Goal: Task Accomplishment & Management: Manage account settings

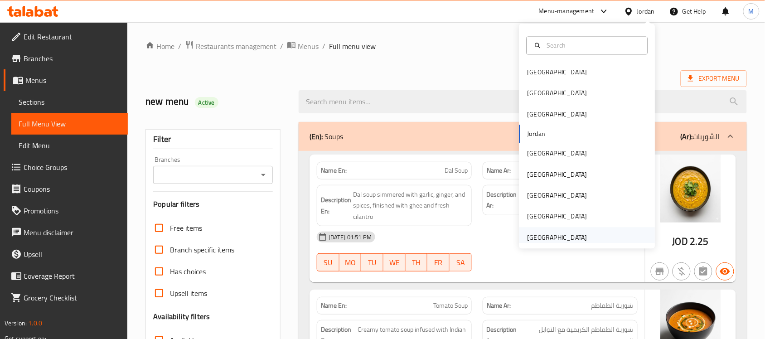
click at [554, 239] on div "United Arab Emirates" at bounding box center [558, 237] width 60 height 10
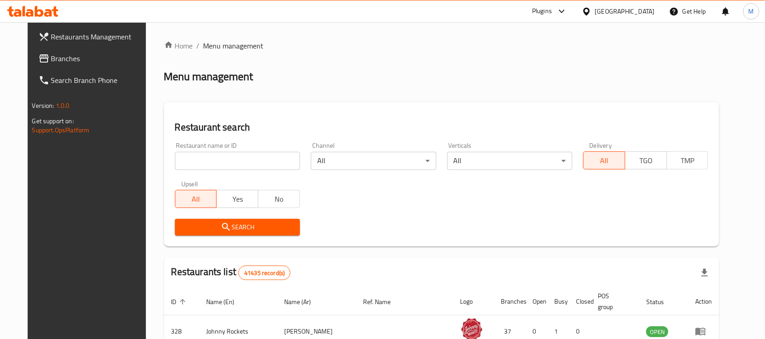
click at [51, 60] on span "Branches" at bounding box center [99, 58] width 97 height 11
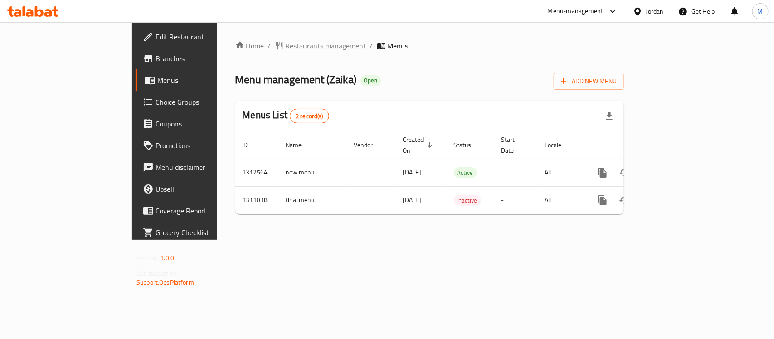
click at [286, 43] on span "Restaurants management" at bounding box center [326, 45] width 81 height 11
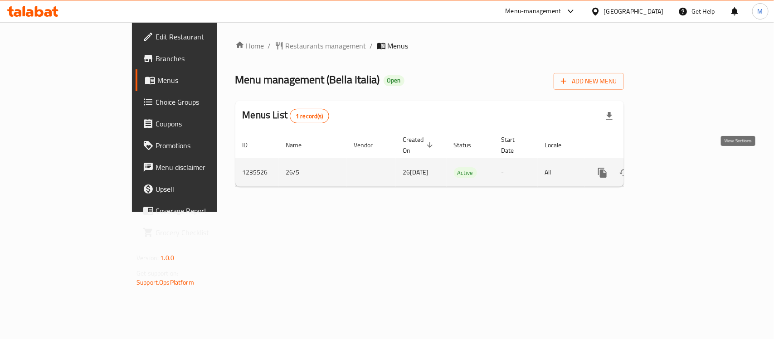
click at [673, 167] on icon "enhanced table" at bounding box center [667, 172] width 11 height 11
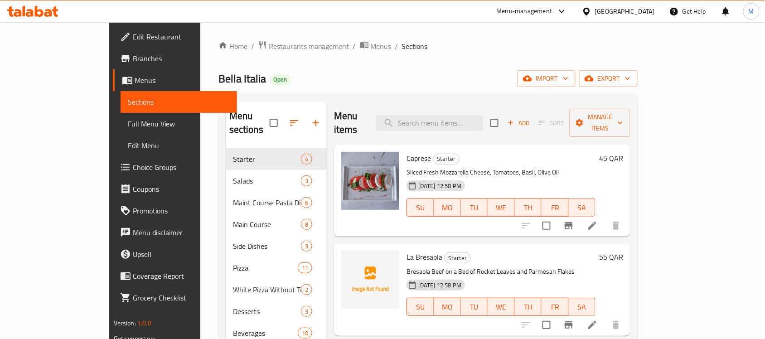
click at [376, 67] on div "Home / Restaurants management / Menus / Sections Bella Italia Open import expor…" at bounding box center [427, 243] width 419 height 407
click at [382, 60] on div "Home / Restaurants management / Menus / Sections Bella Italia Open import expor…" at bounding box center [427, 243] width 419 height 407
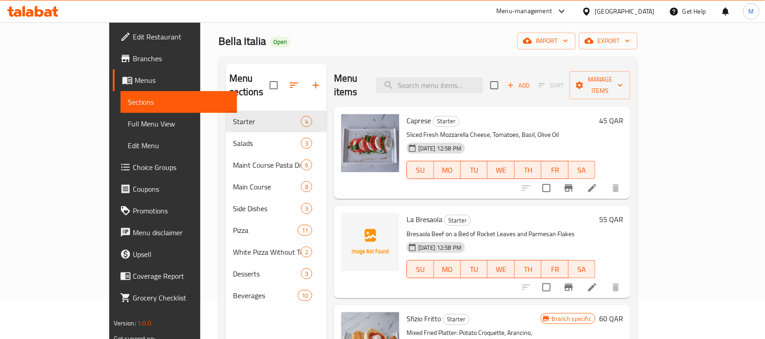
scroll to position [57, 0]
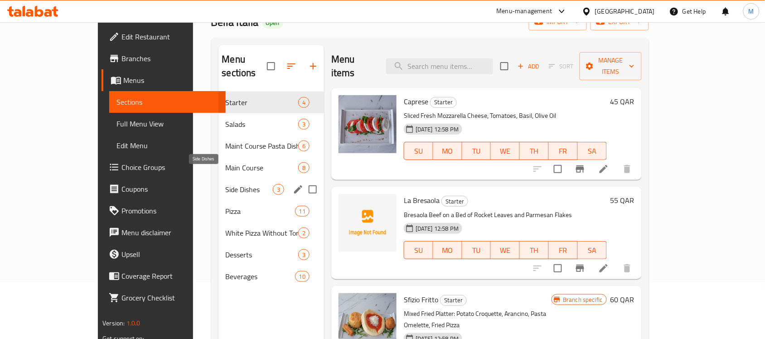
click at [227, 184] on span "Side Dishes" at bounding box center [249, 189] width 47 height 11
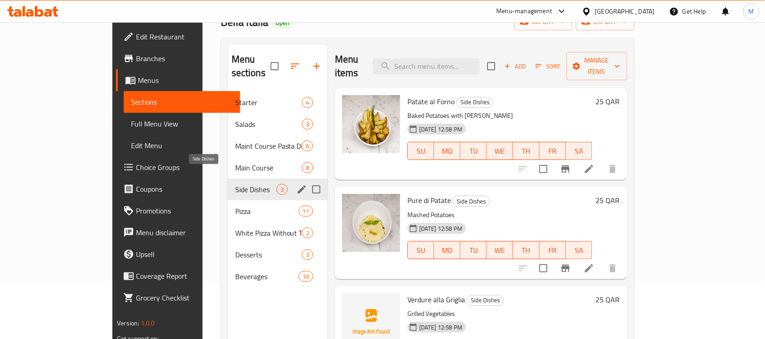
click at [235, 184] on span "Side Dishes" at bounding box center [255, 189] width 41 height 11
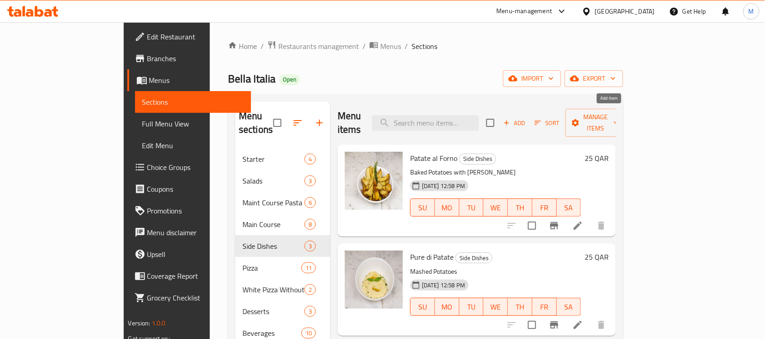
click at [527, 119] on span "Add" at bounding box center [514, 123] width 24 height 10
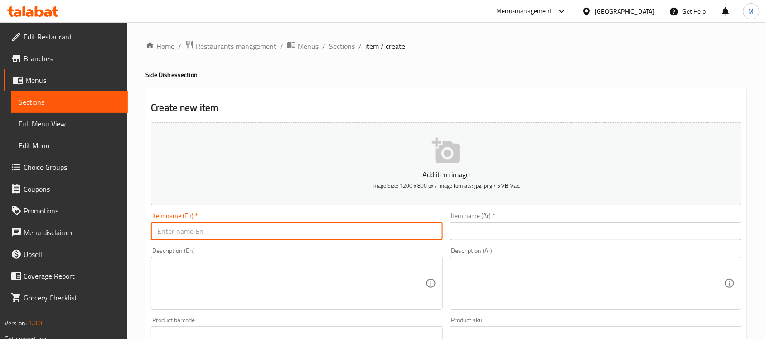
click at [344, 223] on input "text" at bounding box center [296, 231] width 291 height 18
paste input "Patatine Fritte"
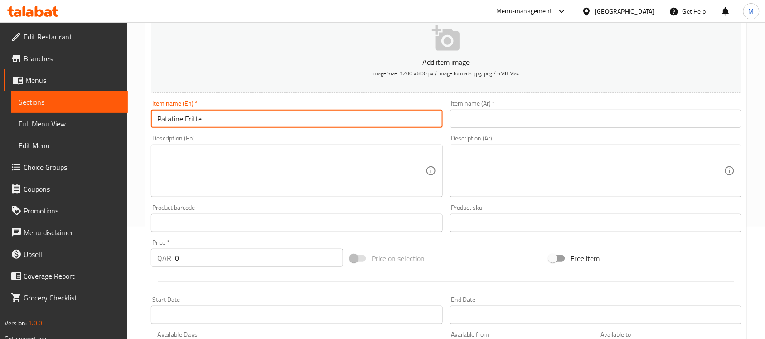
scroll to position [113, 0]
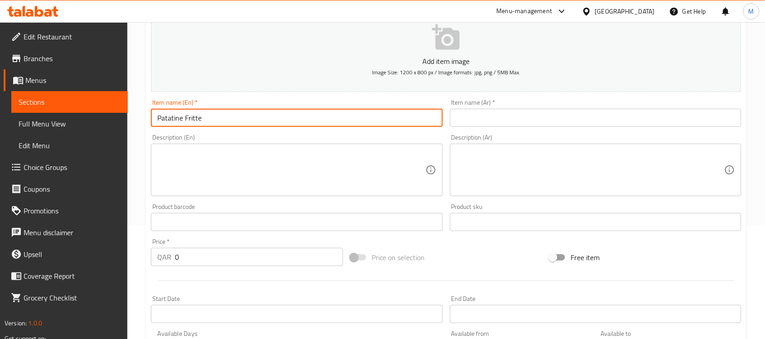
type input "Patatine Fritte"
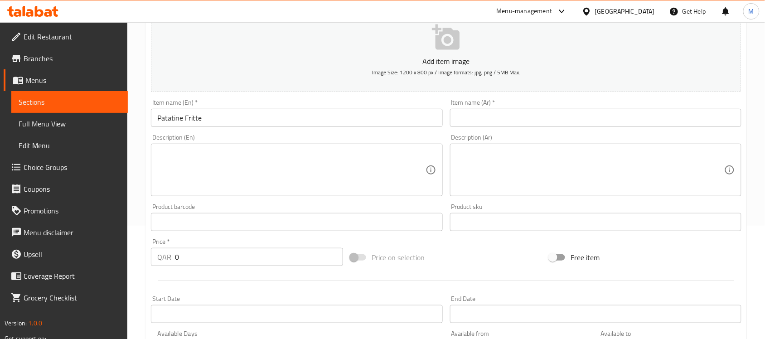
click at [280, 256] on input "0" at bounding box center [259, 257] width 168 height 18
type input "25"
click at [440, 255] on div "Price on selection" at bounding box center [446, 257] width 199 height 24
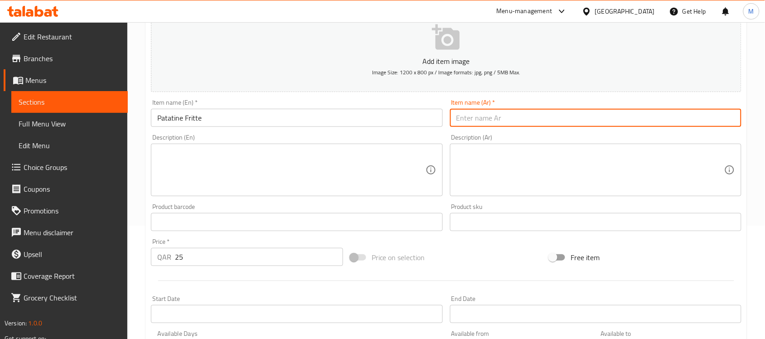
click at [594, 115] on input "text" at bounding box center [595, 118] width 291 height 18
paste input "اتاتqaفf#ت"
type input "اتاتqaفf#ت"
type input "بتاتين فريت"
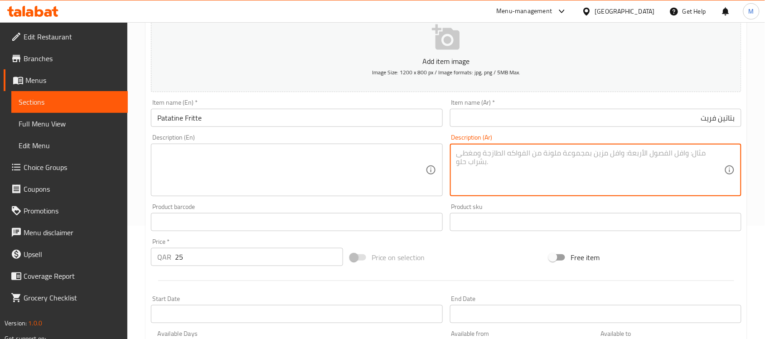
click at [657, 184] on textarea at bounding box center [590, 170] width 268 height 43
paste textarea "طاطس مقلة- 80 جرام"
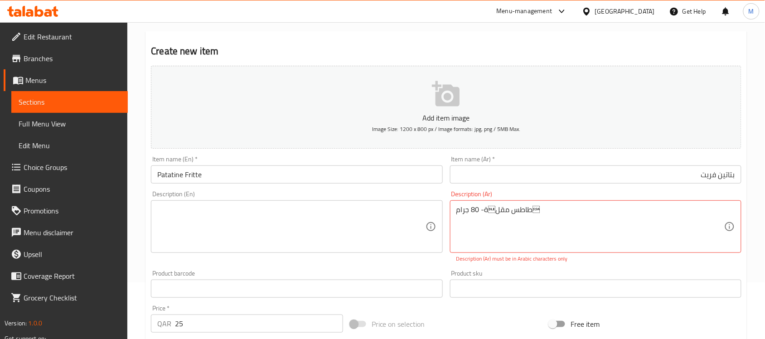
drag, startPoint x: 656, startPoint y: 182, endPoint x: 672, endPoint y: 227, distance: 47.4
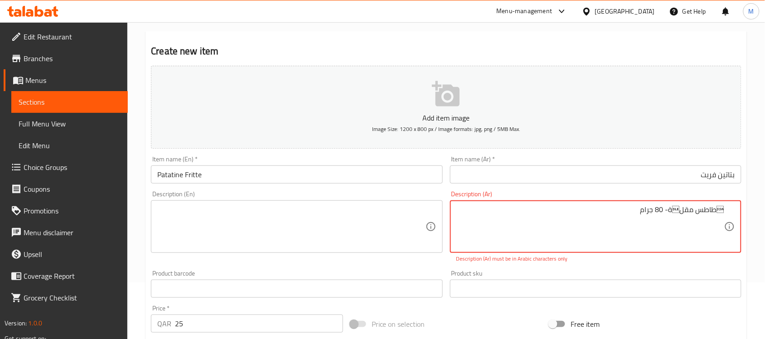
click at [721, 211] on textarea "طاطس مقلة- 80 جرام" at bounding box center [590, 226] width 268 height 43
click at [683, 213] on textarea "بطاطس مقلة- 80 جرام" at bounding box center [590, 226] width 268 height 43
click at [680, 206] on textarea "بطاطس مقلية- 80 جرام" at bounding box center [590, 226] width 268 height 43
click at [587, 267] on div "Product sku Product sku" at bounding box center [595, 283] width 299 height 35
click at [718, 209] on textarea "بطاطس مقلية - 80 جرام" at bounding box center [590, 226] width 268 height 43
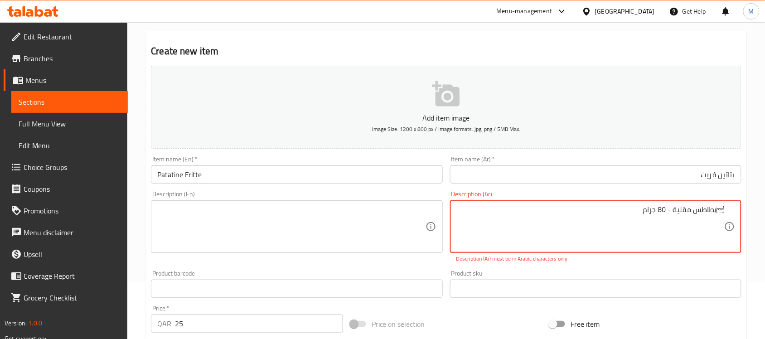
click at [718, 209] on textarea "بطاطس مقلية - 80 جرام" at bounding box center [590, 226] width 268 height 43
click at [660, 236] on textarea "بطاطس مقلية - 80 جرام" at bounding box center [590, 226] width 268 height 43
paste textarea
type textarea "بطاطس مقلية - 80 جرام"
click at [638, 274] on div "Product sku Product sku" at bounding box center [595, 284] width 291 height 28
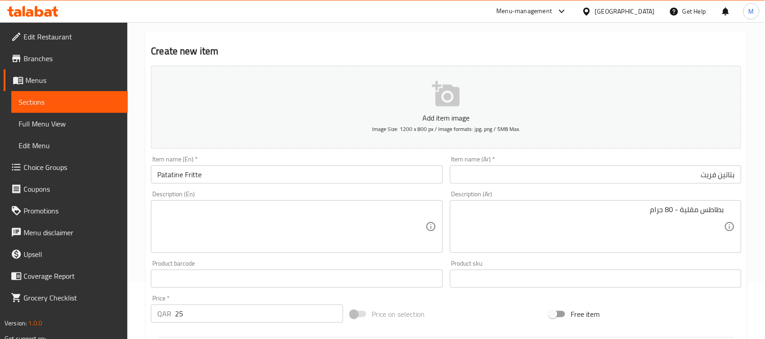
click at [308, 216] on textarea at bounding box center [291, 226] width 268 height 43
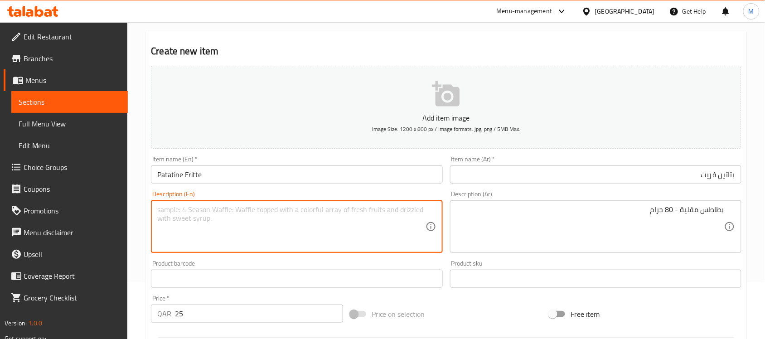
paste textarea "French fries - 80 grams"
type textarea "French fries - 80 grams"
click at [463, 305] on div "Price on selection" at bounding box center [446, 314] width 199 height 24
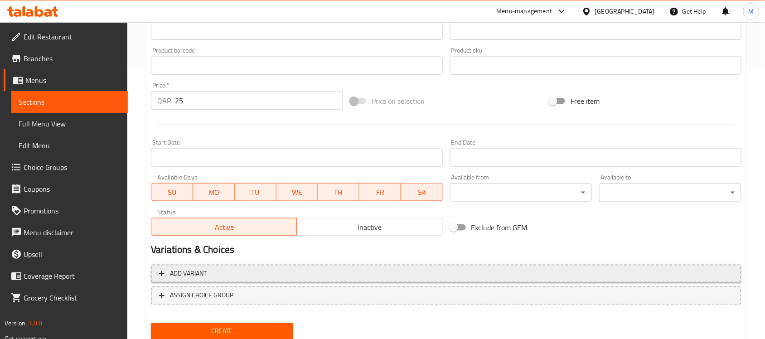
scroll to position [300, 0]
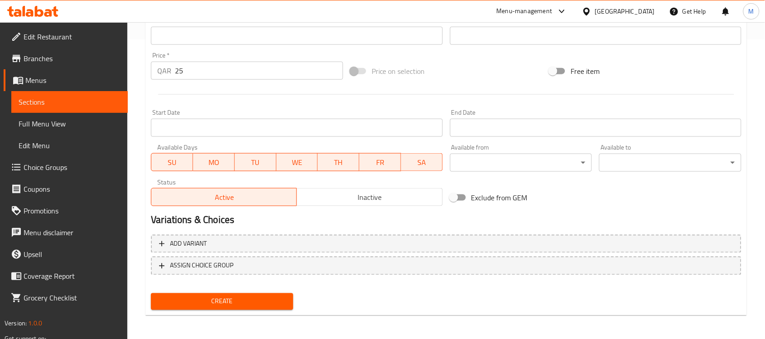
drag, startPoint x: 377, startPoint y: 198, endPoint x: 373, endPoint y: 202, distance: 5.1
click at [377, 198] on span "Inactive" at bounding box center [369, 197] width 138 height 13
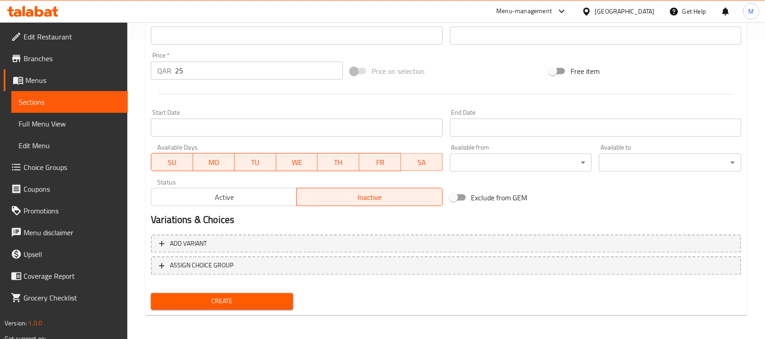
click at [247, 300] on span "Create" at bounding box center [222, 301] width 128 height 11
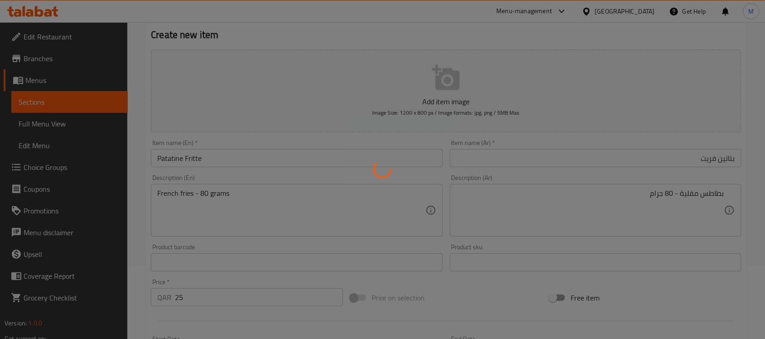
type input "0"
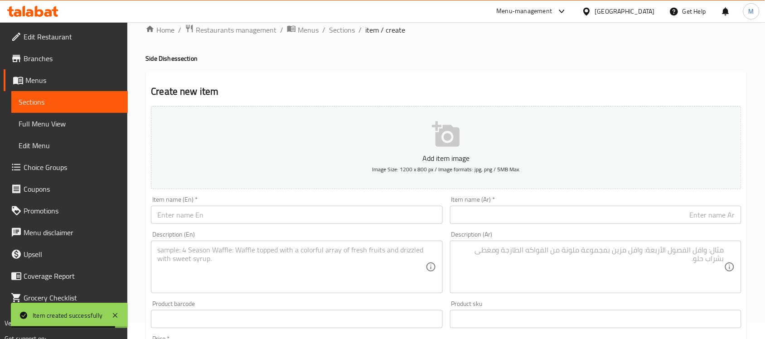
scroll to position [0, 0]
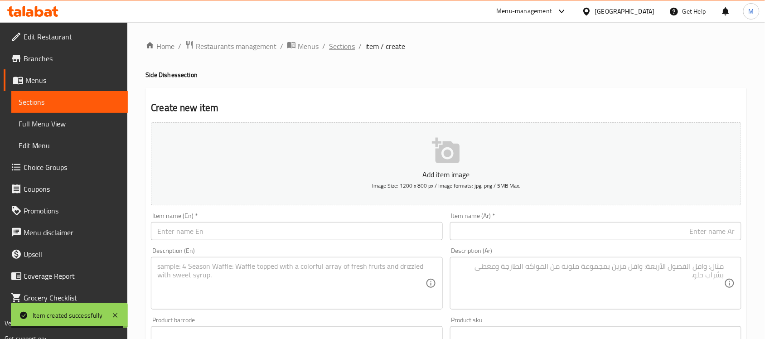
click at [349, 44] on span "Sections" at bounding box center [342, 46] width 26 height 11
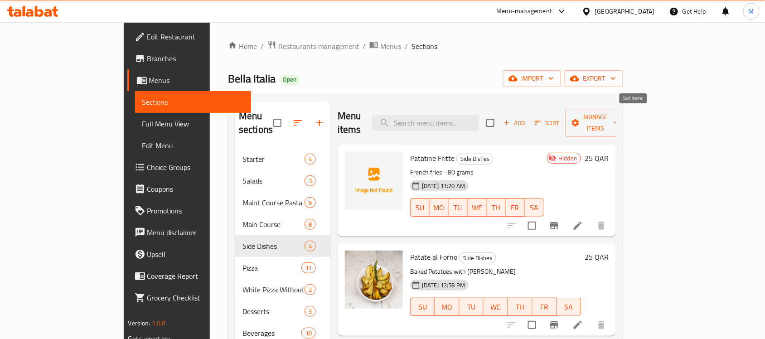
click at [560, 118] on span "Sort" at bounding box center [547, 123] width 25 height 10
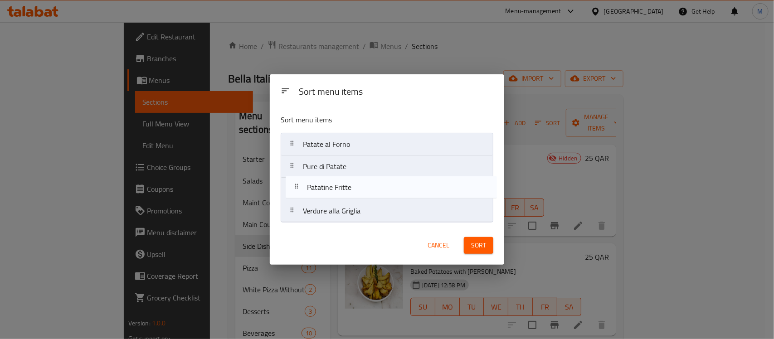
drag, startPoint x: 356, startPoint y: 145, endPoint x: 361, endPoint y: 190, distance: 45.6
click at [361, 190] on nav "Patatine Fritte Patate al Forno Pure di Patate Verdure alla Griglia" at bounding box center [387, 178] width 213 height 90
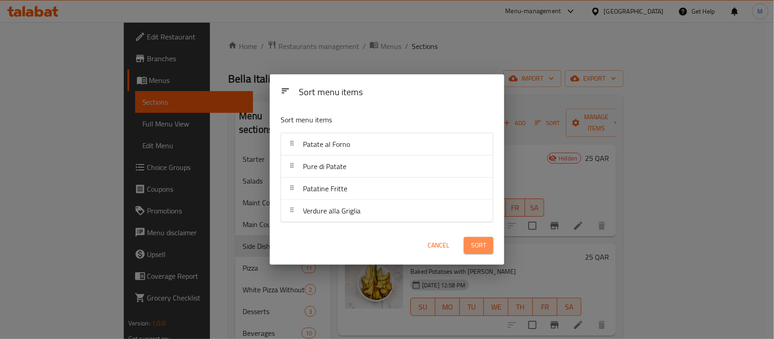
click at [479, 242] on span "Sort" at bounding box center [478, 245] width 15 height 11
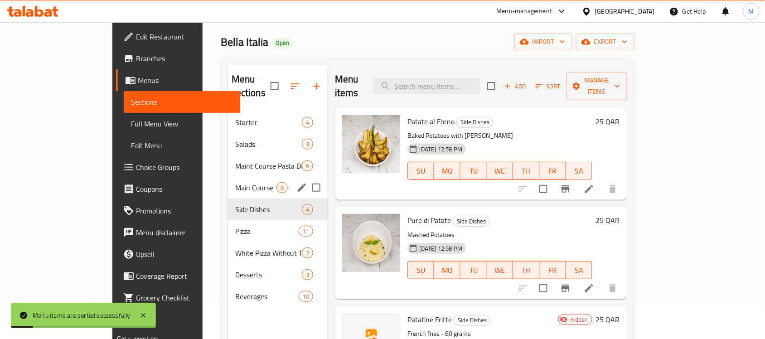
scroll to position [57, 0]
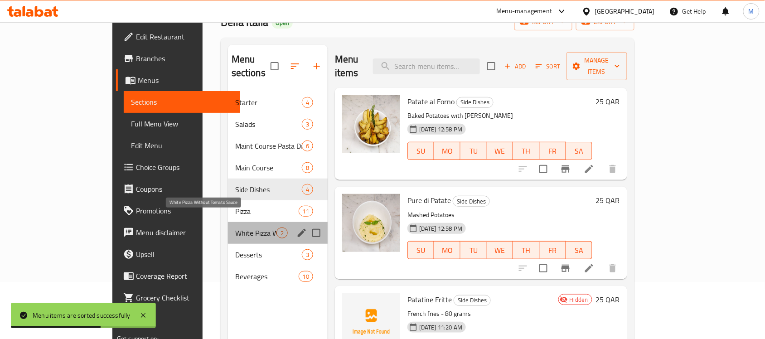
click at [239, 227] on span "White Pizza Without Tomato Sauce" at bounding box center [255, 232] width 41 height 11
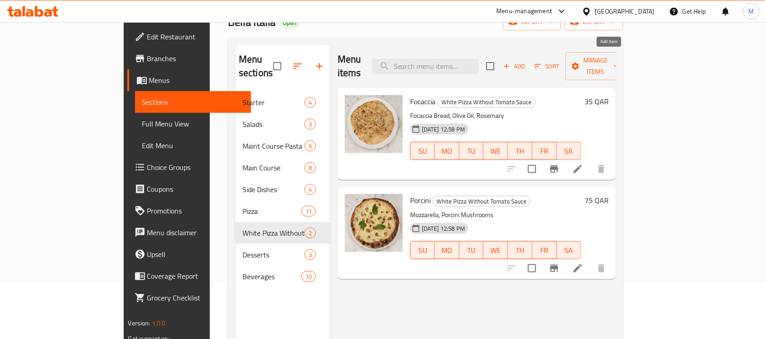
click at [527, 62] on span "Add" at bounding box center [514, 66] width 24 height 10
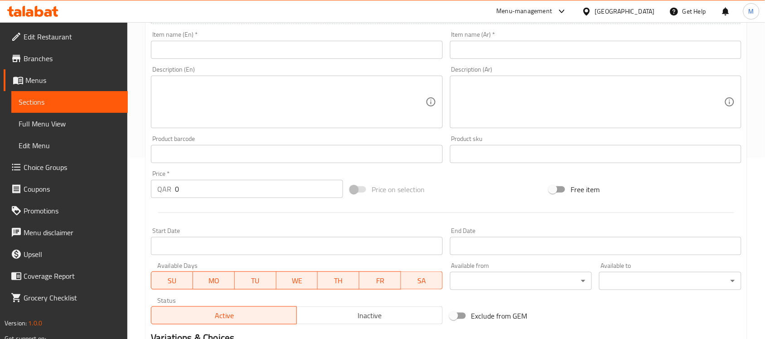
scroll to position [113, 0]
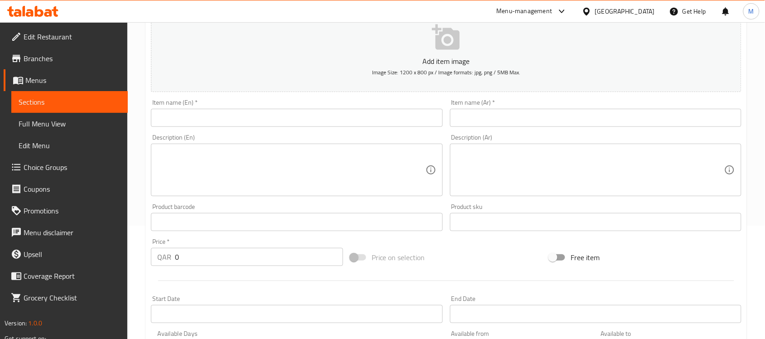
click at [276, 120] on input "text" at bounding box center [296, 118] width 291 height 18
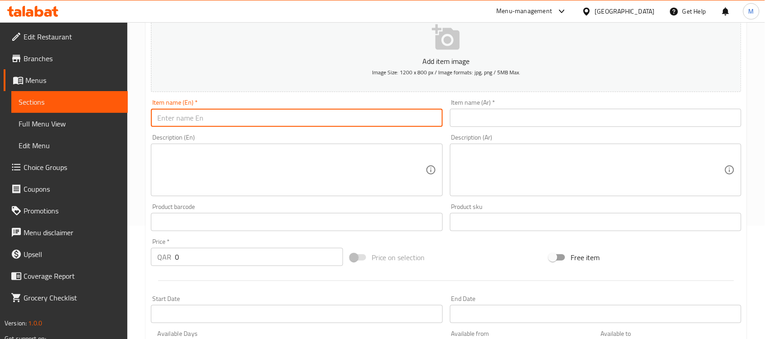
paste input "Quattro Formaggi"
type input "Quattro Formaggi"
click at [203, 258] on input "0" at bounding box center [259, 257] width 168 height 18
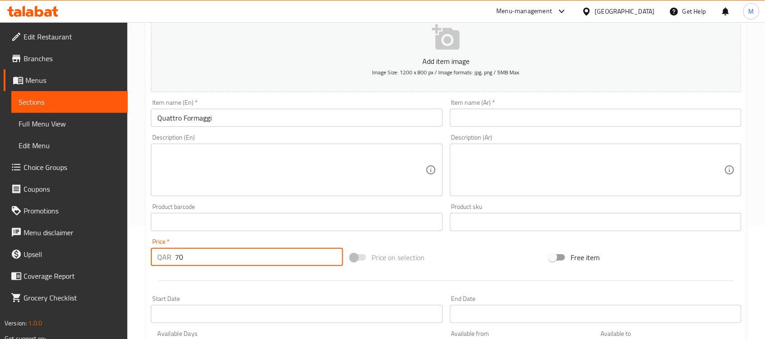
type input "70"
click at [273, 120] on input "Quattro Formaggi" at bounding box center [296, 118] width 291 height 18
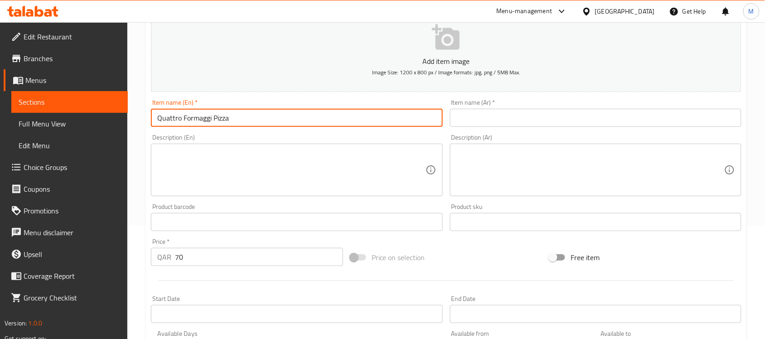
type input "Quattro Formaggi Pizza"
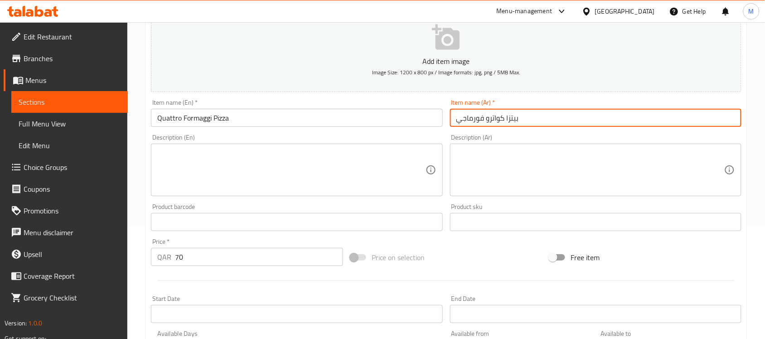
type input "بيتزا كواترو فورماجي"
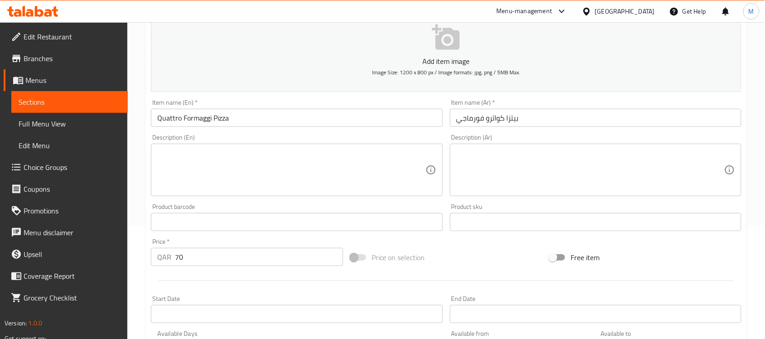
click at [503, 263] on div "Price on selection" at bounding box center [446, 257] width 199 height 24
click at [519, 252] on div "Price on selection" at bounding box center [446, 257] width 199 height 24
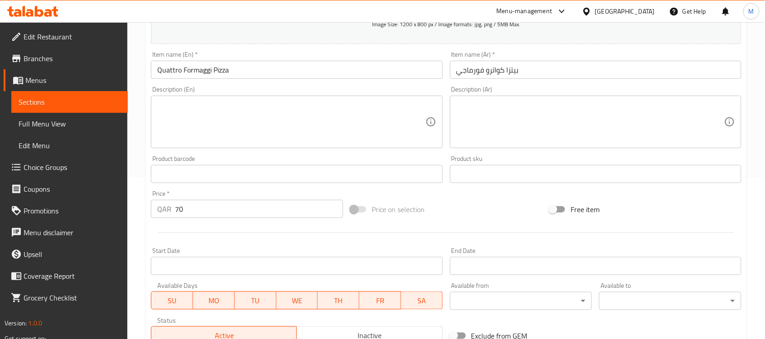
scroll to position [227, 0]
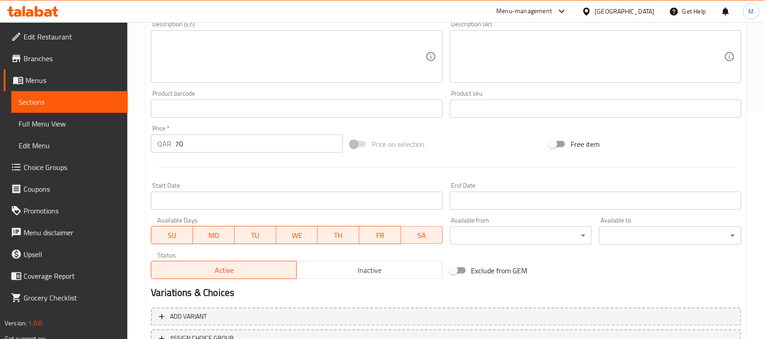
click at [371, 266] on span "Inactive" at bounding box center [369, 270] width 138 height 13
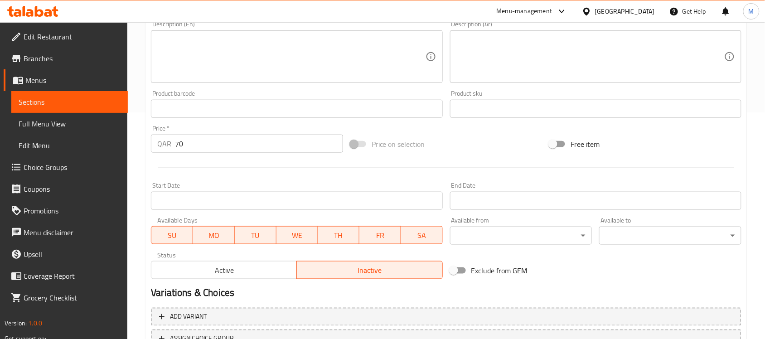
click at [664, 58] on textarea at bounding box center [590, 56] width 268 height 43
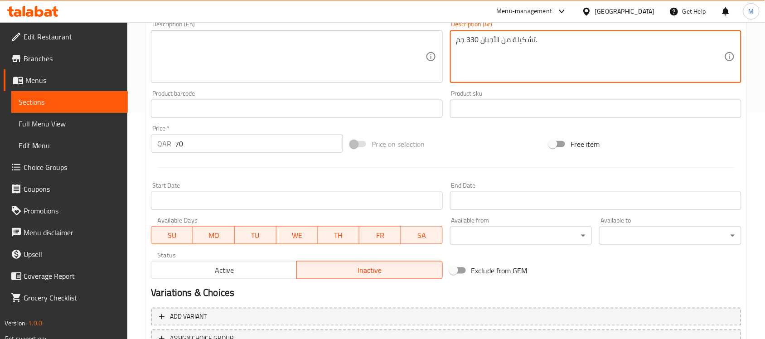
click at [638, 65] on textarea "تشكيلة من الأجبان 330 جم." at bounding box center [590, 56] width 268 height 43
type textarea "تشكيلة من الأجبان 330 جم."
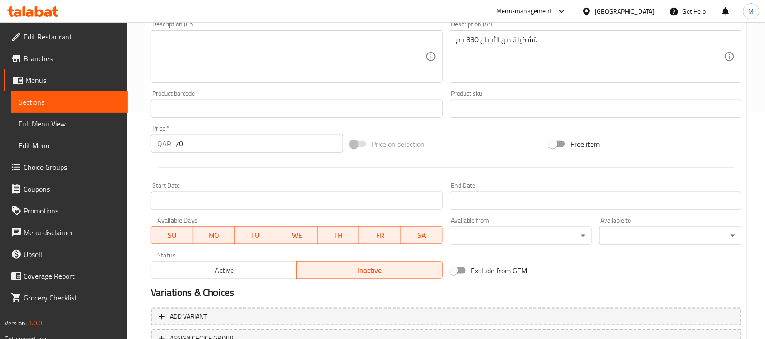
click at [368, 41] on textarea at bounding box center [291, 56] width 268 height 43
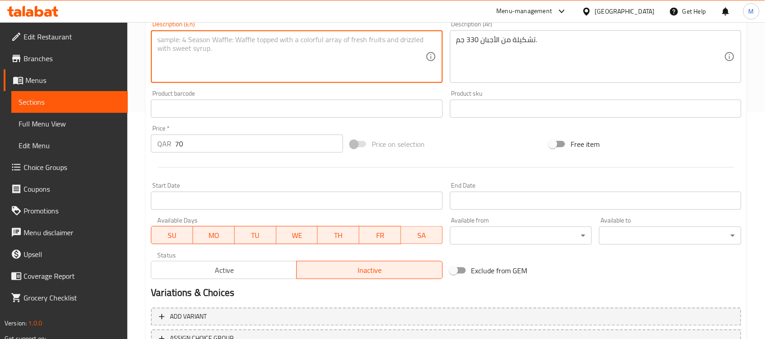
paste textarea "Cheese selection 330g."
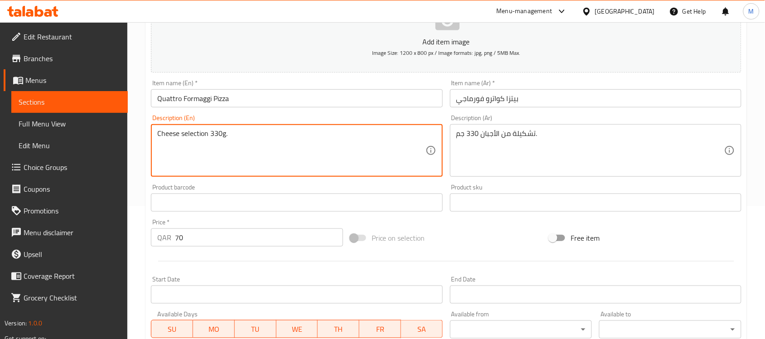
scroll to position [113, 0]
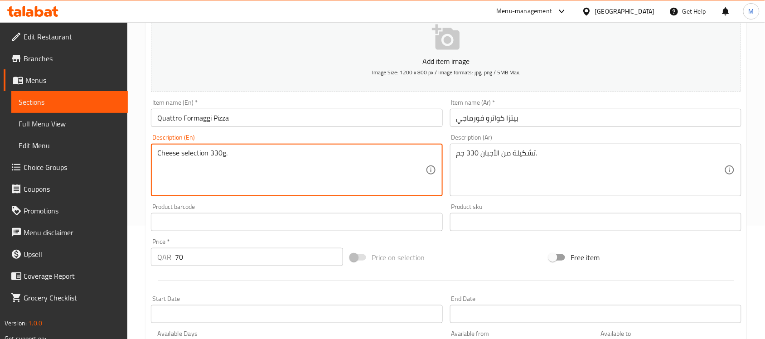
drag, startPoint x: 181, startPoint y: 158, endPoint x: 208, endPoint y: 157, distance: 27.2
click at [208, 157] on textarea "Cheese selection 330g." at bounding box center [291, 170] width 268 height 43
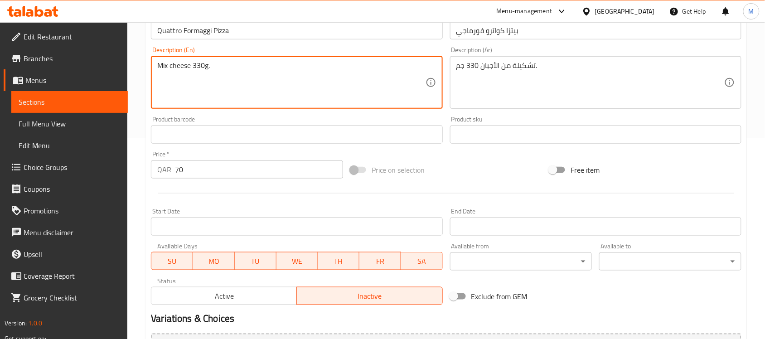
scroll to position [227, 0]
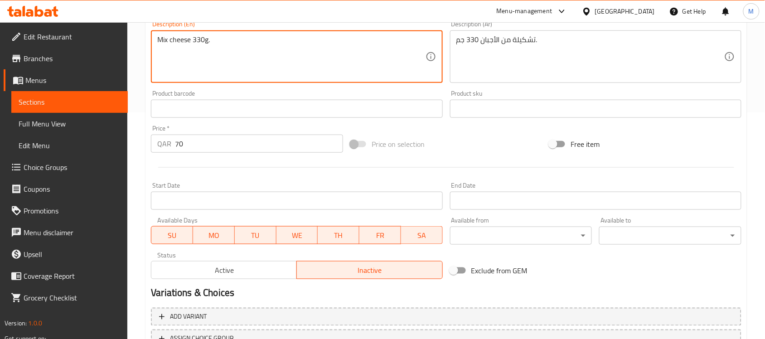
type textarea "Mix cheese 330g."
click at [485, 148] on div "Price on selection" at bounding box center [446, 144] width 199 height 24
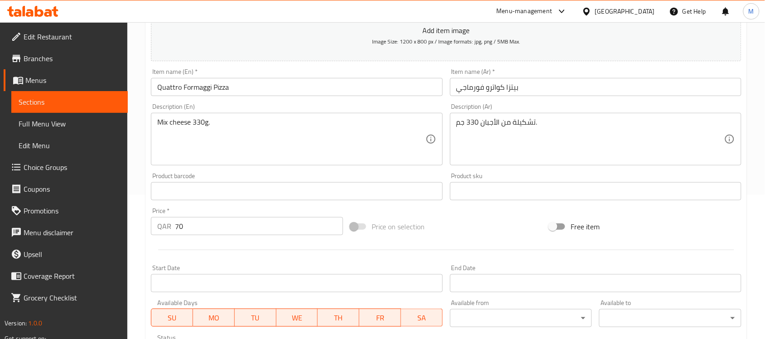
scroll to position [170, 0]
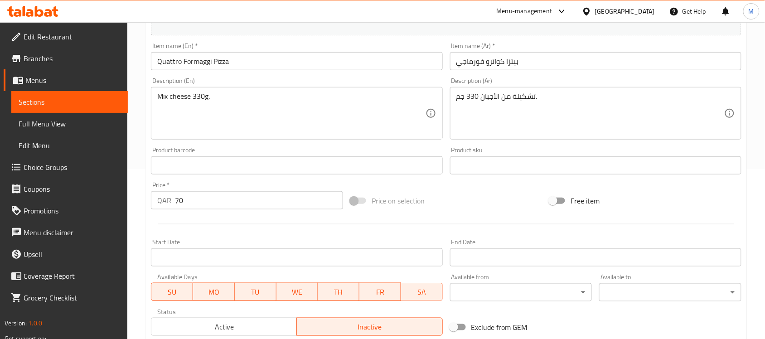
click at [483, 188] on div "Add item image Image Size: 1200 x 800 px / Image formats: jpg, png / 5MB Max. I…" at bounding box center [446, 144] width 598 height 391
click at [488, 183] on div "Add item image Image Size: 1200 x 800 px / Image formats: jpg, png / 5MB Max. I…" at bounding box center [446, 144] width 598 height 391
click at [454, 200] on div "Price on selection" at bounding box center [446, 201] width 199 height 24
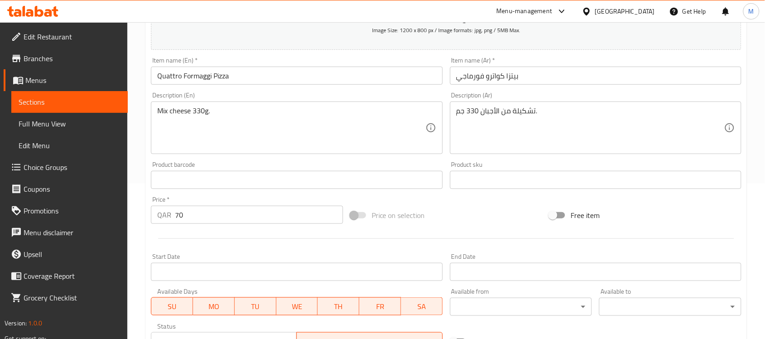
scroll to position [300, 0]
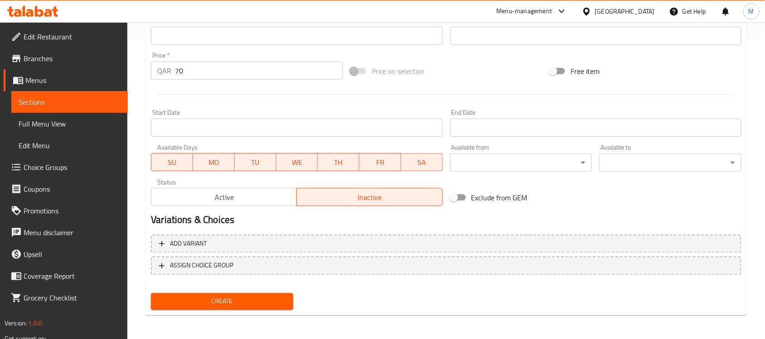
click at [252, 306] on button "Create" at bounding box center [222, 301] width 142 height 17
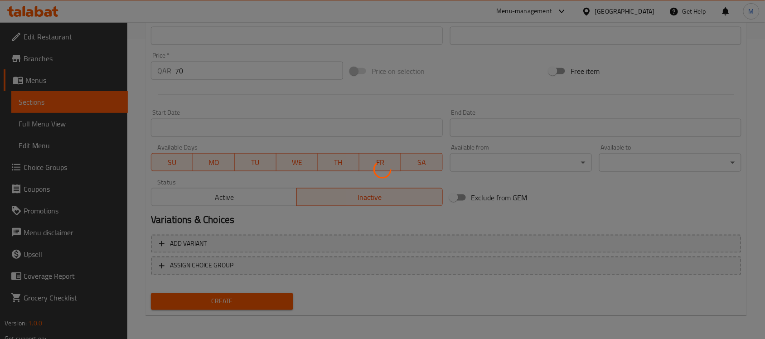
type input "0"
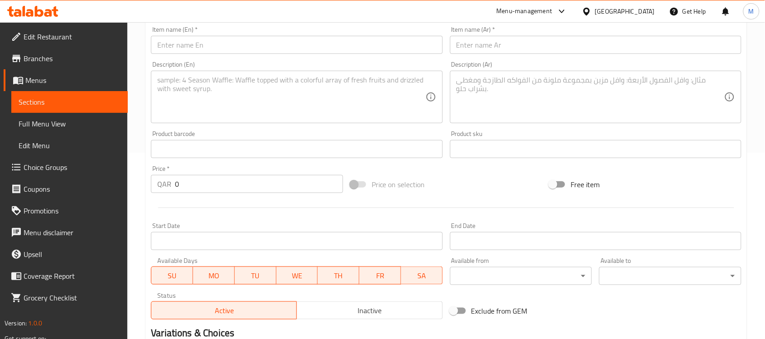
scroll to position [130, 0]
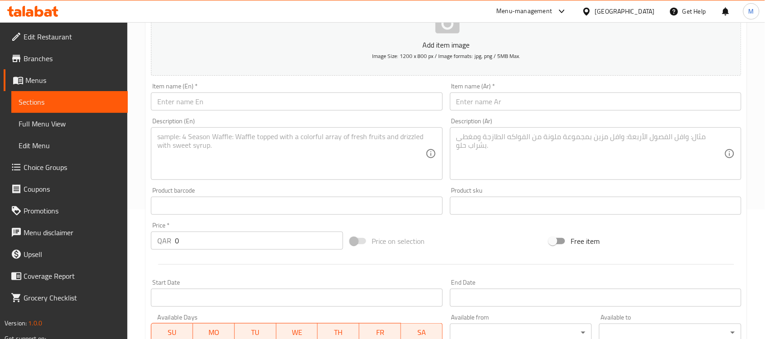
click at [608, 101] on input "text" at bounding box center [595, 101] width 291 height 18
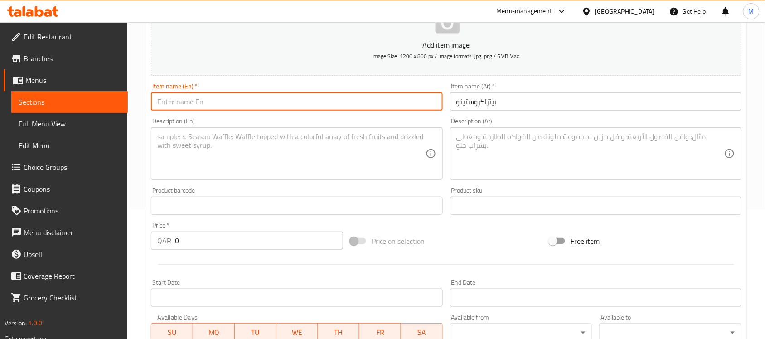
click at [342, 101] on input "text" at bounding box center [296, 101] width 291 height 18
click at [485, 101] on input "بيتزاكروستينو" at bounding box center [595, 101] width 291 height 18
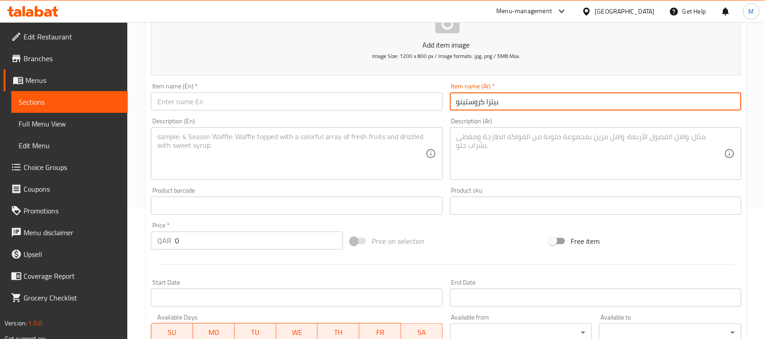
type input "بيتزا كروستينو"
click at [397, 106] on input "text" at bounding box center [296, 101] width 291 height 18
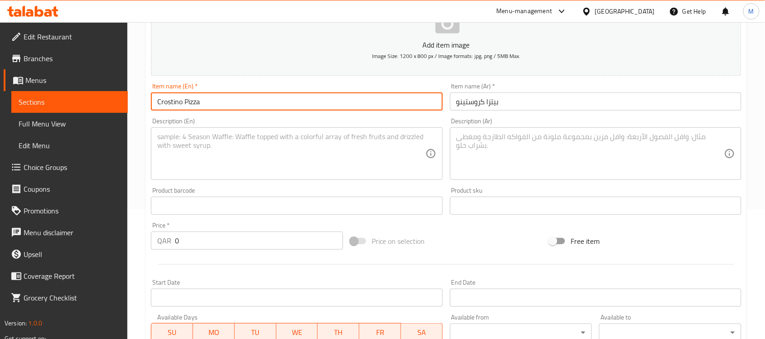
type input "Crostino Pizza"
click at [674, 156] on textarea at bounding box center [590, 153] width 268 height 43
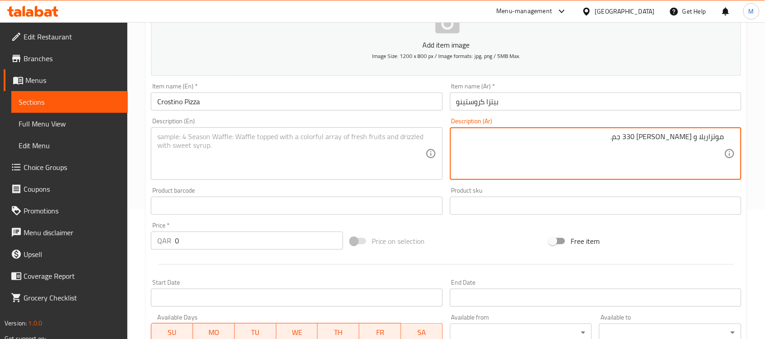
type textarea "موتزاريلا و ديك رومي 330 جم."
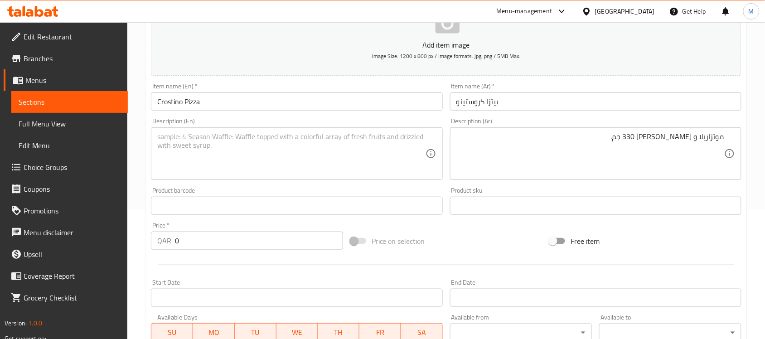
click at [313, 151] on textarea at bounding box center [291, 153] width 268 height 43
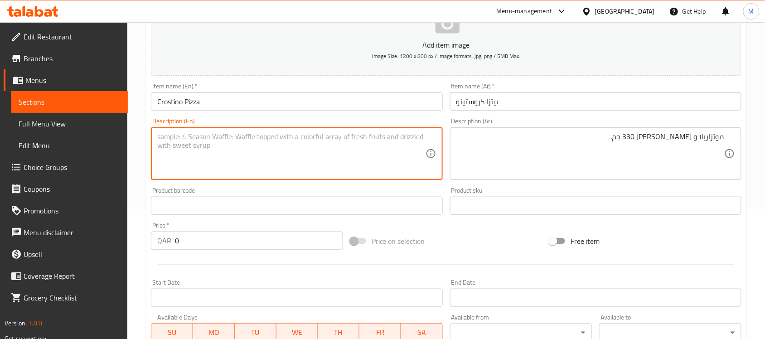
paste textarea "Mozzarella and turkey 330 g."
type textarea "Mozzarella and turkey 330 g."
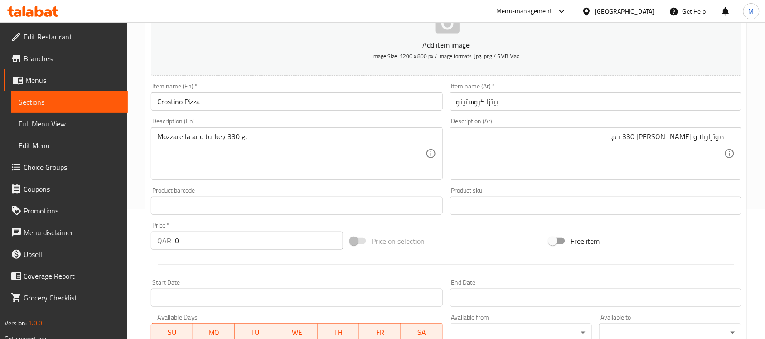
click at [202, 248] on input "0" at bounding box center [259, 241] width 168 height 18
type input "65"
click at [459, 246] on div "Price on selection" at bounding box center [446, 241] width 199 height 24
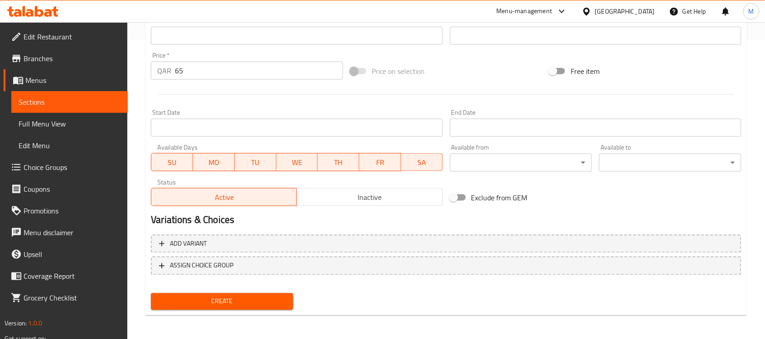
click at [356, 200] on span "Inactive" at bounding box center [369, 197] width 138 height 13
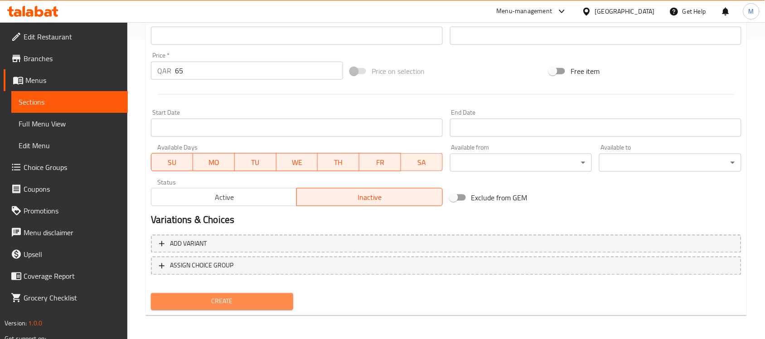
click at [254, 297] on span "Create" at bounding box center [222, 301] width 128 height 11
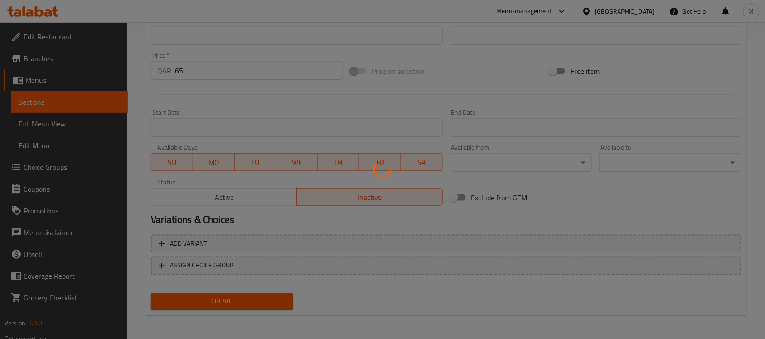
type input "0"
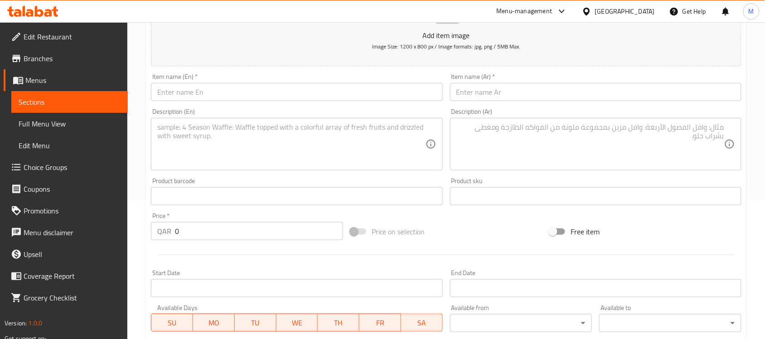
scroll to position [130, 0]
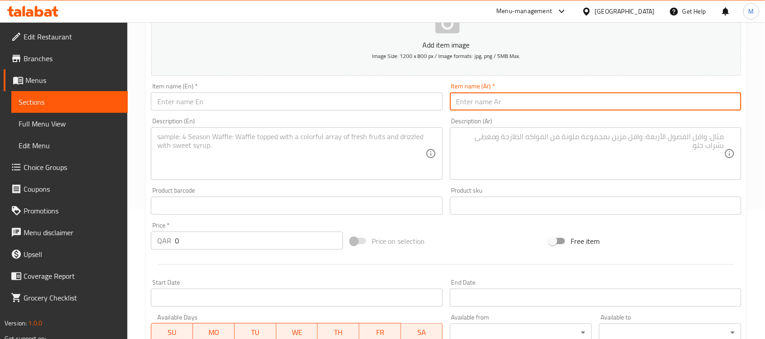
click at [645, 105] on input "text" at bounding box center [595, 101] width 291 height 18
type input "بيتزا باتاته سالسيشيا"
click at [273, 106] on input "text" at bounding box center [296, 101] width 291 height 18
click at [563, 105] on input "بيتزا باتاته سالسيشيا" at bounding box center [595, 101] width 291 height 18
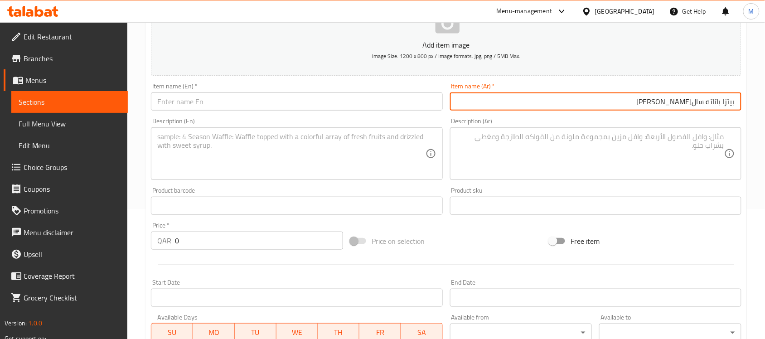
click at [563, 105] on input "بيتزا باتاته سالسيشيا" at bounding box center [595, 101] width 291 height 18
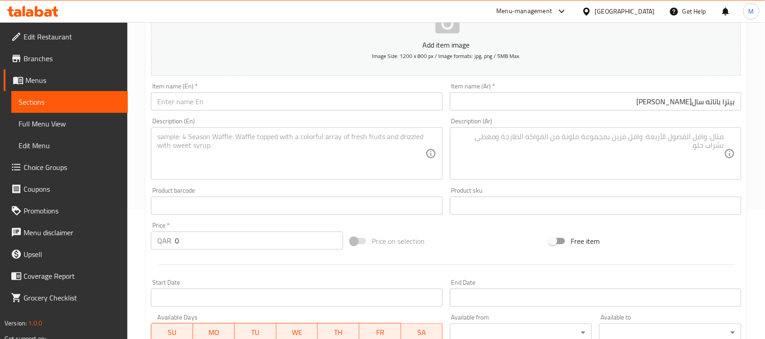
click at [322, 92] on div "Item name (En)   * Item name (En) *" at bounding box center [296, 97] width 291 height 28
click at [326, 103] on input "text" at bounding box center [296, 101] width 291 height 18
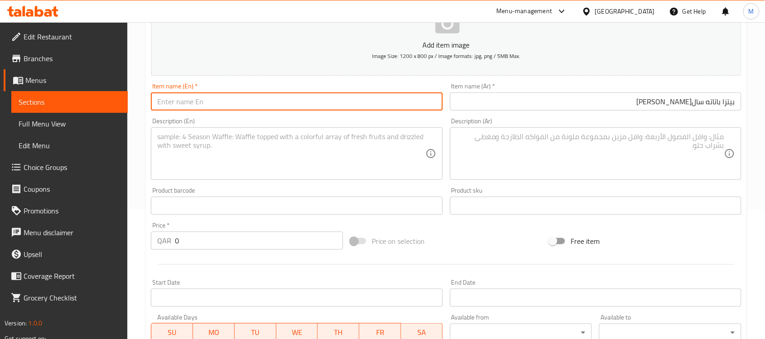
paste input "Patata Salsiccia Pizza"
type input "Patata Salsiccia Pizza"
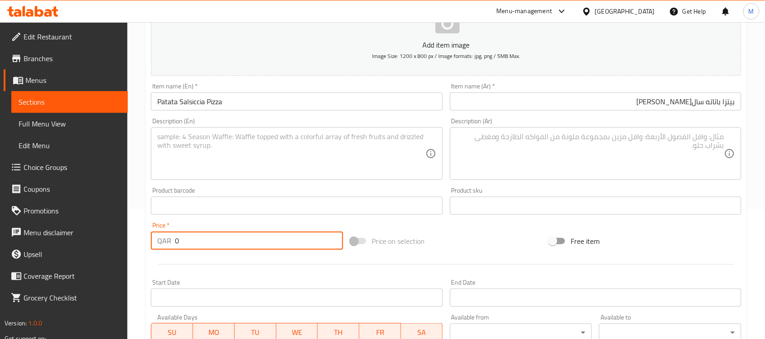
click at [142, 250] on div "Home / Restaurants management / Menus / Sections / item / create White Pizza Wi…" at bounding box center [446, 202] width 638 height 618
type input "75"
click at [679, 152] on textarea at bounding box center [590, 153] width 268 height 43
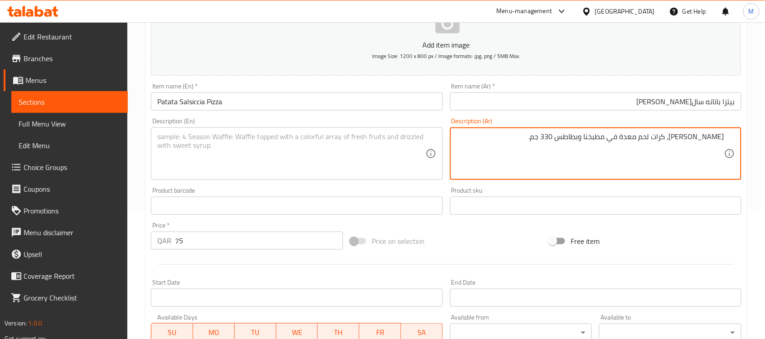
type textarea "موتزاريلا، كرات لحم معدة في مطبخنا وبطاطس 330 جم."
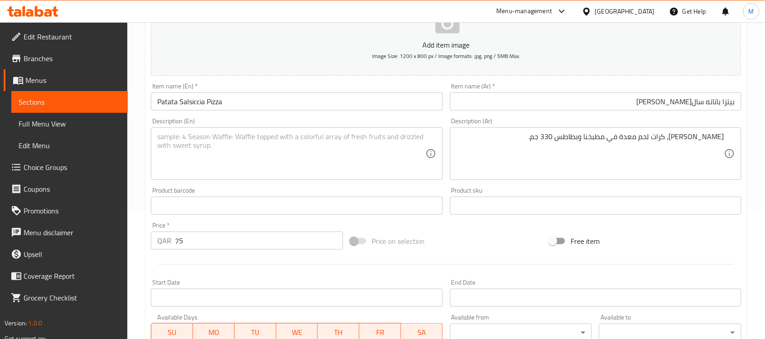
click at [332, 157] on textarea at bounding box center [291, 153] width 268 height 43
paste textarea "Mozzarella, home-made meatballs and potatoes 330g."
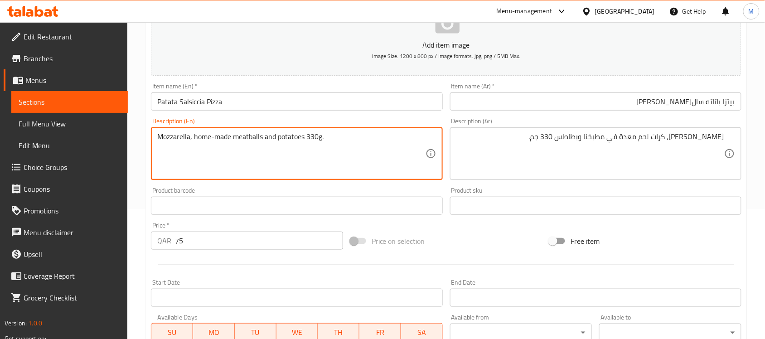
drag, startPoint x: 278, startPoint y: 137, endPoint x: 306, endPoint y: 137, distance: 28.1
click at [306, 137] on textarea "Mozzarella, home-made meatballs and potatoes 330g." at bounding box center [291, 153] width 268 height 43
type textarea "Mozzarella, home-made meatballs and French fries 330g."
click at [468, 242] on div "Price on selection" at bounding box center [446, 241] width 199 height 24
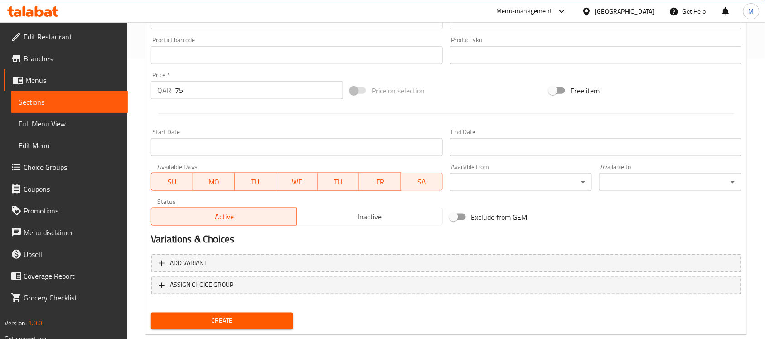
scroll to position [300, 0]
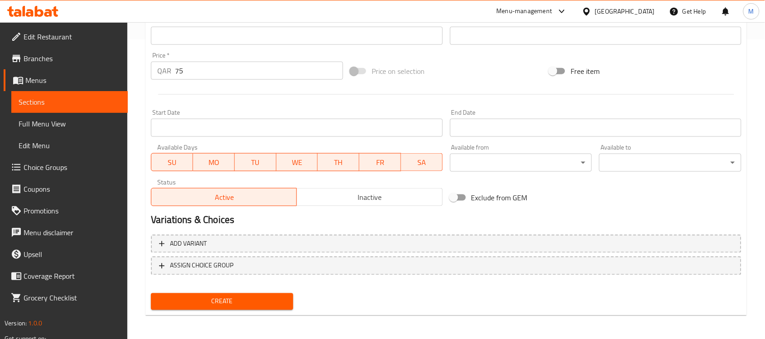
click at [383, 197] on span "Inactive" at bounding box center [369, 197] width 138 height 13
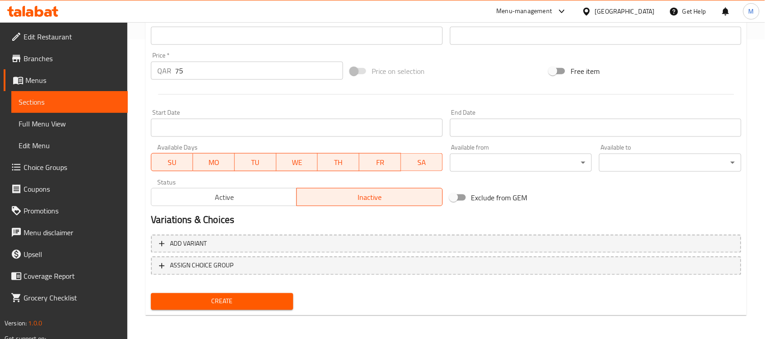
click at [241, 294] on button "Create" at bounding box center [222, 301] width 142 height 17
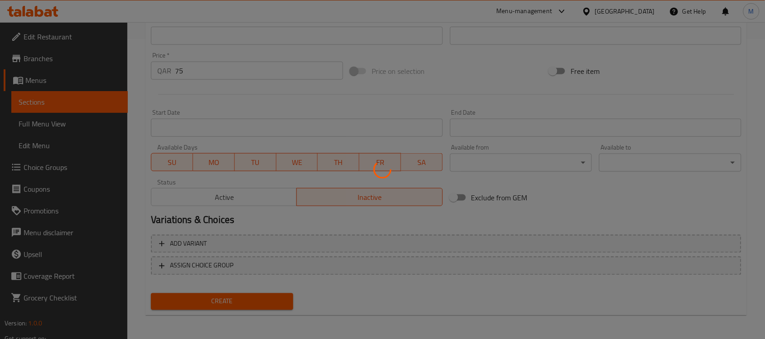
type input "0"
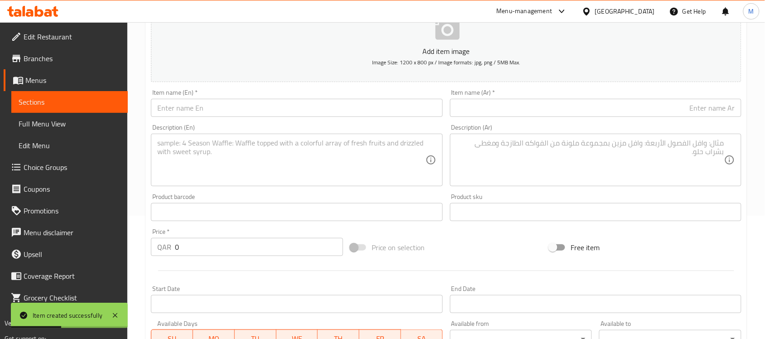
scroll to position [73, 0]
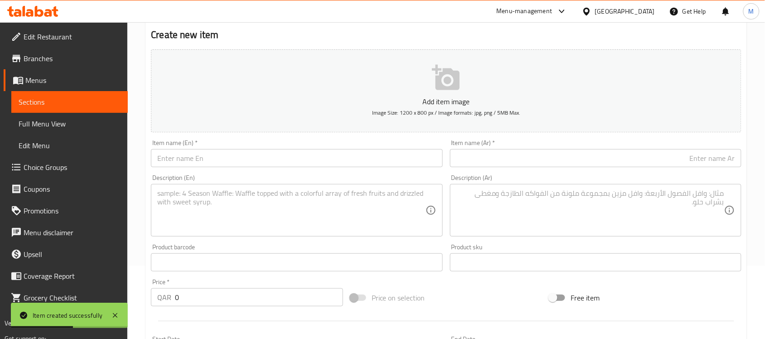
click at [415, 158] on input "text" at bounding box center [296, 158] width 291 height 18
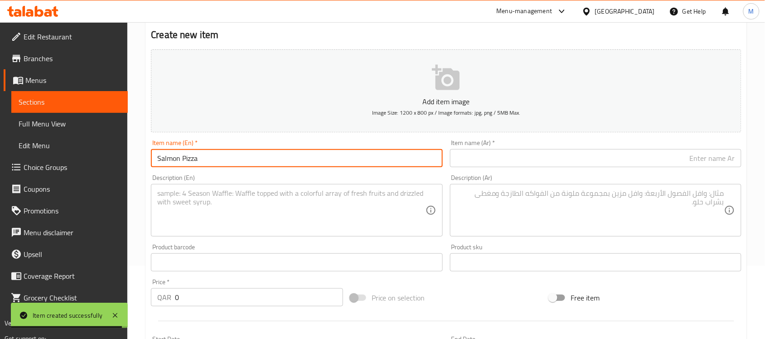
type input "Salmon Pizza"
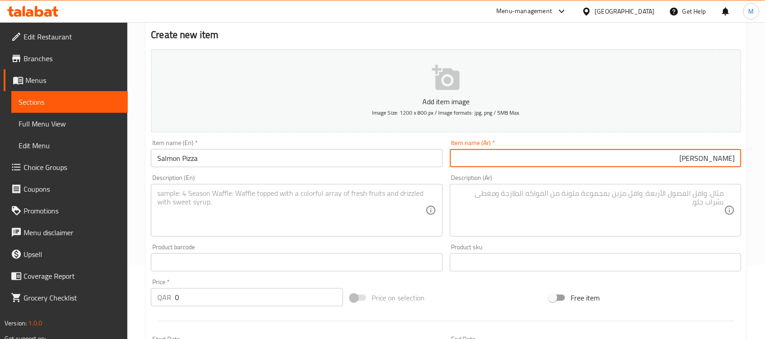
click at [720, 156] on input "بيتزا سلمون" at bounding box center [595, 158] width 291 height 18
type input "بيتزا السلمون"
click at [668, 194] on textarea at bounding box center [590, 210] width 268 height 43
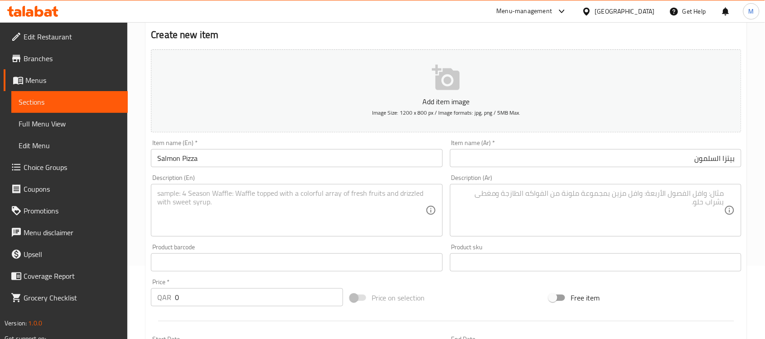
click at [458, 277] on div "Add item image Image Size: 1200 x 800 px / Image formats: jpg, png / 5MB Max. I…" at bounding box center [446, 241] width 598 height 391
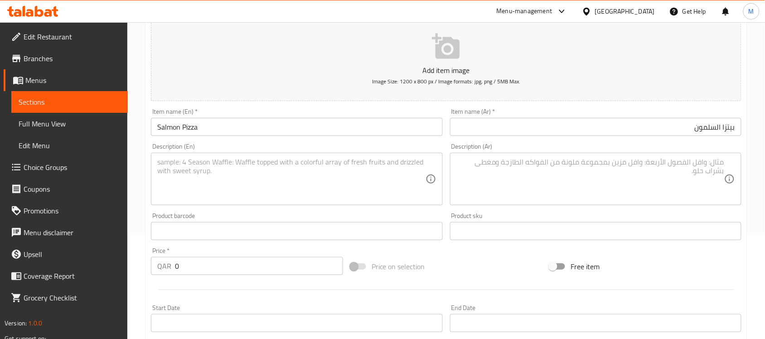
scroll to position [130, 0]
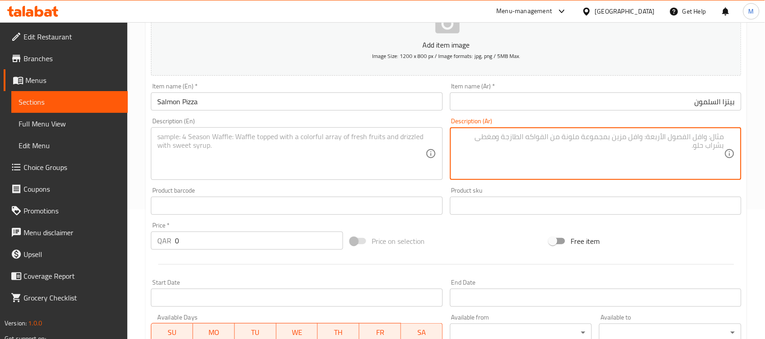
click at [667, 165] on textarea at bounding box center [590, 153] width 268 height 43
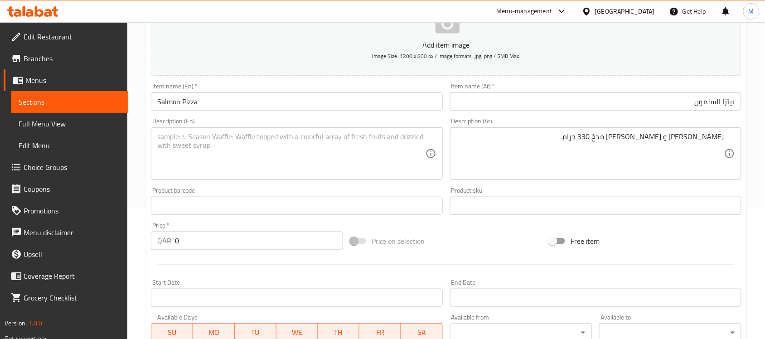
click at [595, 161] on textarea "موتزاريلا و سلمون مدخ 330 جرام." at bounding box center [590, 153] width 268 height 43
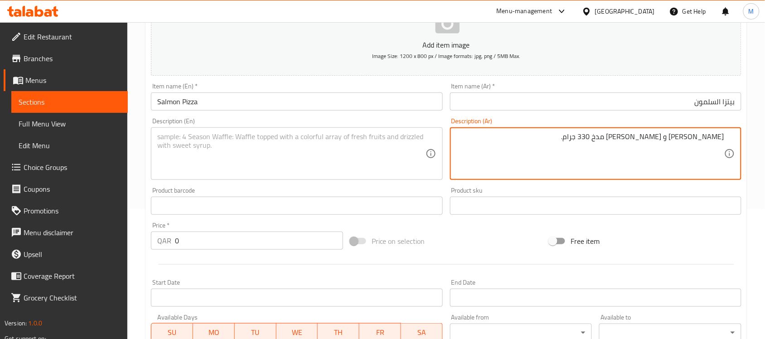
paste textarea "ن"
type textarea "موتزاريلا و سلمون مدخن 330 جرام."
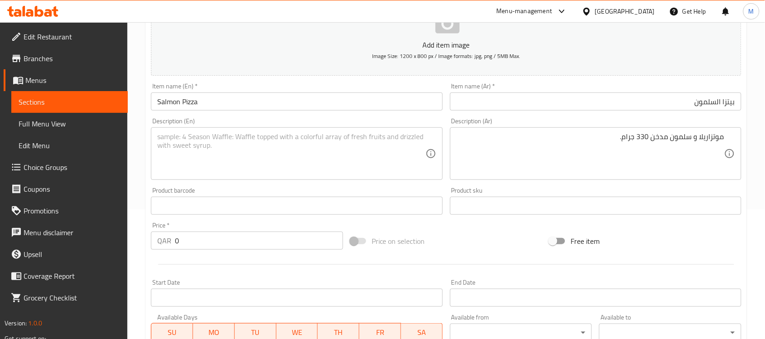
click at [396, 159] on textarea at bounding box center [291, 153] width 268 height 43
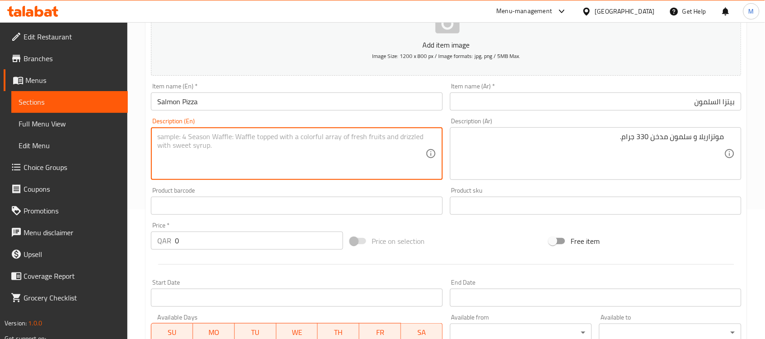
paste textarea "Mozzarella and smoked salmon 330g."
type textarea "Mozzarella and smoked salmon 330g."
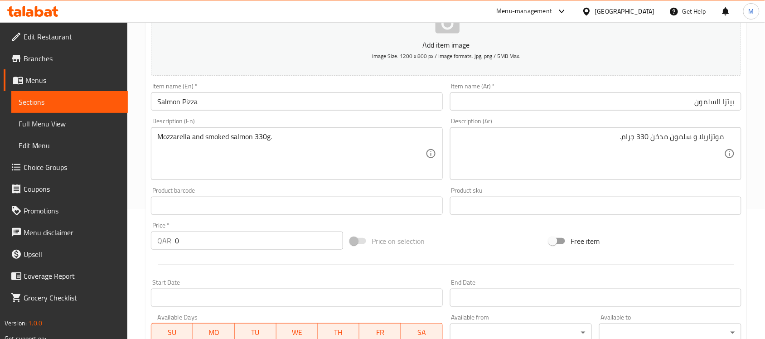
click at [515, 242] on div "Price on selection" at bounding box center [446, 241] width 199 height 24
click at [286, 237] on input "0" at bounding box center [259, 241] width 168 height 18
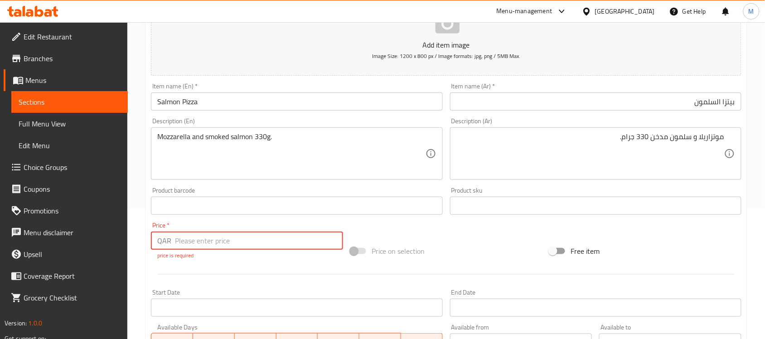
click at [269, 246] on input "number" at bounding box center [259, 241] width 168 height 18
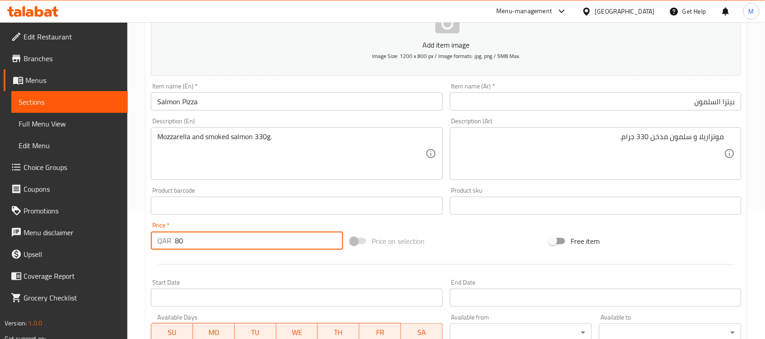
type input "80"
click at [502, 243] on div "Price on selection" at bounding box center [446, 241] width 199 height 24
click at [498, 227] on div "Add item image Image Size: 1200 x 800 px / Image formats: jpg, png / 5MB Max. I…" at bounding box center [446, 184] width 598 height 391
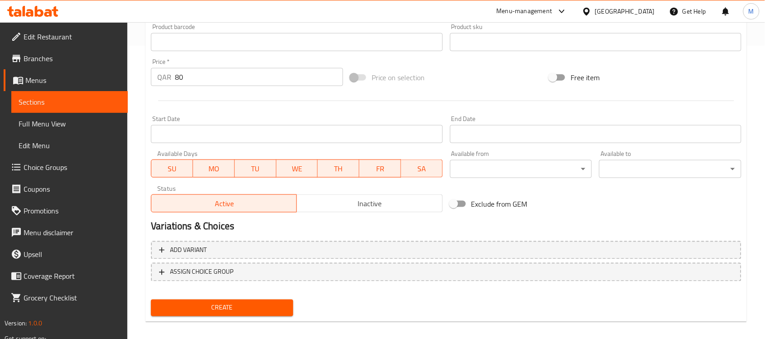
scroll to position [300, 0]
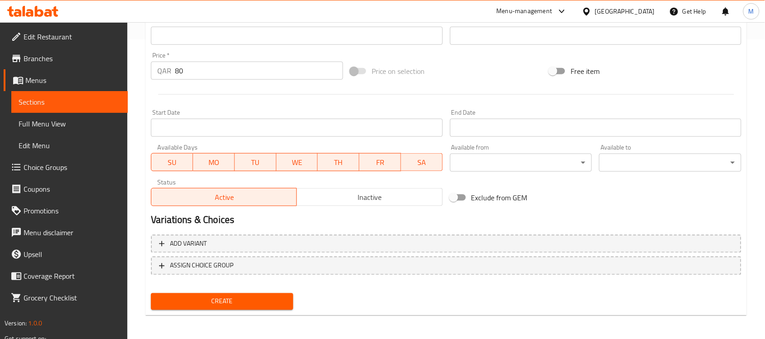
click at [394, 200] on span "Inactive" at bounding box center [369, 197] width 138 height 13
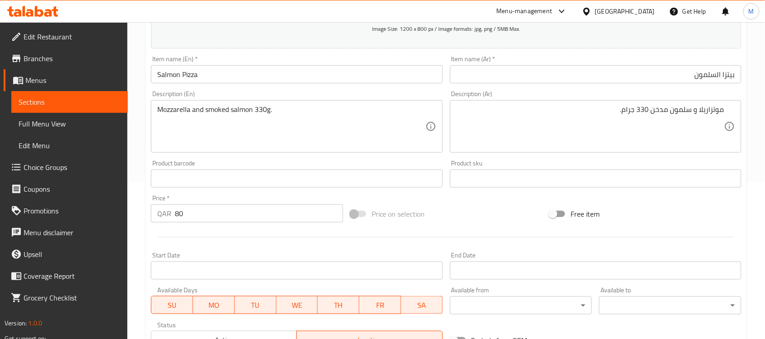
scroll to position [130, 0]
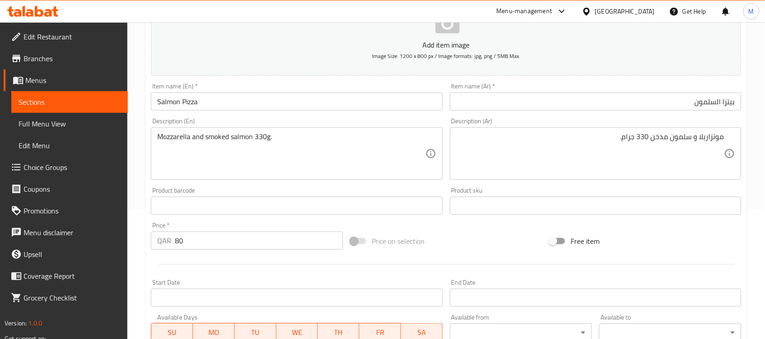
click at [460, 242] on div "Price on selection" at bounding box center [446, 241] width 199 height 24
click at [473, 232] on div "Price on selection" at bounding box center [446, 241] width 199 height 24
click at [469, 232] on div "Price on selection" at bounding box center [446, 241] width 199 height 24
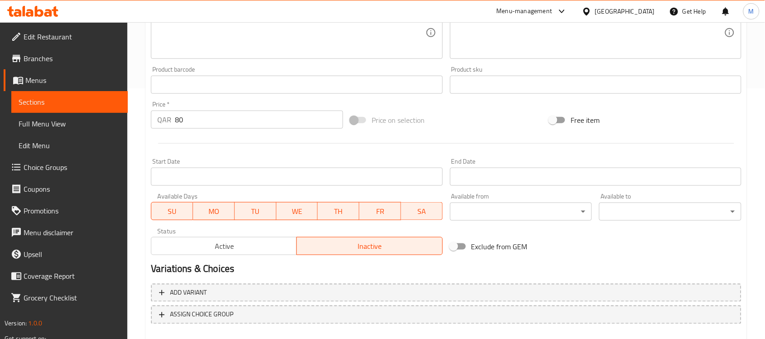
scroll to position [300, 0]
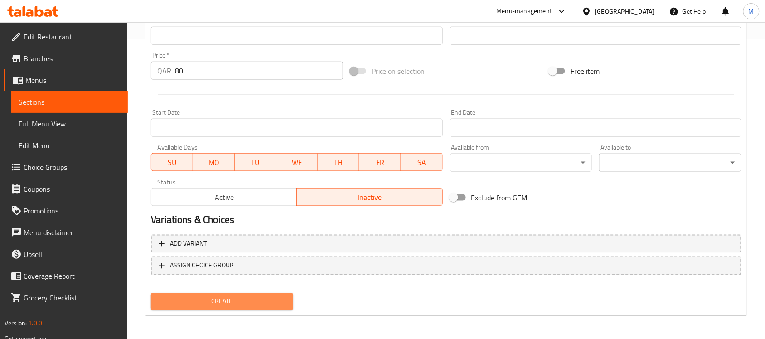
click at [259, 301] on span "Create" at bounding box center [222, 301] width 128 height 11
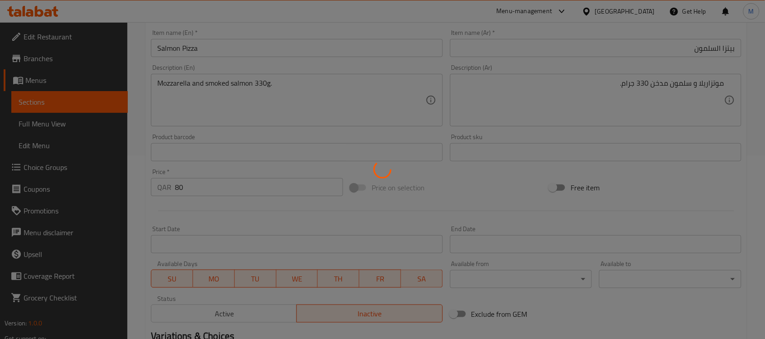
type input "0"
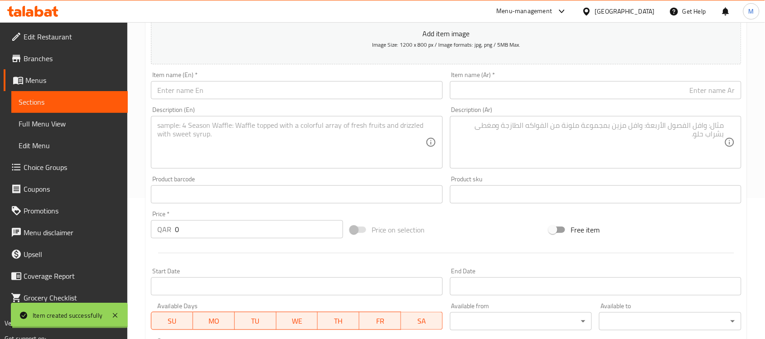
scroll to position [130, 0]
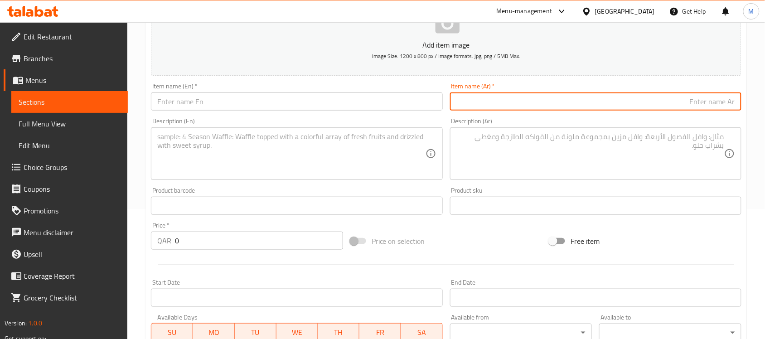
click at [642, 103] on input "text" at bounding box center [595, 101] width 291 height 18
type input "بيتزا بروفولا أي بانسيتا"
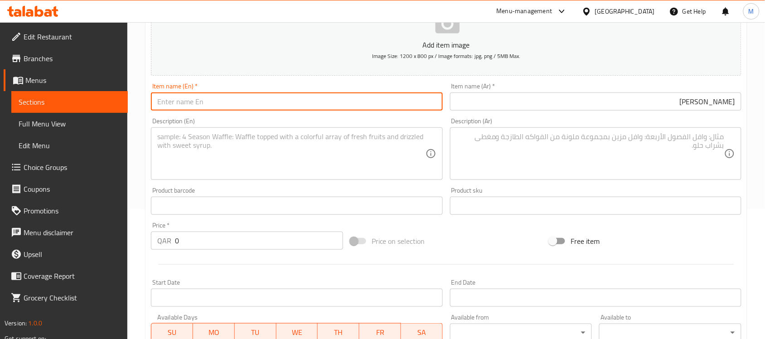
click at [257, 103] on input "text" at bounding box center [296, 101] width 291 height 18
paste input "Provola and Pancetta Pizza"
drag, startPoint x: 193, startPoint y: 106, endPoint x: 182, endPoint y: 106, distance: 11.3
click at [182, 106] on input "Provola and Pancetta Pizza" at bounding box center [296, 101] width 291 height 18
type input "Provola E Pancetta Pizza"
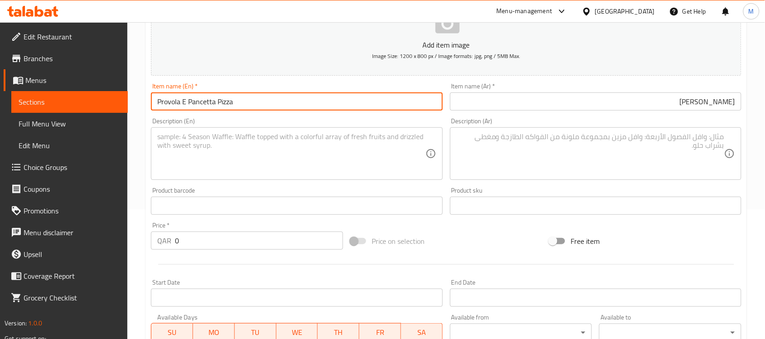
click at [261, 237] on input "0" at bounding box center [259, 241] width 168 height 18
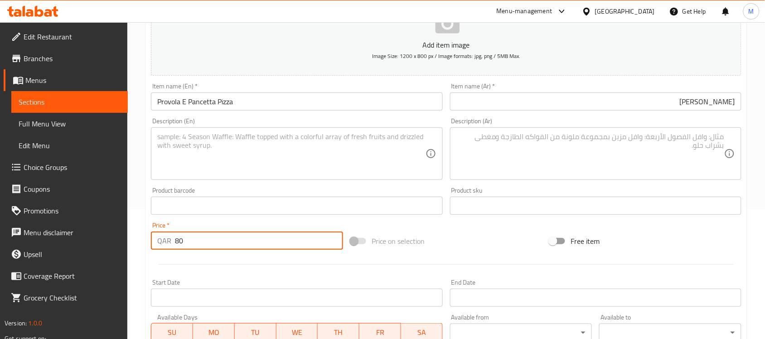
type input "80"
click at [504, 236] on div "Price on selection" at bounding box center [446, 241] width 199 height 24
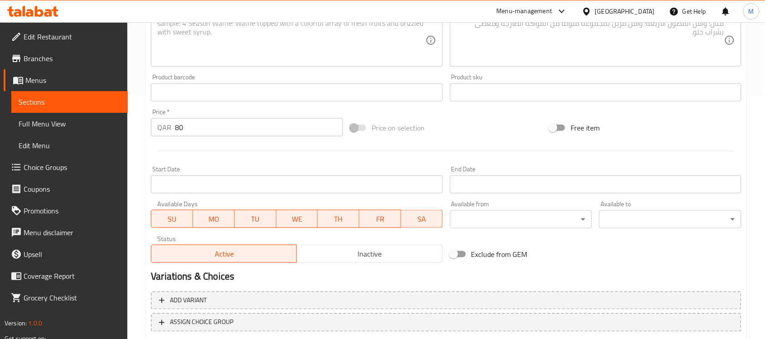
click at [374, 258] on span "Inactive" at bounding box center [369, 253] width 138 height 13
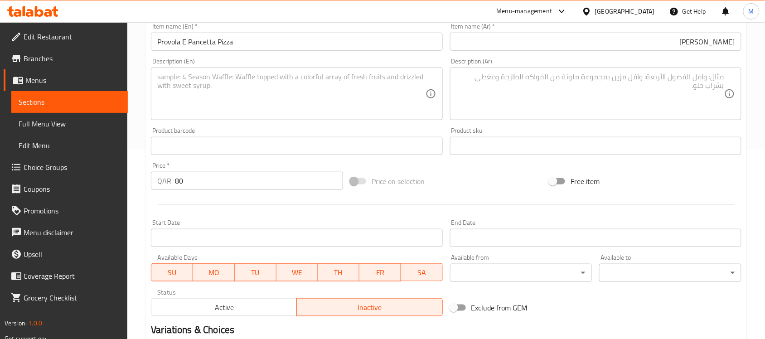
scroll to position [130, 0]
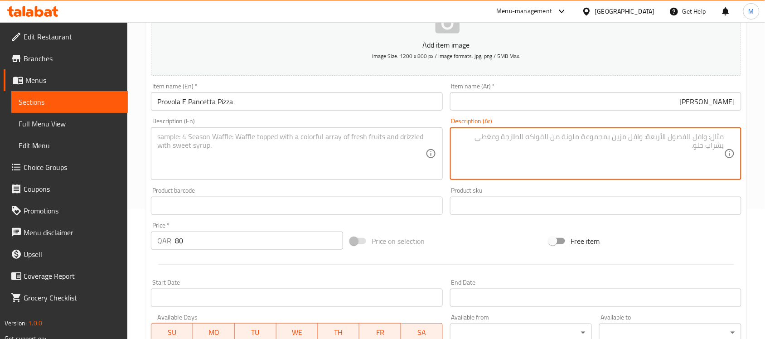
click at [537, 148] on textarea at bounding box center [590, 153] width 268 height 43
paste textarea "موتزاريلا"
type textarea "موتزاريلا،"
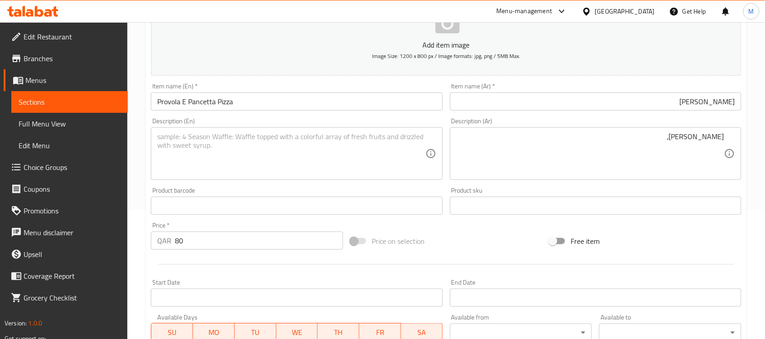
click at [682, 132] on textarea "موتزاريلا،" at bounding box center [590, 153] width 268 height 43
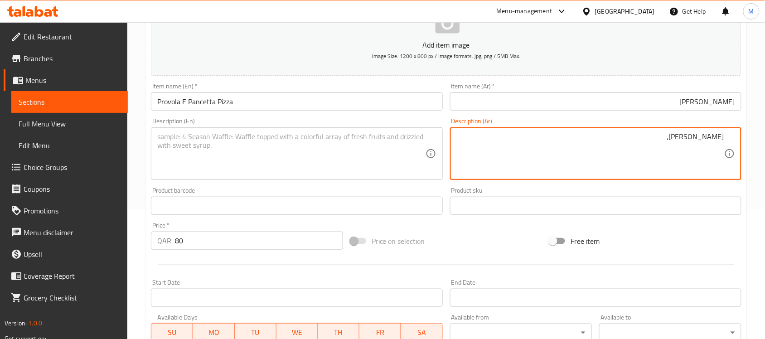
click at [682, 132] on textarea "موتزاريلا،" at bounding box center [590, 153] width 268 height 43
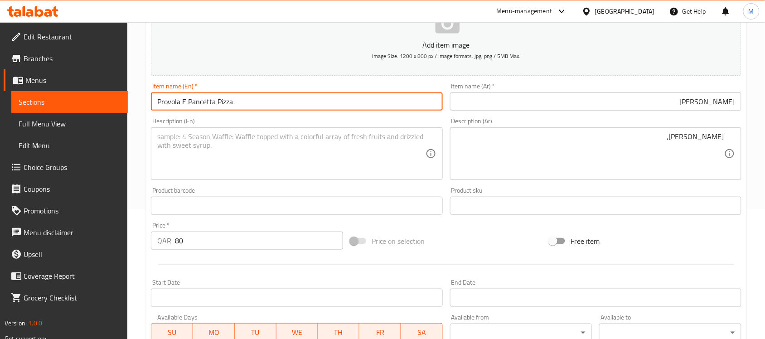
click at [322, 96] on input "Provola E Pancetta Pizza" at bounding box center [296, 101] width 291 height 18
click at [459, 103] on input "بيتزا بروفولا أي بانسيتا" at bounding box center [595, 101] width 291 height 18
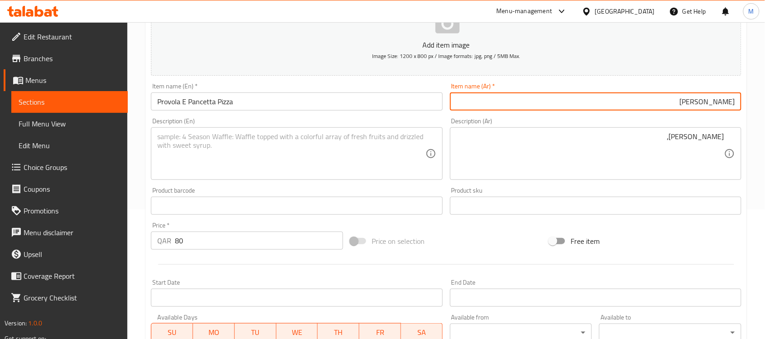
click at [623, 103] on input "بيتزا بروفولا أي بانسيتا" at bounding box center [595, 101] width 291 height 18
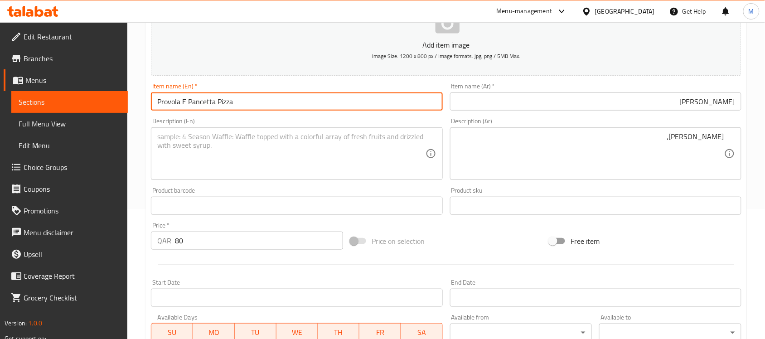
click at [262, 100] on input "Provola E Pancetta Pizza" at bounding box center [296, 101] width 291 height 18
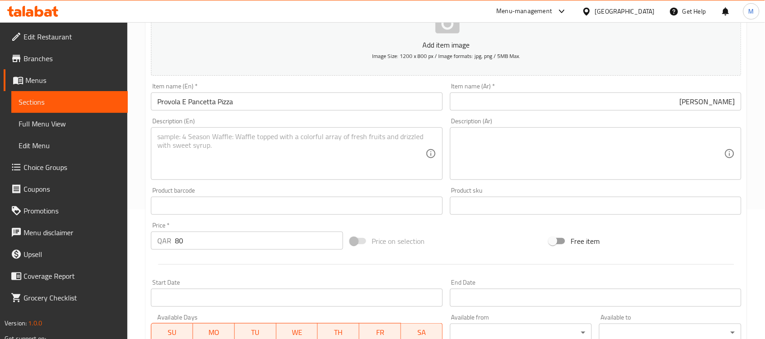
click at [473, 240] on div "Price on selection" at bounding box center [446, 241] width 199 height 24
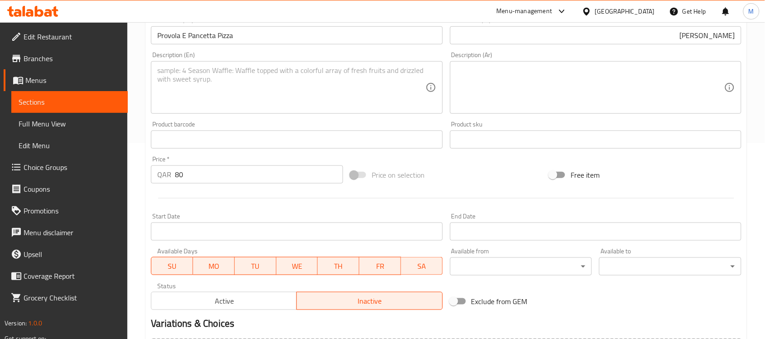
scroll to position [300, 0]
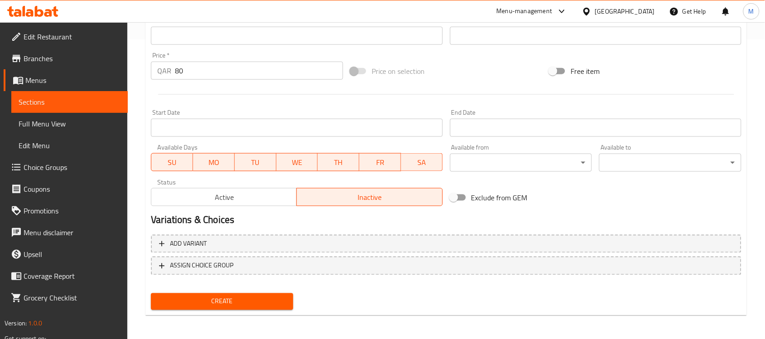
click at [247, 298] on span "Create" at bounding box center [222, 301] width 128 height 11
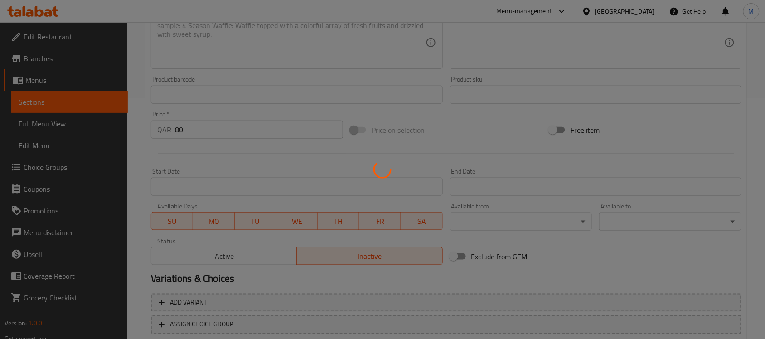
scroll to position [186, 0]
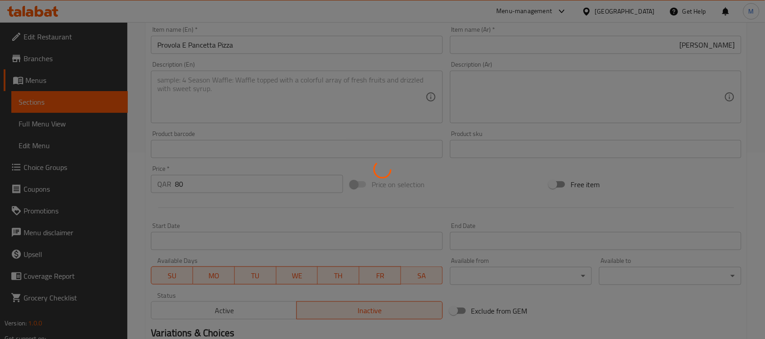
type input "0"
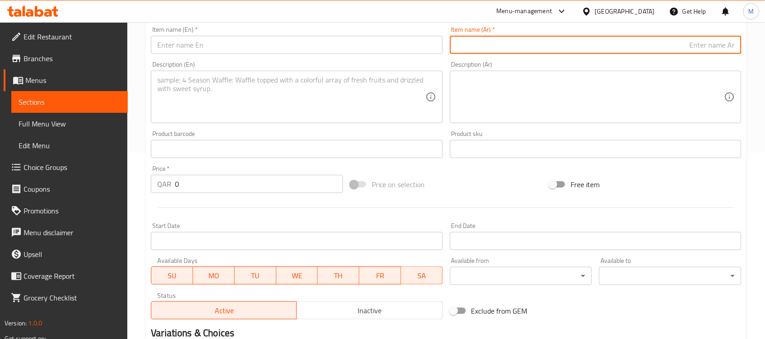
click at [724, 49] on input "text" at bounding box center [595, 45] width 291 height 18
type input "بيتزا غامبري إي كوسة"
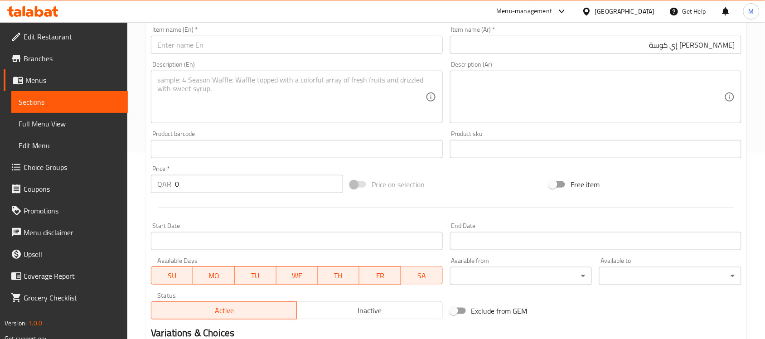
drag, startPoint x: 359, startPoint y: 52, endPoint x: 337, endPoint y: 67, distance: 26.9
click at [359, 52] on input "text" at bounding box center [296, 45] width 291 height 18
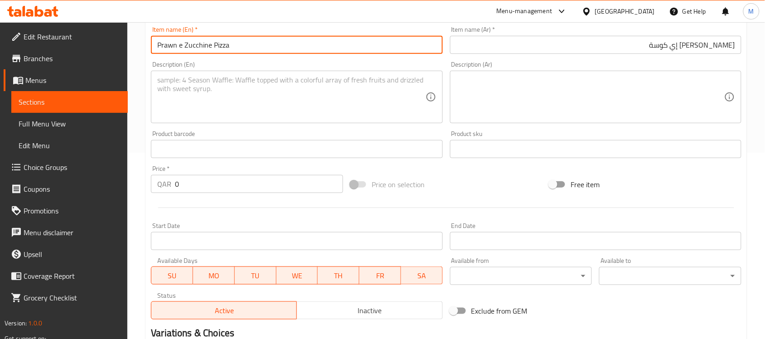
type input "Prawn e Zucchine Pizza"
click at [684, 117] on textarea at bounding box center [590, 97] width 268 height 43
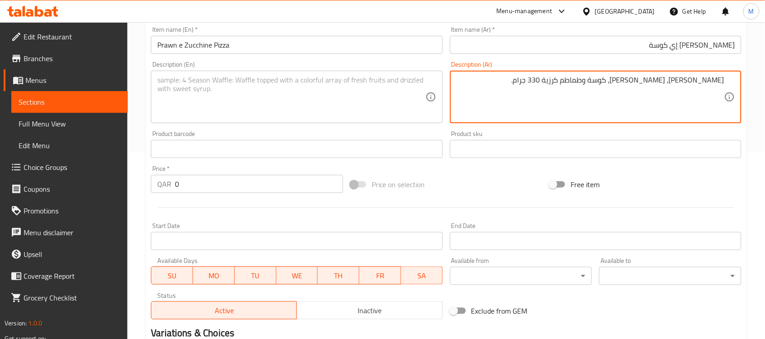
type textarea "موتزاريلا، روبيان، كوسة وطماطم كرزية 330 جرام."
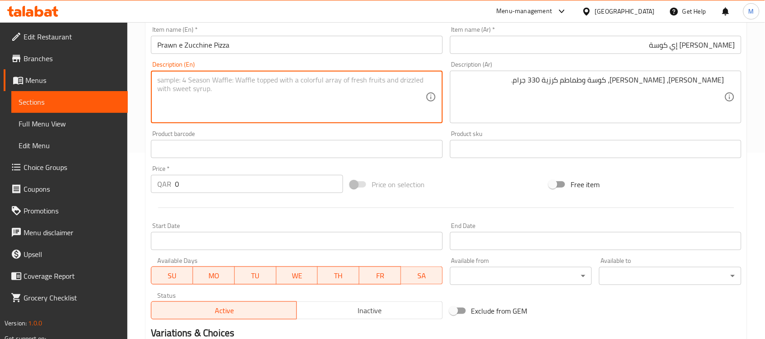
click at [368, 100] on textarea at bounding box center [291, 97] width 268 height 43
paste textarea "Mozzarella, shrimp, zucchini, and cherry tomatoes (330g)."
type textarea "Mozzarella, shrimp, zucchini, and cherry tomatoes (330g)."
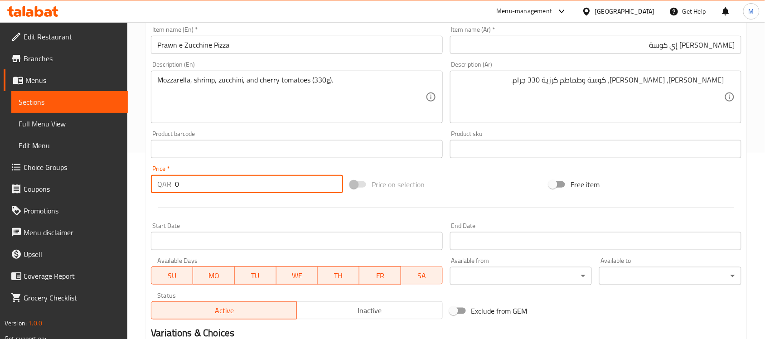
click at [249, 185] on input "0" at bounding box center [259, 184] width 168 height 18
type input "80"
click at [472, 182] on div "Price on selection" at bounding box center [446, 184] width 199 height 24
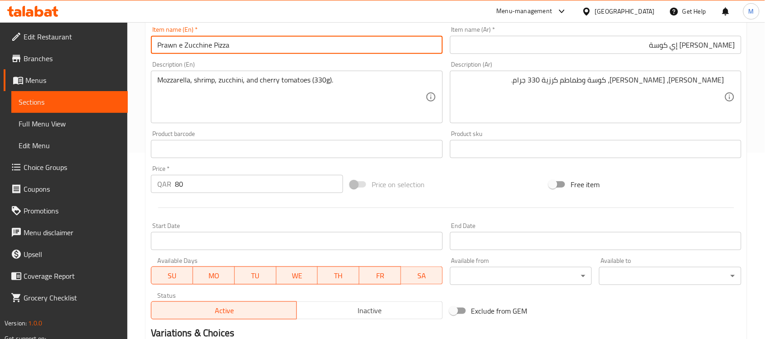
drag, startPoint x: 177, startPoint y: 44, endPoint x: 109, endPoint y: 48, distance: 67.7
click at [109, 48] on div "Edit Restaurant Branches Menus Sections Full Menu View Edit Menu Choice Groups …" at bounding box center [382, 145] width 765 height 618
type input "Gamberi e Zucchine Pizza"
click at [474, 172] on div "Price on selection" at bounding box center [446, 184] width 199 height 24
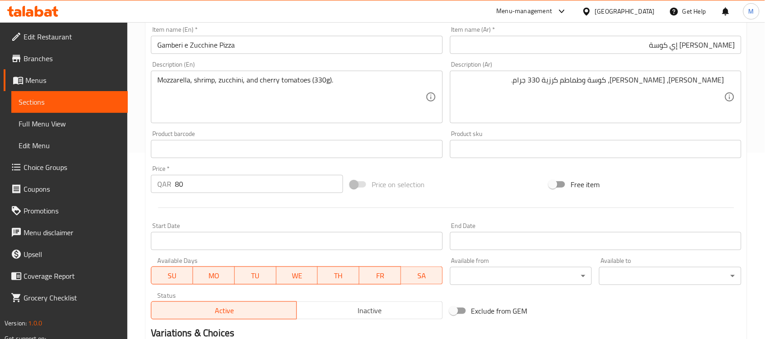
click at [474, 172] on div "Price on selection" at bounding box center [446, 184] width 199 height 24
click at [477, 172] on div "Price on selection" at bounding box center [446, 184] width 199 height 24
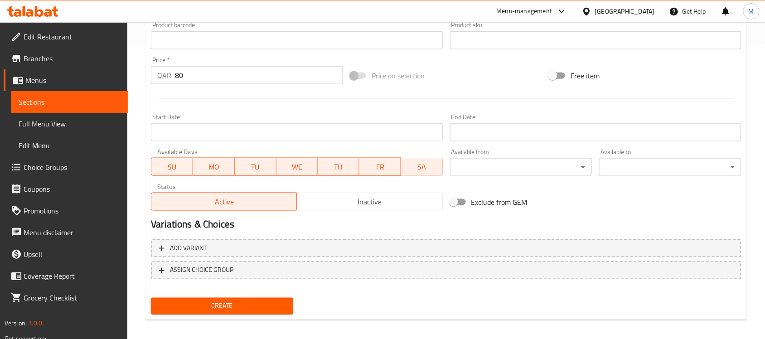
scroll to position [300, 0]
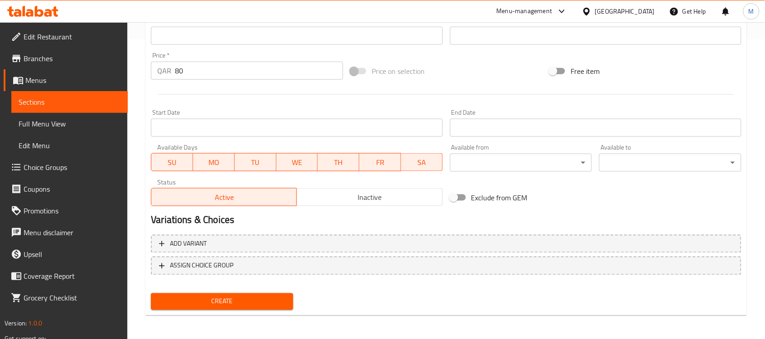
type textarea "Mozzarella, shrimp, zucchini, and cherry tomatoes 330g."
click at [353, 191] on span "Inactive" at bounding box center [369, 197] width 138 height 13
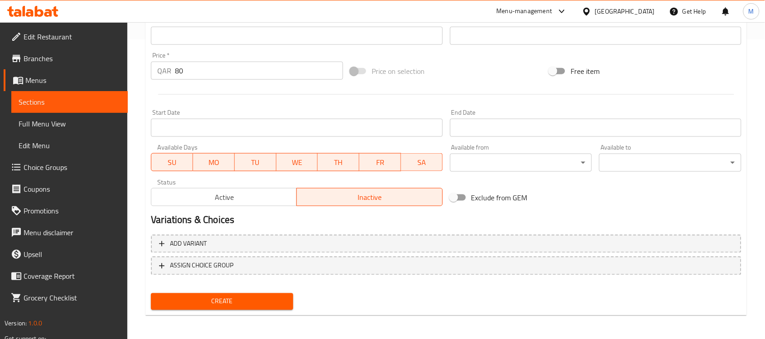
click at [234, 293] on button "Create" at bounding box center [222, 301] width 142 height 17
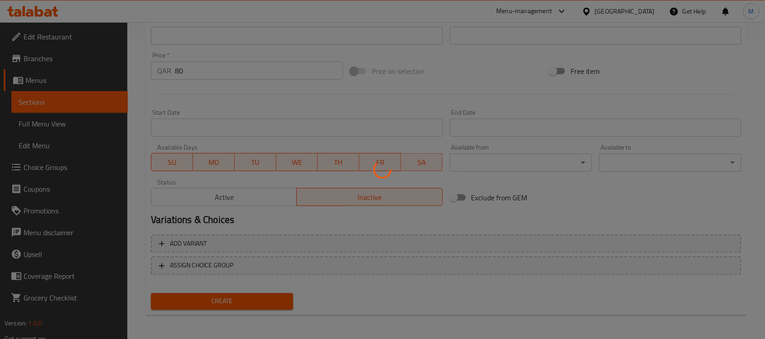
type input "0"
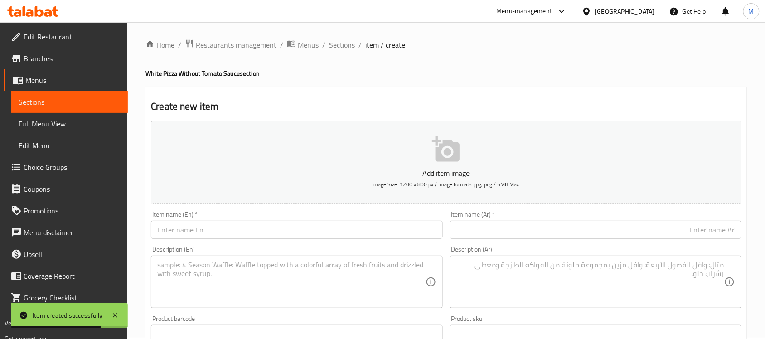
scroll to position [0, 0]
click at [346, 44] on span "Sections" at bounding box center [342, 46] width 26 height 11
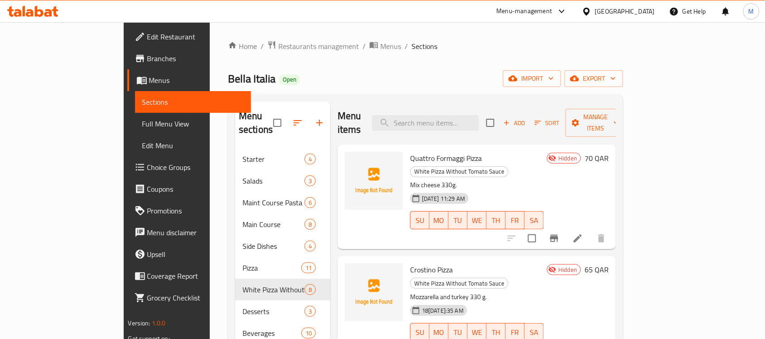
click at [411, 83] on div "Bella Italia Open import export" at bounding box center [425, 78] width 395 height 17
click at [380, 42] on span "Menus" at bounding box center [390, 46] width 21 height 11
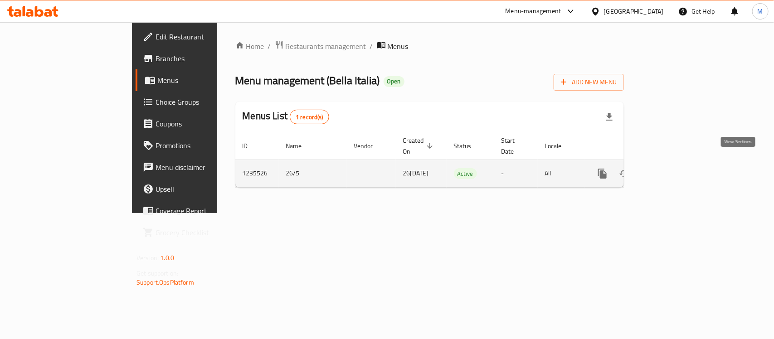
click at [673, 168] on icon "enhanced table" at bounding box center [667, 173] width 11 height 11
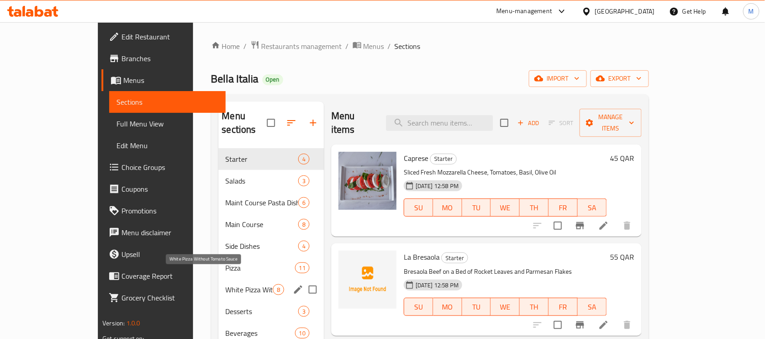
click at [233, 284] on span "White Pizza Without Tomato Sauce" at bounding box center [249, 289] width 47 height 11
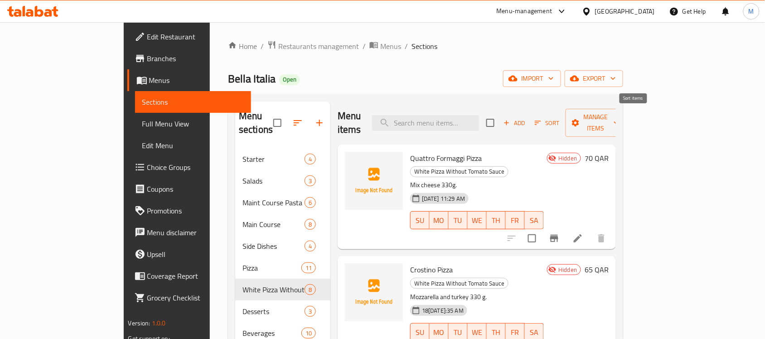
click at [560, 118] on span "Sort" at bounding box center [547, 123] width 25 height 10
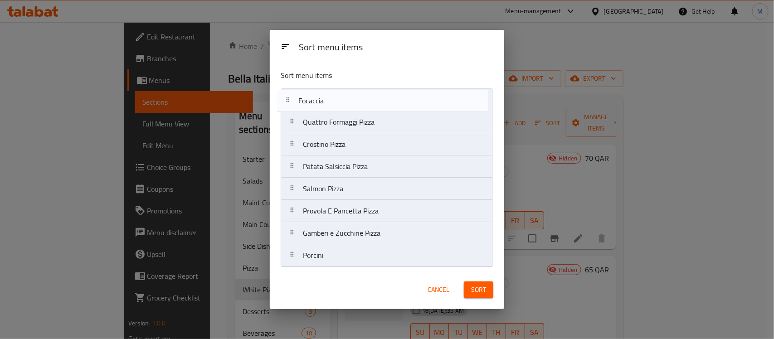
drag, startPoint x: 394, startPoint y: 237, endPoint x: 390, endPoint y: 101, distance: 136.5
click at [390, 101] on nav "Quattro Formaggi Pizza Crostino Pizza Patata Salsiccia Pizza Salmon Pizza Provo…" at bounding box center [387, 177] width 213 height 179
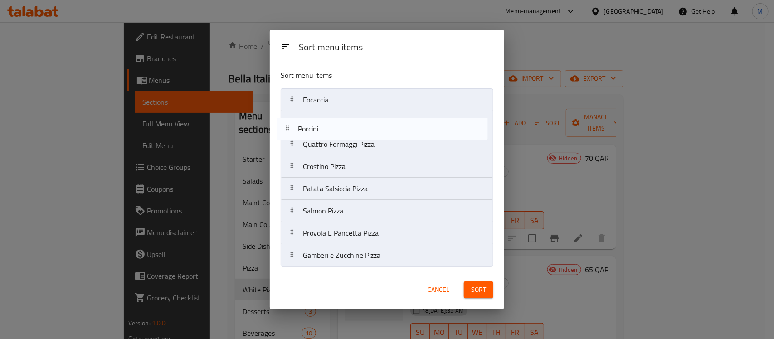
drag, startPoint x: 365, startPoint y: 256, endPoint x: 363, endPoint y: 128, distance: 128.7
click at [363, 128] on nav "Focaccia Quattro Formaggi Pizza Crostino Pizza Patata Salsiccia Pizza Salmon Pi…" at bounding box center [387, 177] width 213 height 179
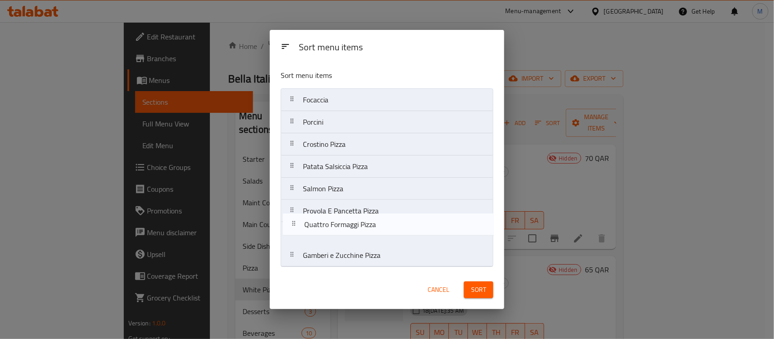
drag, startPoint x: 359, startPoint y: 148, endPoint x: 361, endPoint y: 233, distance: 85.2
click at [361, 233] on nav "Focaccia Porcini Quattro Formaggi Pizza Crostino Pizza Patata Salsiccia Pizza S…" at bounding box center [387, 177] width 213 height 179
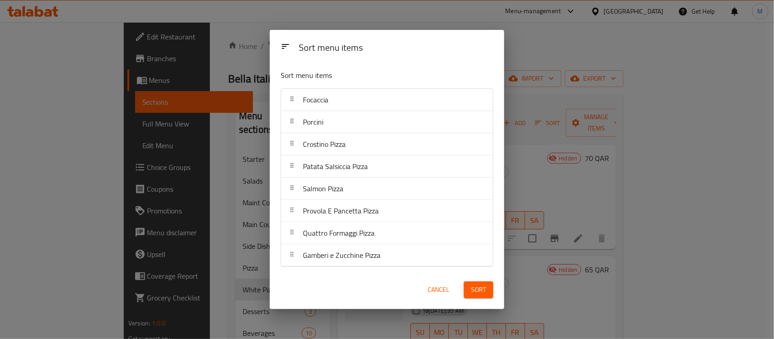
click at [469, 289] on button "Sort" at bounding box center [478, 289] width 29 height 17
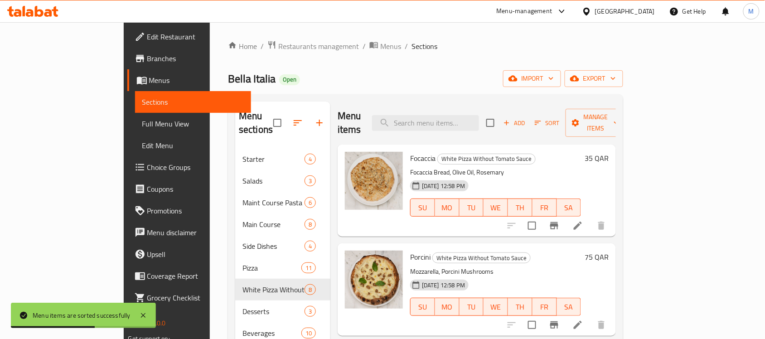
click at [563, 251] on h6 "Porcini White Pizza Without Tomato Sauce" at bounding box center [495, 257] width 171 height 13
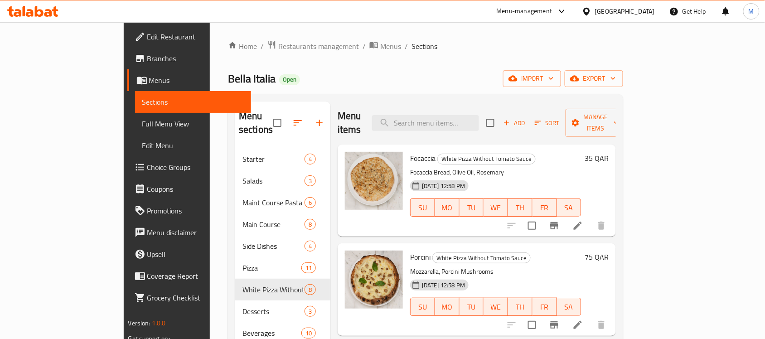
click at [581, 167] on p "Focaccia Bread, Olive Oil, Rosemary" at bounding box center [495, 172] width 171 height 11
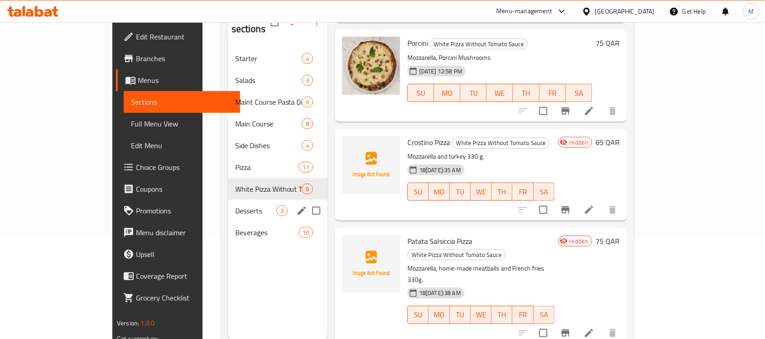
scroll to position [113, 0]
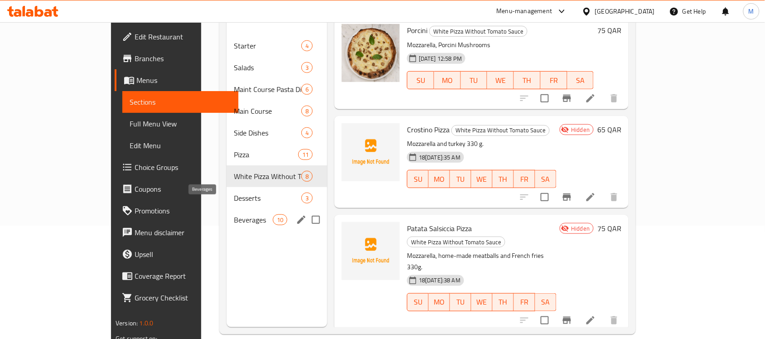
click at [234, 214] on span "Beverages" at bounding box center [253, 219] width 39 height 11
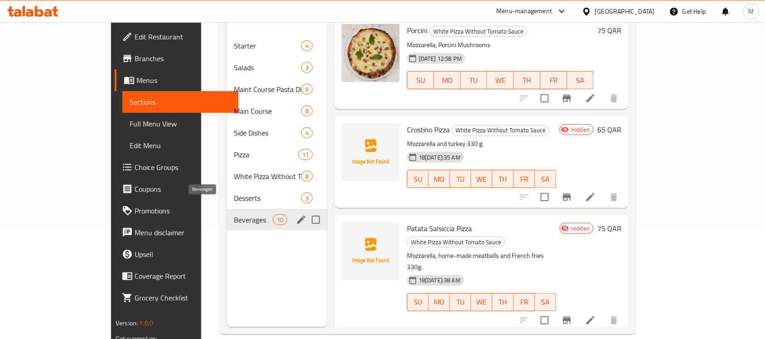
click at [234, 214] on span "Beverages" at bounding box center [253, 219] width 39 height 11
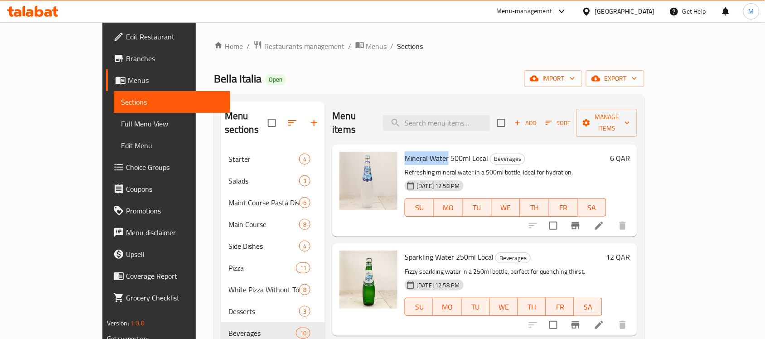
drag, startPoint x: 398, startPoint y: 144, endPoint x: 422, endPoint y: 144, distance: 24.5
click at [422, 151] on span "Mineral Water 500ml Local" at bounding box center [446, 158] width 83 height 14
click at [434, 151] on span "Mineral Water 500ml Local" at bounding box center [446, 158] width 83 height 14
drag, startPoint x: 443, startPoint y: 145, endPoint x: 376, endPoint y: 146, distance: 67.1
click at [401, 148] on div "Mineral Water 500ml Local Beverages Refreshing mineral water in a 500ml bottle,…" at bounding box center [505, 190] width 209 height 85
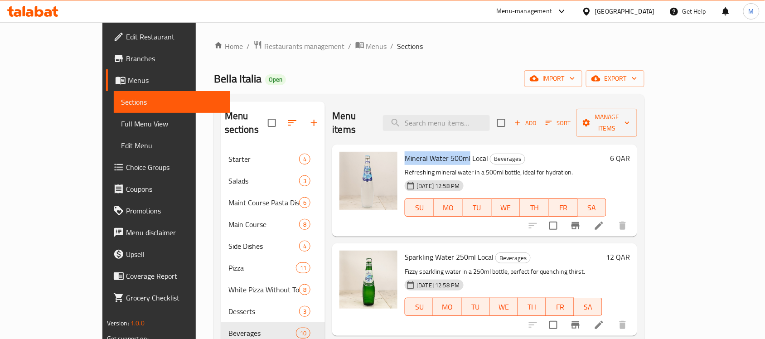
copy span "Mineral Water 500ml"
click at [537, 118] on span "Add" at bounding box center [525, 123] width 24 height 10
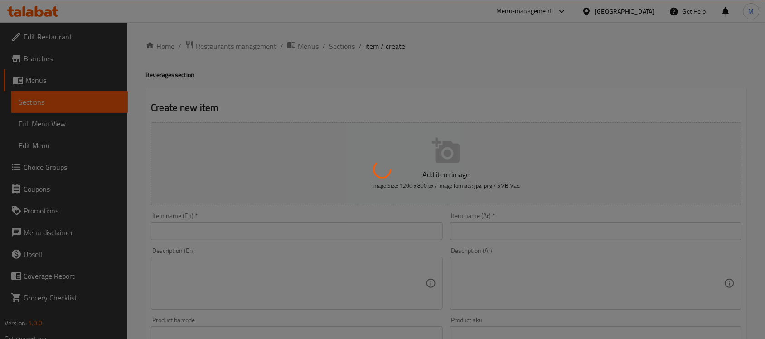
click at [343, 229] on div at bounding box center [382, 169] width 765 height 339
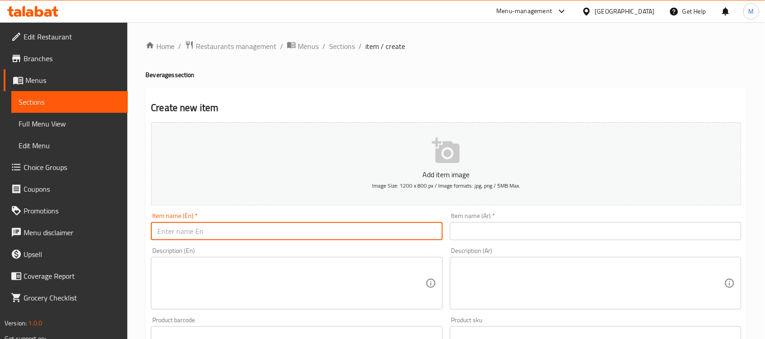
click at [377, 234] on input "text" at bounding box center [296, 231] width 291 height 18
paste input "Mineral Water 500ml"
click at [372, 236] on input "Mineral Water 500ml (Imported)" at bounding box center [296, 231] width 291 height 18
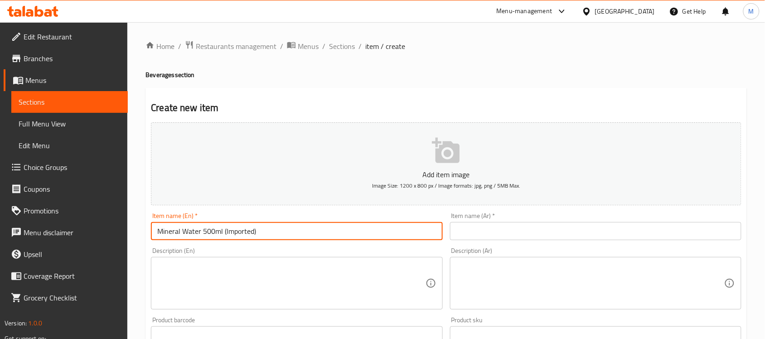
type input "Mineral Water 500ml (Imported)"
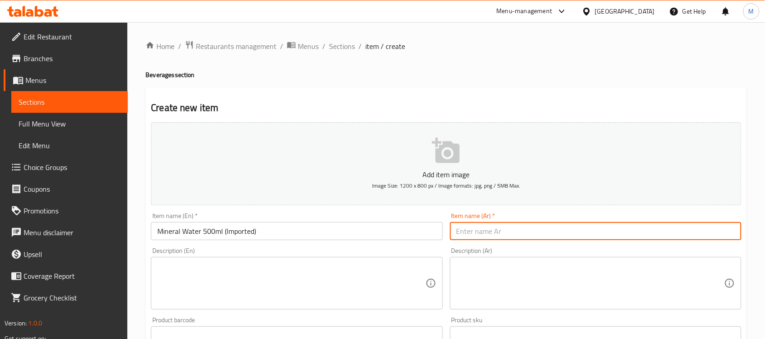
click at [541, 229] on input "text" at bounding box center [595, 231] width 291 height 18
click at [655, 222] on input "text" at bounding box center [595, 231] width 291 height 18
paste input "مياه معدنية 500 مل (مستوردة)"
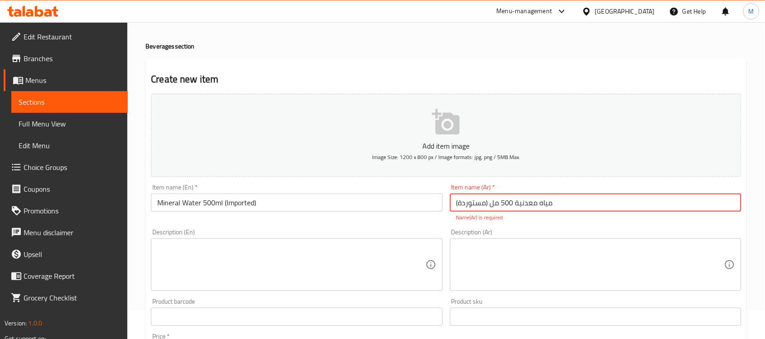
scroll to position [57, 0]
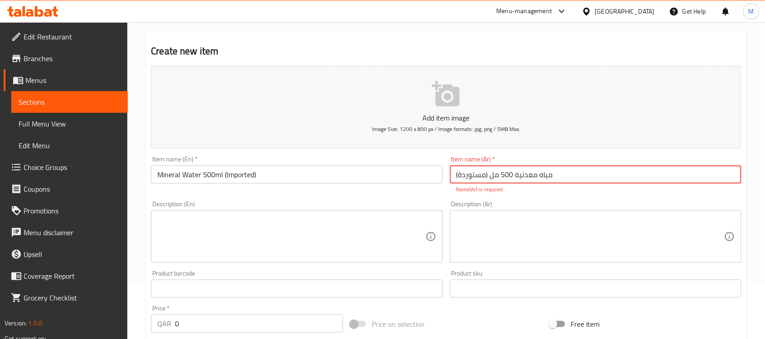
type input "مياه معدنية 500 مل (مستوردة)"
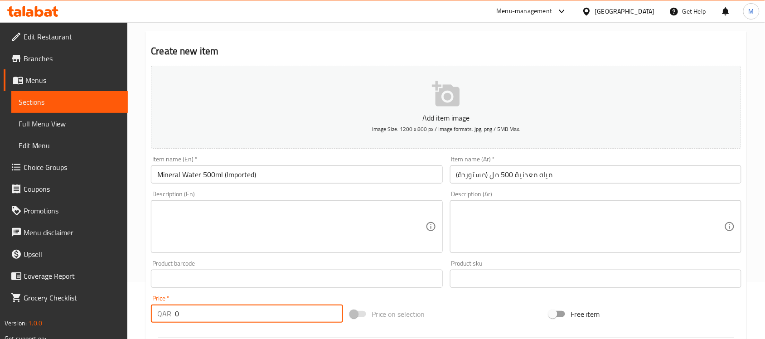
drag, startPoint x: 180, startPoint y: 319, endPoint x: 173, endPoint y: 316, distance: 7.6
click at [173, 316] on div "QAR 0 Price *" at bounding box center [247, 314] width 192 height 18
type input "15"
click at [478, 309] on div "Price on selection" at bounding box center [446, 314] width 199 height 24
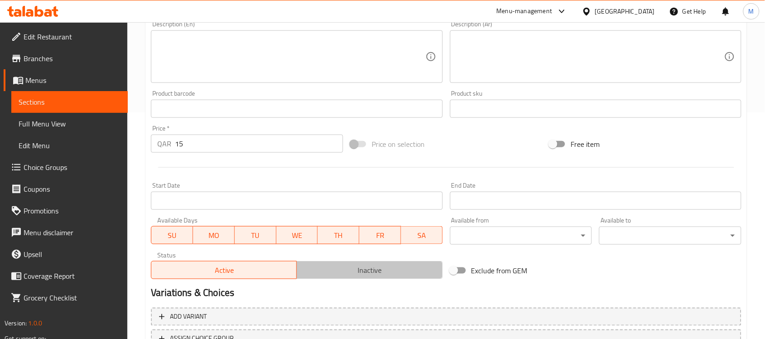
click at [340, 270] on span "Inactive" at bounding box center [369, 270] width 138 height 13
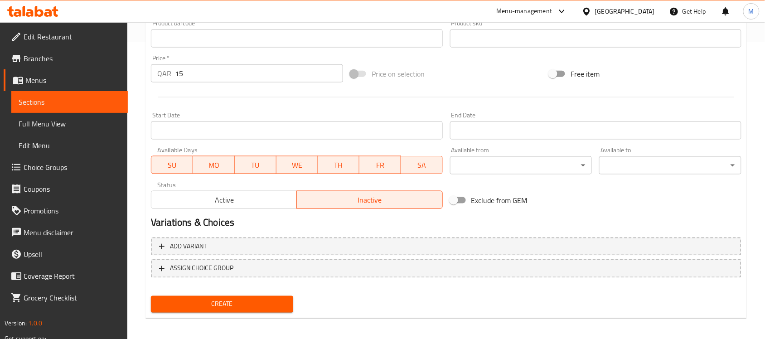
scroll to position [300, 0]
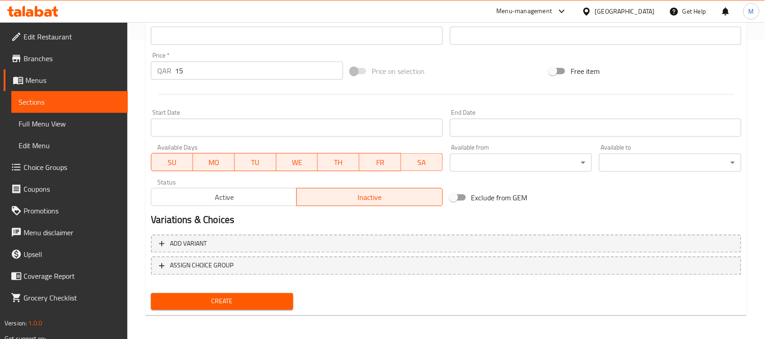
click at [271, 299] on span "Create" at bounding box center [222, 301] width 128 height 11
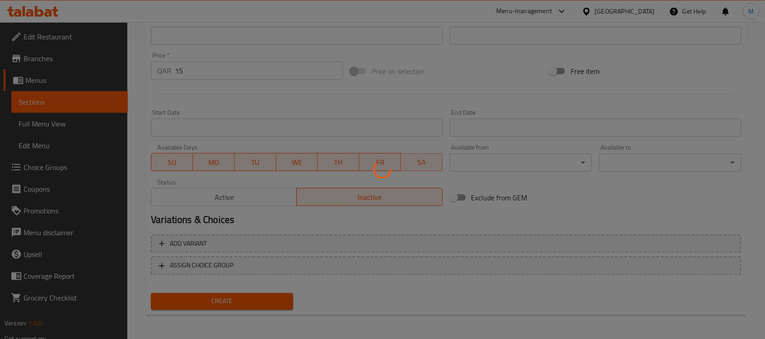
type input "0"
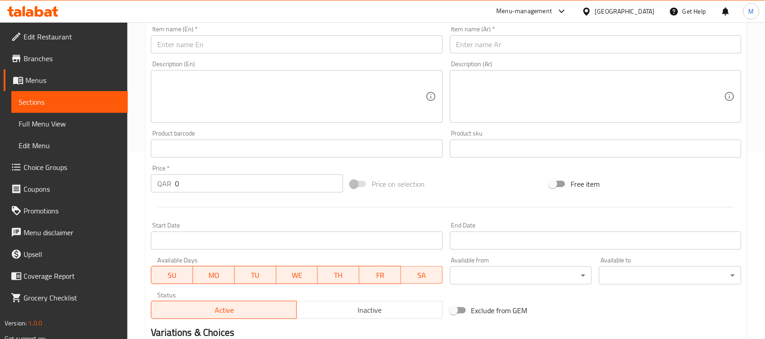
scroll to position [130, 0]
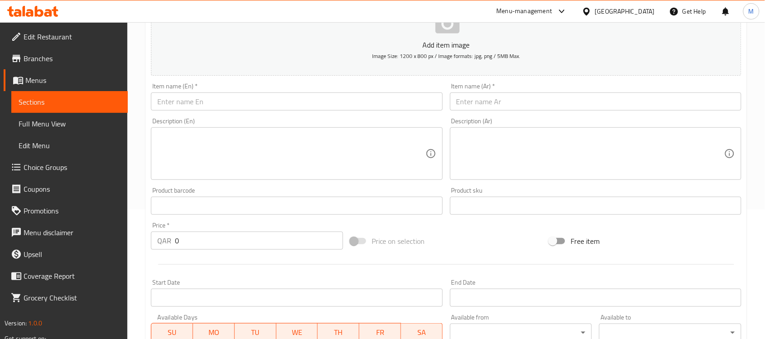
click at [409, 94] on input "text" at bounding box center [296, 101] width 291 height 18
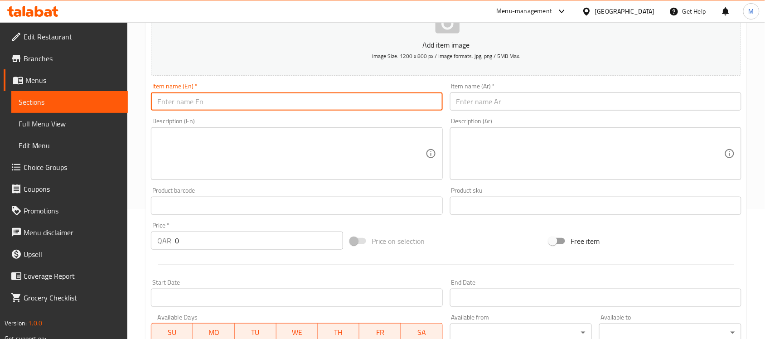
paste input "Mineral Water 1L (Imported)"
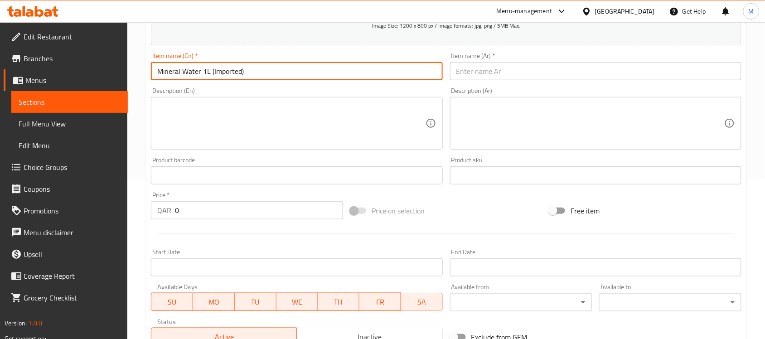
scroll to position [186, 0]
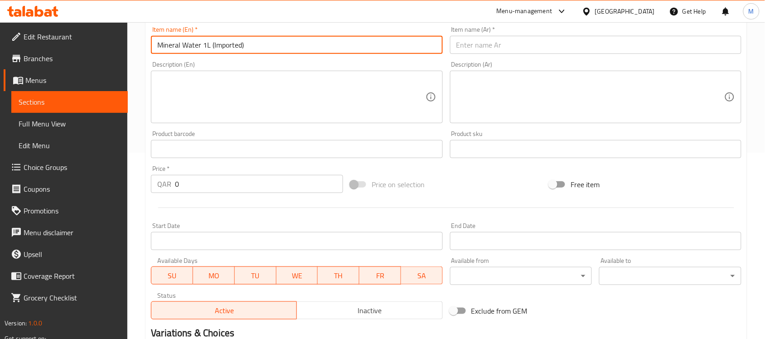
type input "Mineral Water 1L (Imported)"
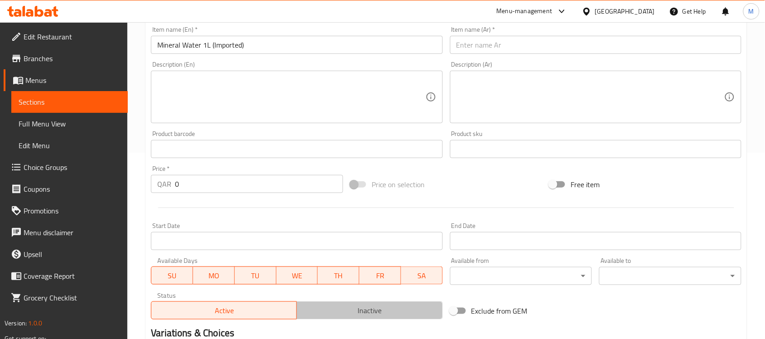
click at [390, 312] on span "Inactive" at bounding box center [369, 310] width 138 height 13
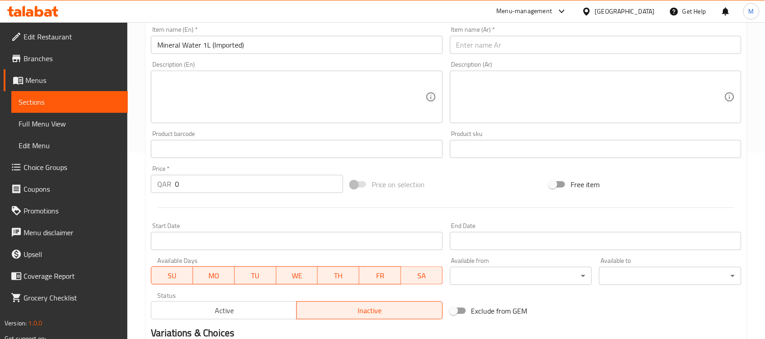
click at [283, 182] on input "0" at bounding box center [259, 184] width 168 height 18
type input "25"
click at [597, 56] on div "Item name (Ar)   * Item name (Ar) *" at bounding box center [595, 40] width 299 height 35
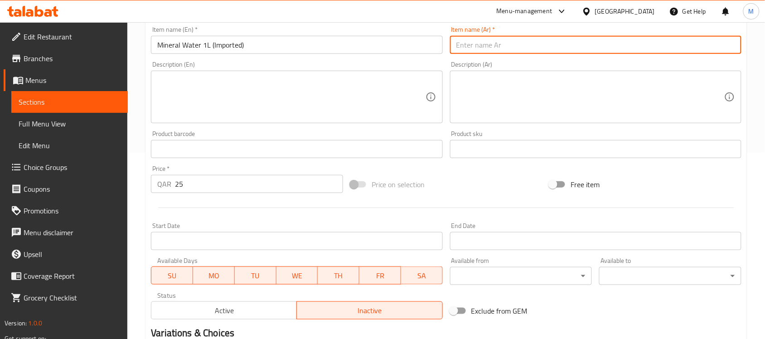
click at [600, 43] on input "text" at bounding box center [595, 45] width 291 height 18
paste input "مياه معدنية 1 لتر (مستوردة)"
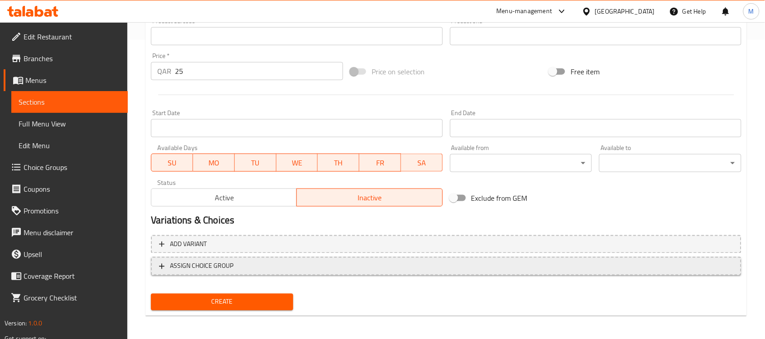
scroll to position [300, 0]
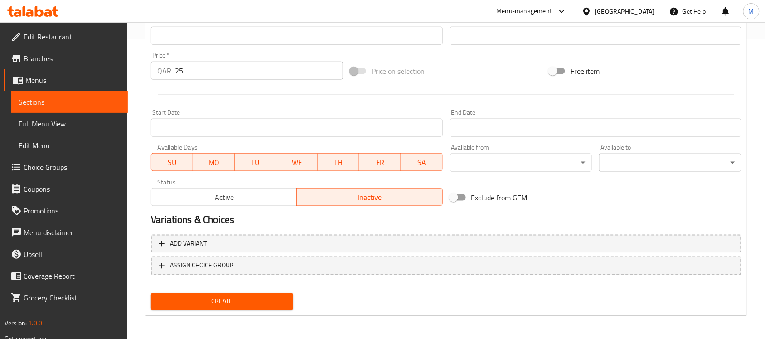
type input "مياه معدنية 1 لتر (مستوردة)"
click at [262, 296] on span "Create" at bounding box center [222, 301] width 128 height 11
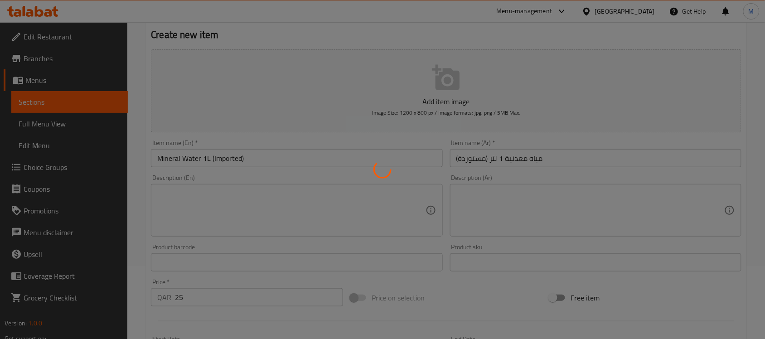
scroll to position [0, 0]
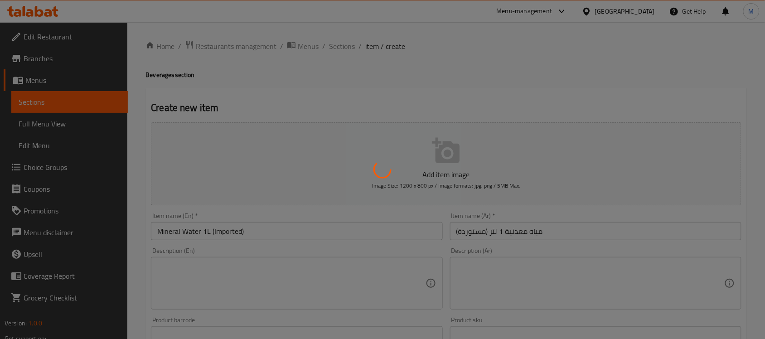
type input "0"
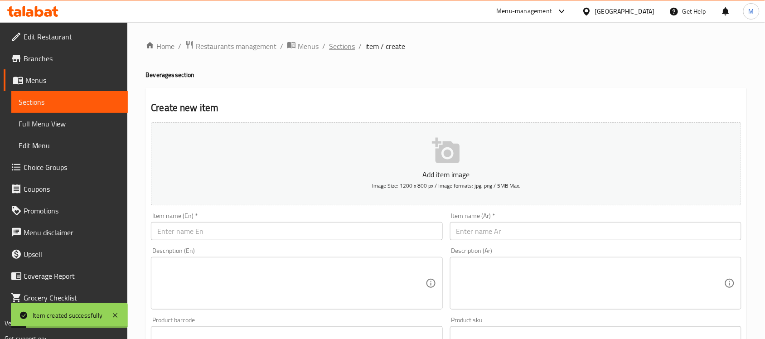
click at [340, 51] on span "Sections" at bounding box center [342, 46] width 26 height 11
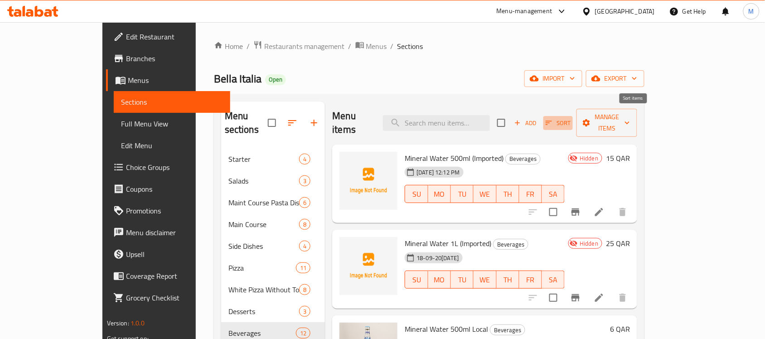
click at [571, 118] on span "Sort" at bounding box center [558, 123] width 25 height 10
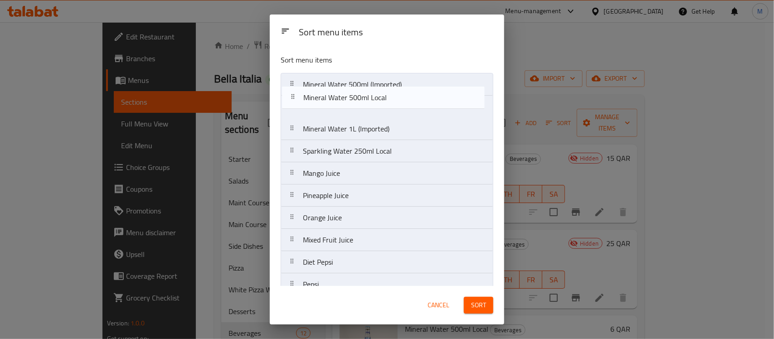
drag, startPoint x: 387, startPoint y: 136, endPoint x: 390, endPoint y: 100, distance: 36.8
click at [390, 100] on nav "Mineral Water 500ml (Imported) Mineral Water 1L (Imported) Mineral Water 500ml …" at bounding box center [387, 206] width 213 height 267
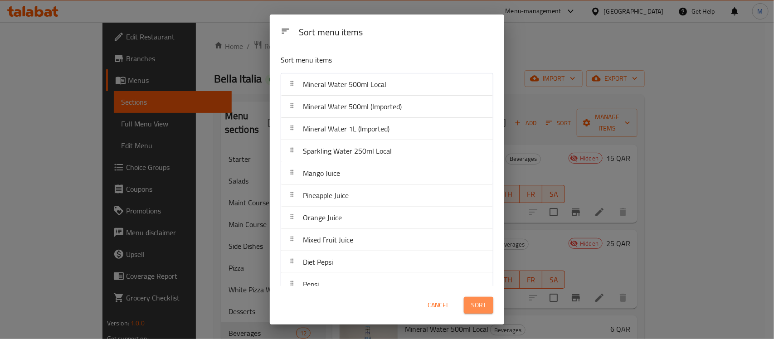
click at [483, 298] on button "Sort" at bounding box center [478, 305] width 29 height 17
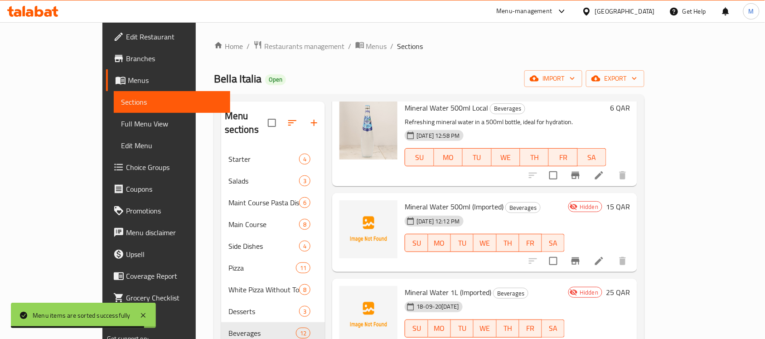
scroll to position [113, 0]
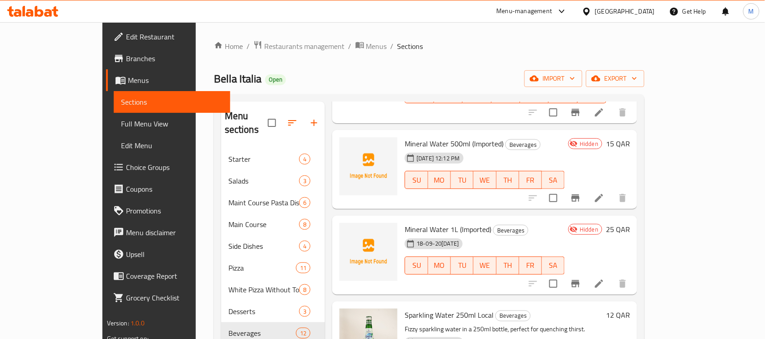
click at [415, 137] on span "Mineral Water 500ml (Imported)" at bounding box center [454, 144] width 99 height 14
copy h6 "Mineral Water 500ml (Imported)"
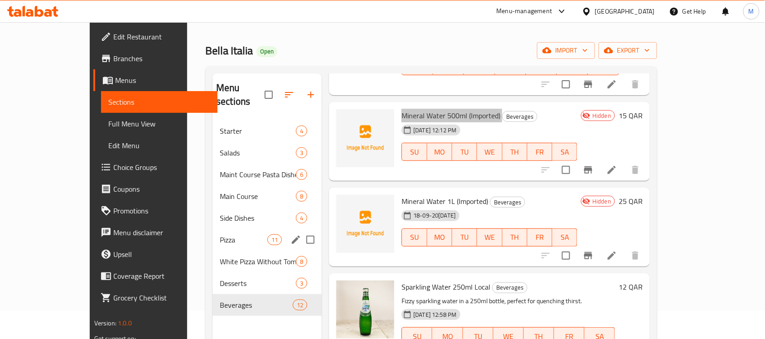
scroll to position [57, 0]
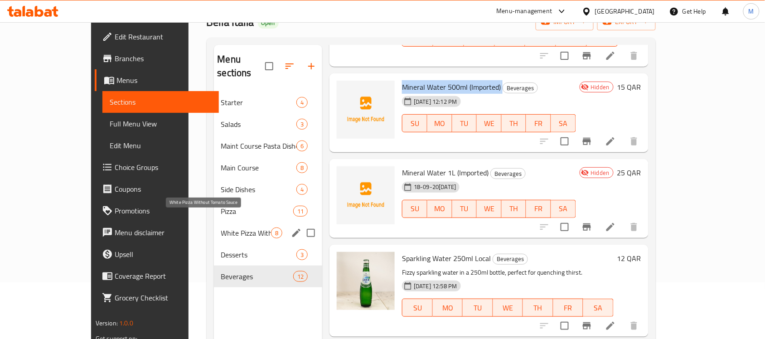
click at [232, 227] on span "White Pizza Without Tomato Sauce" at bounding box center [246, 232] width 50 height 11
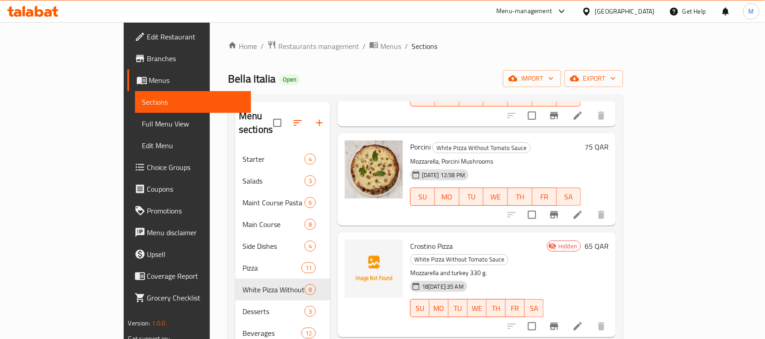
scroll to position [113, 0]
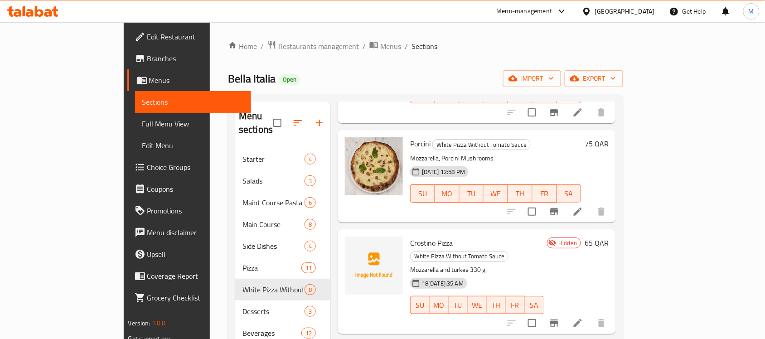
click at [410, 236] on span "Crostino Pizza" at bounding box center [431, 243] width 43 height 14
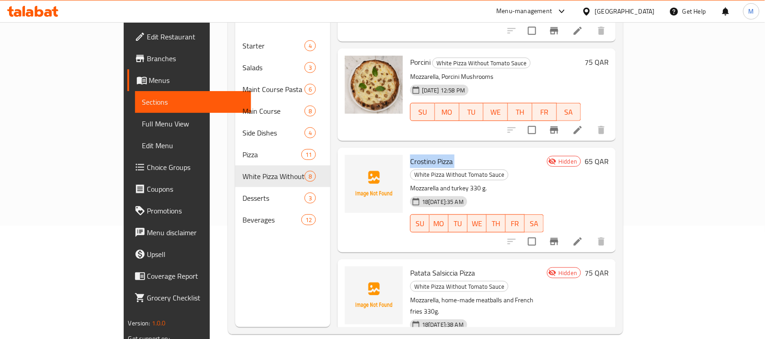
scroll to position [64, 0]
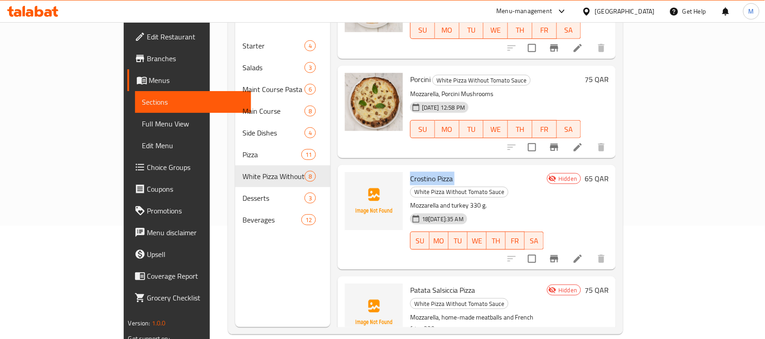
copy h6 "Crostino Pizza"
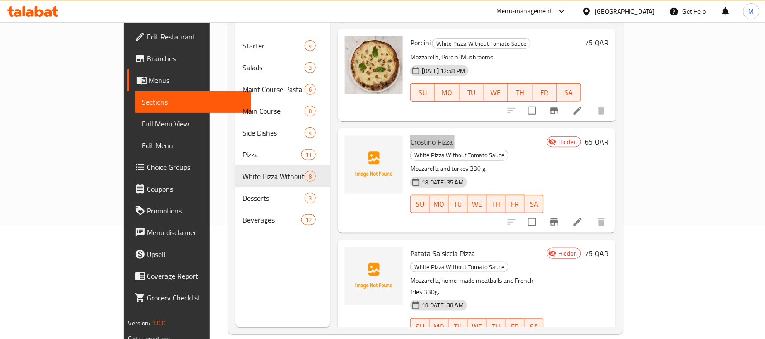
scroll to position [121, 0]
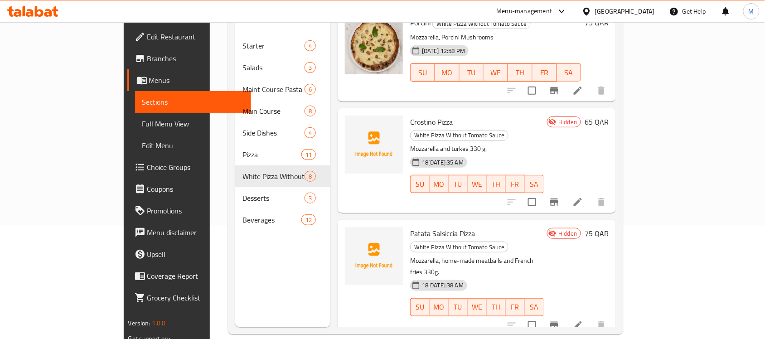
click at [418, 227] on span "Patata Salsiccia Pizza" at bounding box center [442, 234] width 65 height 14
copy h6 "Patata Salsiccia Pizza"
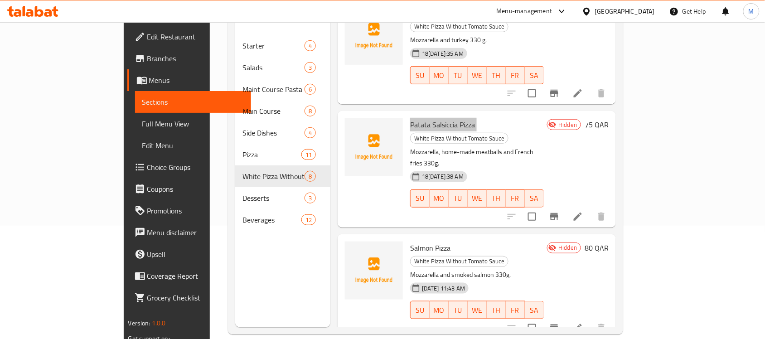
scroll to position [234, 0]
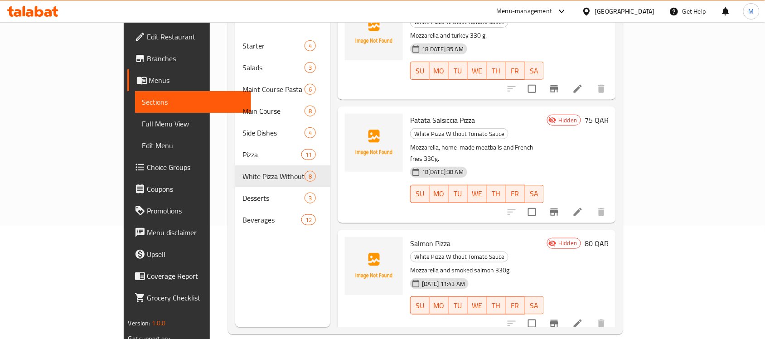
click at [410, 237] on span "Salmon Pizza" at bounding box center [430, 244] width 40 height 14
copy h6 "Salmon Pizza"
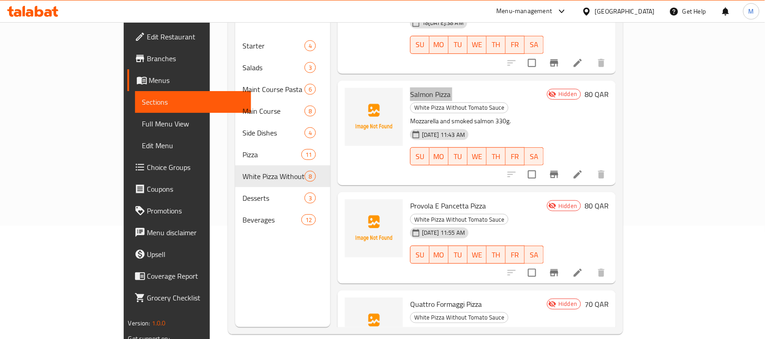
scroll to position [404, 0]
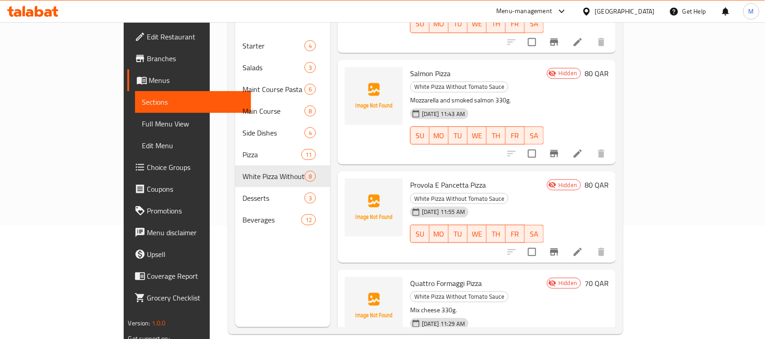
click at [434, 178] on span "Provola E Pancetta Pizza" at bounding box center [448, 185] width 76 height 14
copy h6 "Provola E Pancetta Pizza"
click at [434, 276] on span "Quattro Formaggi Pizza" at bounding box center [446, 283] width 72 height 14
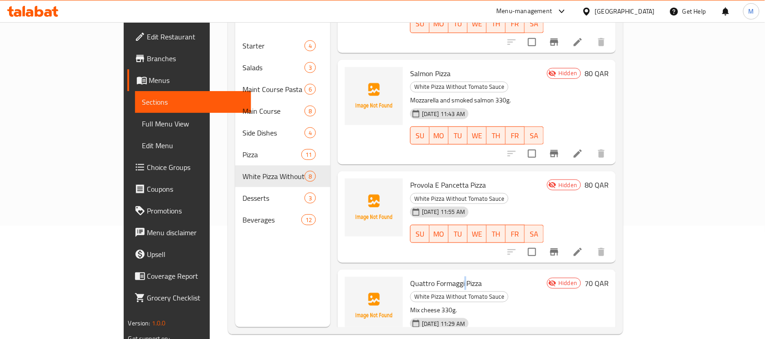
click at [434, 276] on span "Quattro Formaggi Pizza" at bounding box center [446, 283] width 72 height 14
copy h6 "Quattro Formaggi Pizza"
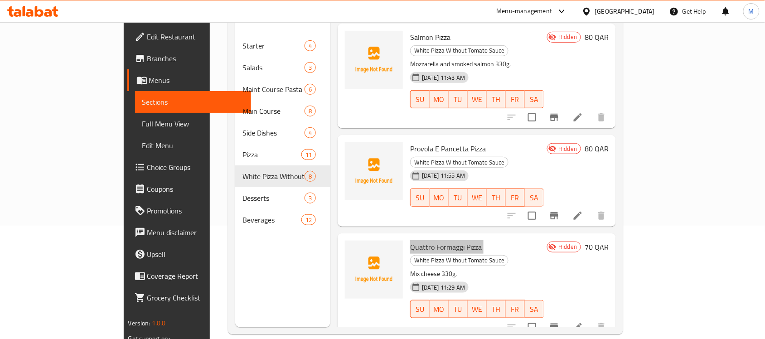
scroll to position [461, 0]
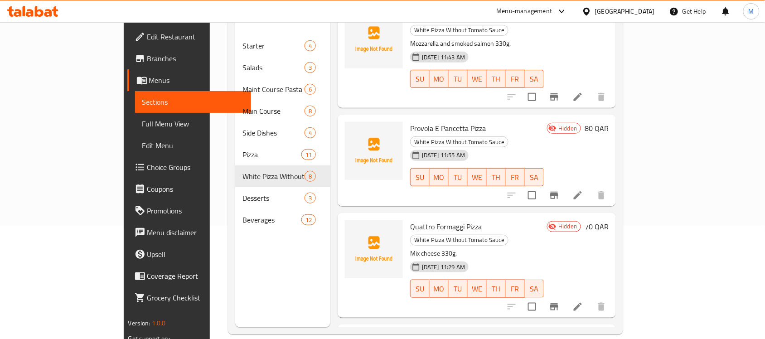
click at [426, 331] on span "Gamberi e Zucchine Pizza" at bounding box center [448, 338] width 77 height 14
copy h6 "Gamberi e Zucchine Pizza"
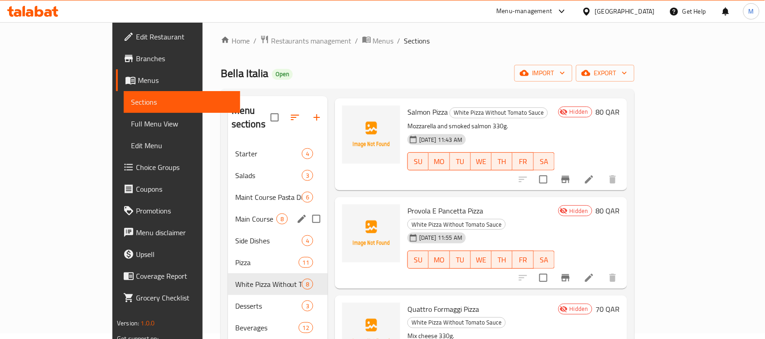
scroll to position [0, 0]
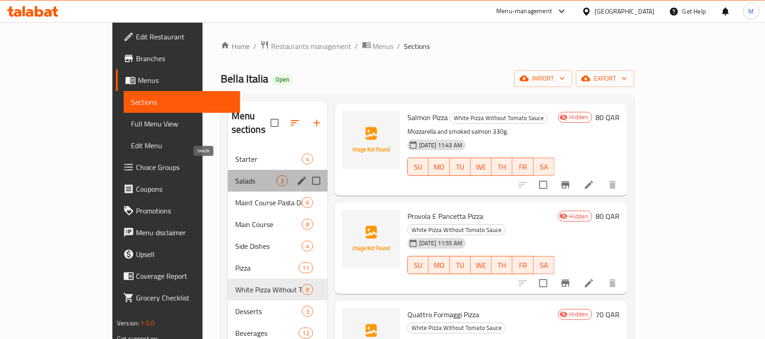
click at [235, 175] on span "Salads" at bounding box center [255, 180] width 41 height 11
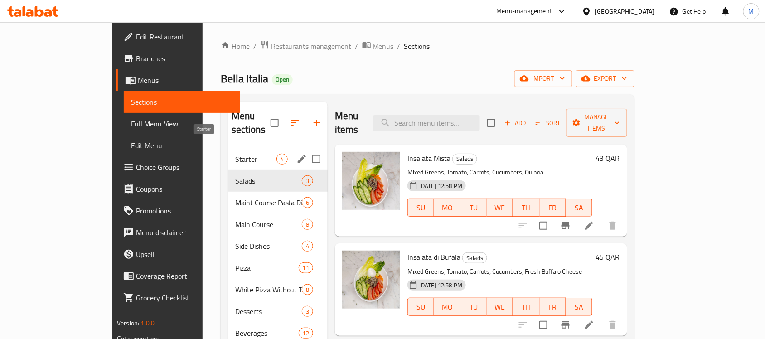
click at [235, 154] on span "Starter" at bounding box center [255, 159] width 41 height 11
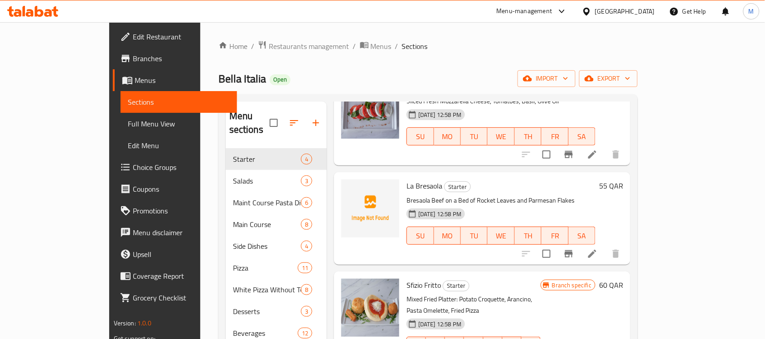
scroll to position [79, 0]
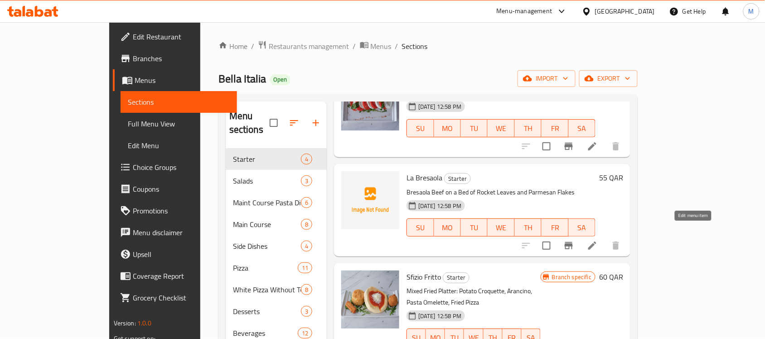
click at [598, 240] on icon at bounding box center [592, 245] width 11 height 11
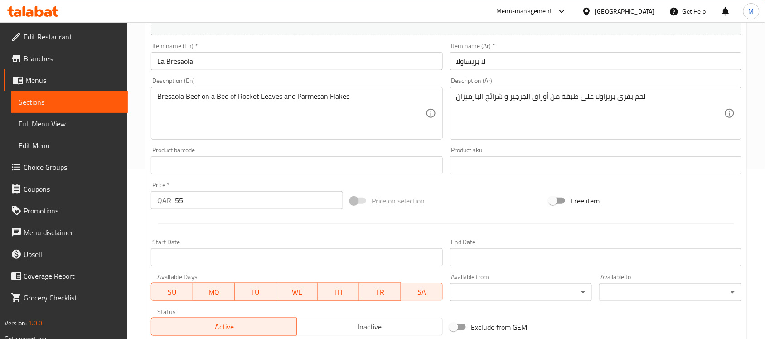
scroll to position [227, 0]
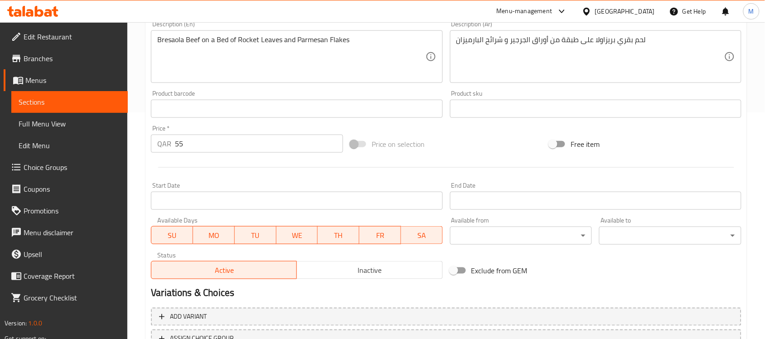
click at [357, 273] on span "Inactive" at bounding box center [369, 270] width 138 height 13
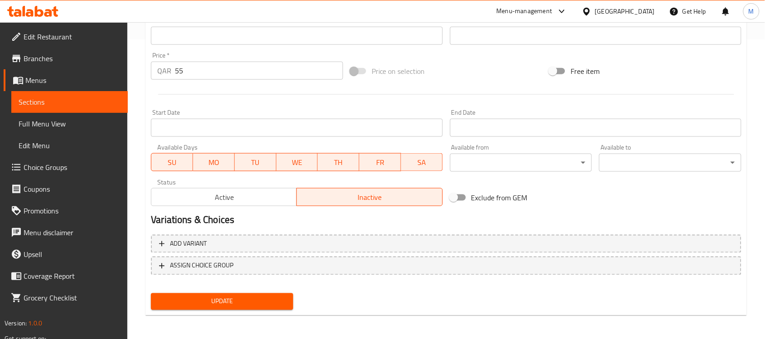
click at [281, 297] on span "Update" at bounding box center [222, 301] width 128 height 11
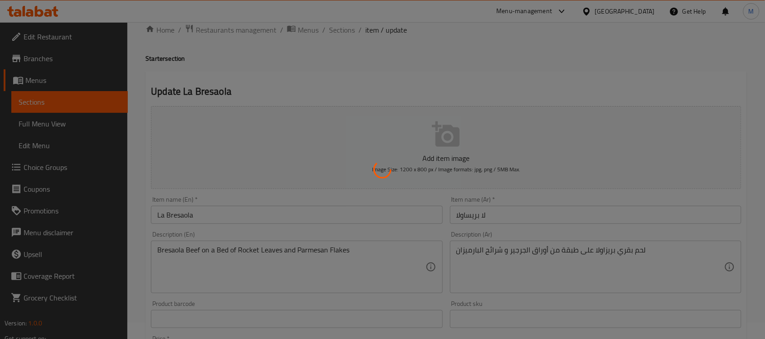
scroll to position [0, 0]
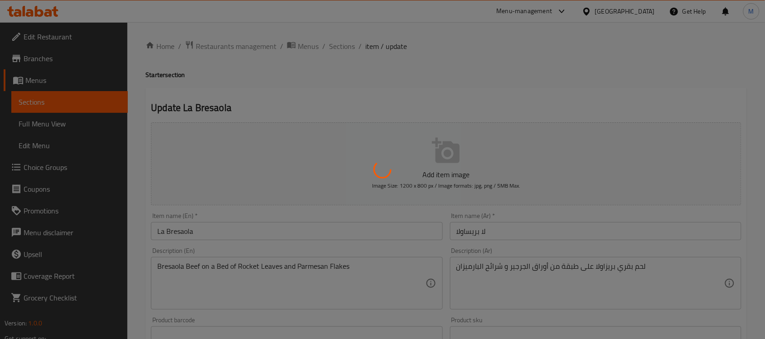
click at [366, 118] on div at bounding box center [382, 169] width 765 height 339
click at [458, 111] on div at bounding box center [382, 169] width 765 height 339
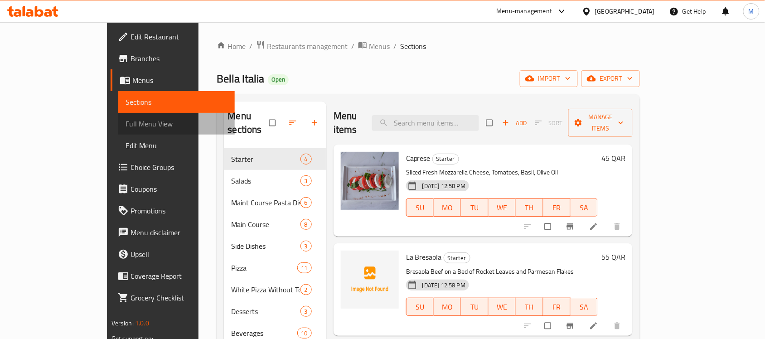
click at [126, 119] on span "Full Menu View" at bounding box center [177, 123] width 102 height 11
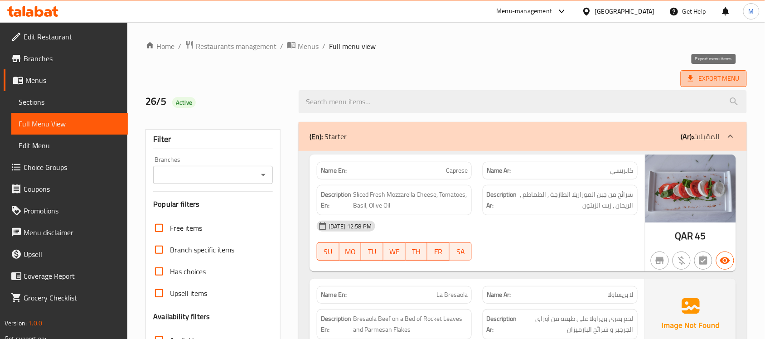
click at [702, 75] on span "Export Menu" at bounding box center [714, 78] width 52 height 11
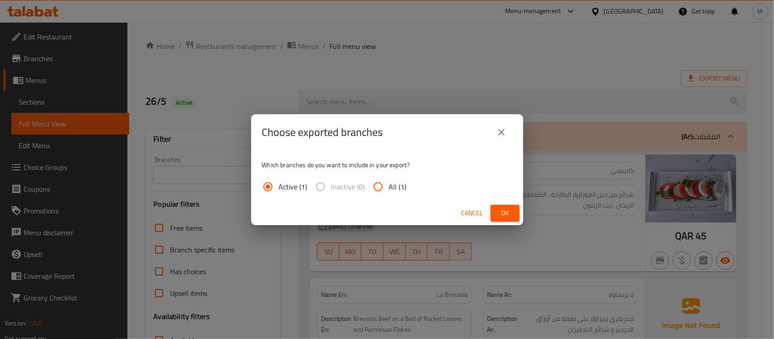
click at [498, 212] on span "Ok" at bounding box center [505, 213] width 15 height 11
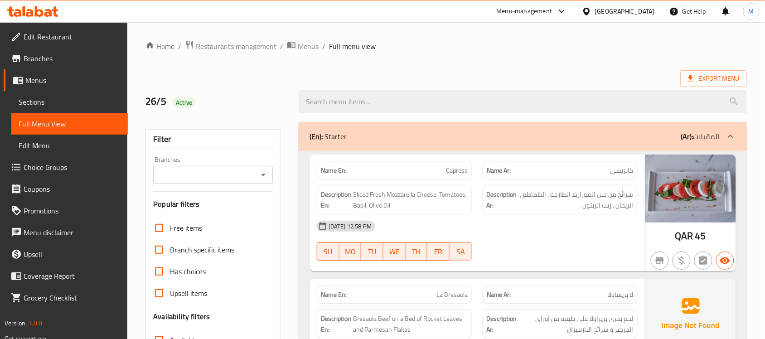
click at [540, 51] on ol "Home / Restaurants management / Menus / Full menu view" at bounding box center [445, 46] width 601 height 12
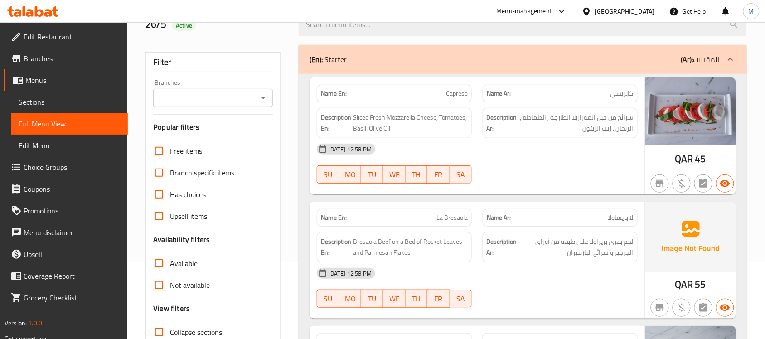
scroll to position [227, 0]
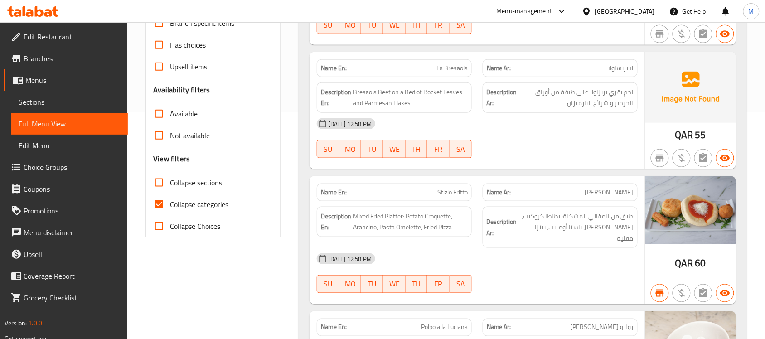
click at [175, 182] on span "Collapse sections" at bounding box center [196, 182] width 52 height 11
click at [170, 182] on input "Collapse sections" at bounding box center [159, 183] width 22 height 22
checkbox input "true"
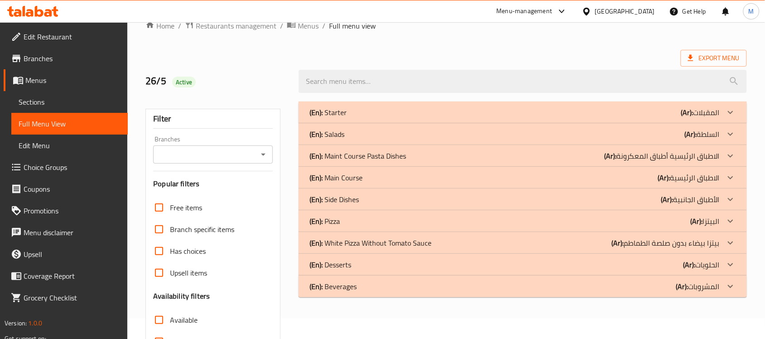
scroll to position [0, 0]
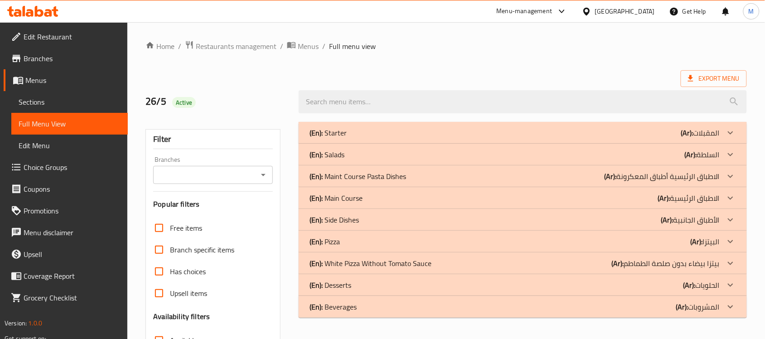
click at [399, 263] on p "(En): White Pizza Without Tomato Sauce" at bounding box center [371, 263] width 122 height 11
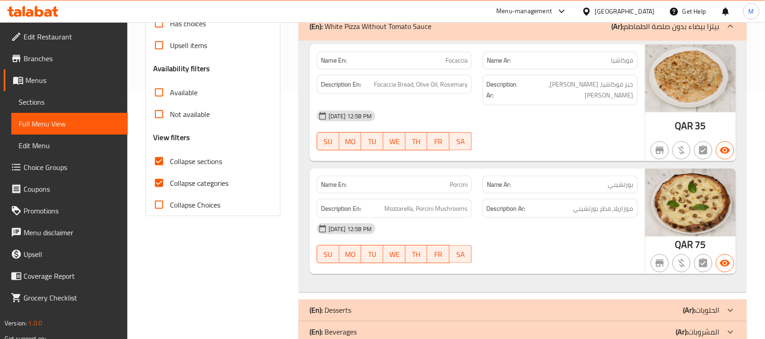
scroll to position [260, 0]
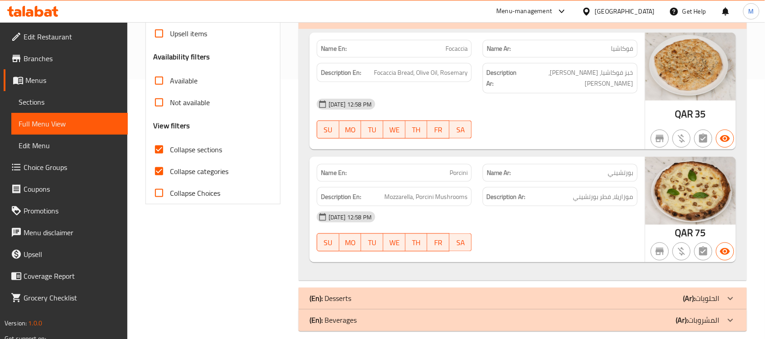
click at [484, 230] on div "26-05-2024 12:58 PM SU MO TU WE TH FR SA" at bounding box center [477, 231] width 332 height 51
click at [503, 225] on div "26-05-2024 12:58 PM SU MO TU WE TH FR SA" at bounding box center [477, 231] width 332 height 51
click at [499, 194] on div "Description Ar: موزاريلا، فطر بورتشيني" at bounding box center [560, 196] width 155 height 19
click at [255, 230] on div "Filter Branches Branches Popular filters Free items Branch specific items Has c…" at bounding box center [216, 97] width 153 height 480
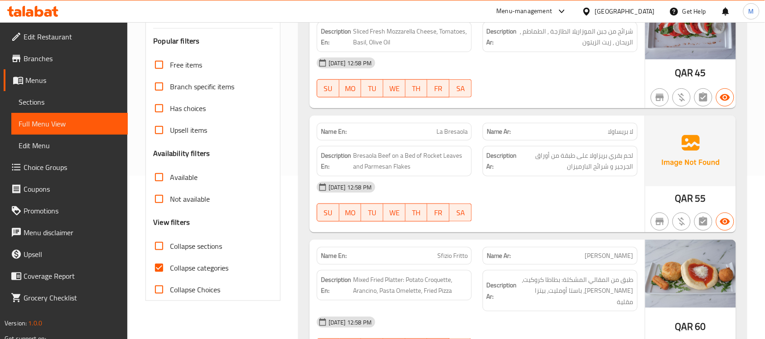
scroll to position [170, 0]
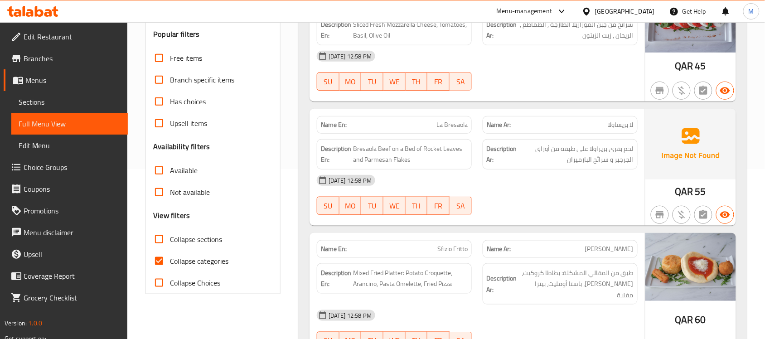
click at [161, 237] on input "Collapse sections" at bounding box center [159, 239] width 22 height 22
checkbox input "true"
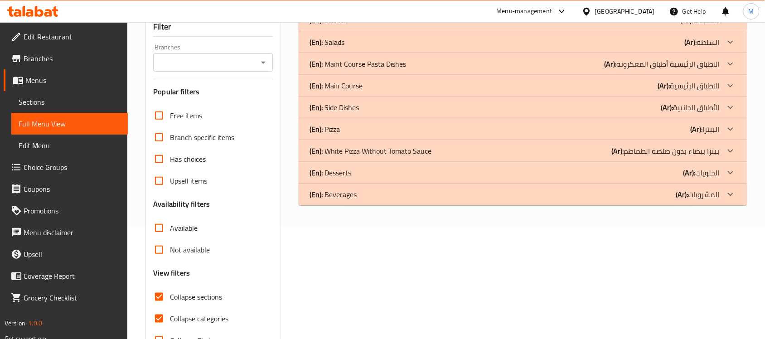
scroll to position [113, 0]
click at [501, 150] on div "(En): White Pizza Without Tomato Sauce (Ar): بيتزا بيضاء بدون صلصة الطماطم" at bounding box center [515, 150] width 410 height 11
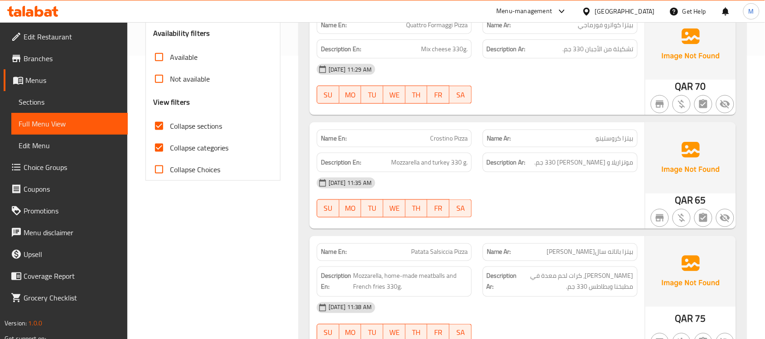
scroll to position [227, 0]
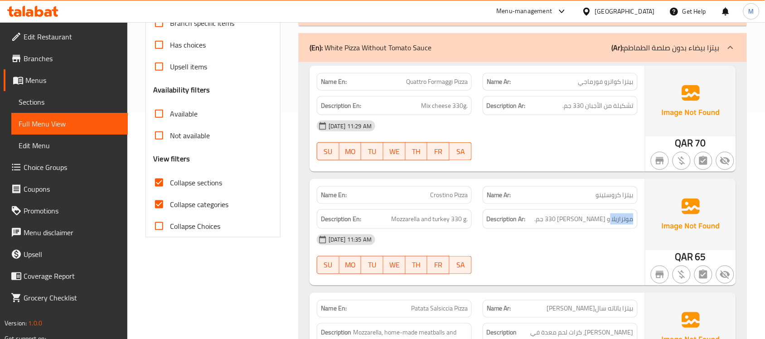
drag, startPoint x: 610, startPoint y: 215, endPoint x: 634, endPoint y: 214, distance: 24.5
click at [634, 214] on div "Description Ar: موتزاريلا و ديك رومي 330 جم." at bounding box center [560, 218] width 155 height 19
copy span "موتزاريلا"
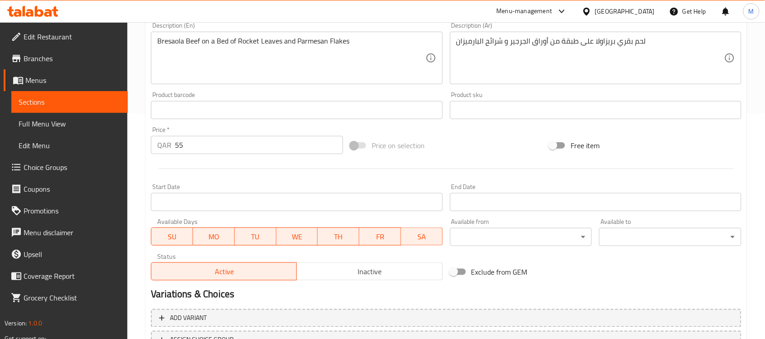
scroll to position [227, 0]
click at [379, 268] on span "Inactive" at bounding box center [369, 270] width 138 height 13
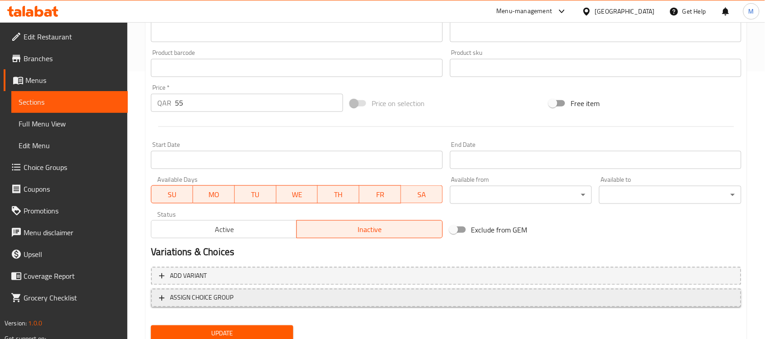
scroll to position [300, 0]
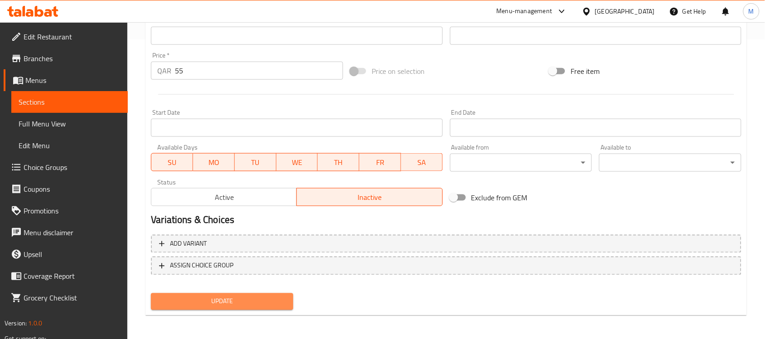
click at [268, 297] on span "Update" at bounding box center [222, 301] width 128 height 11
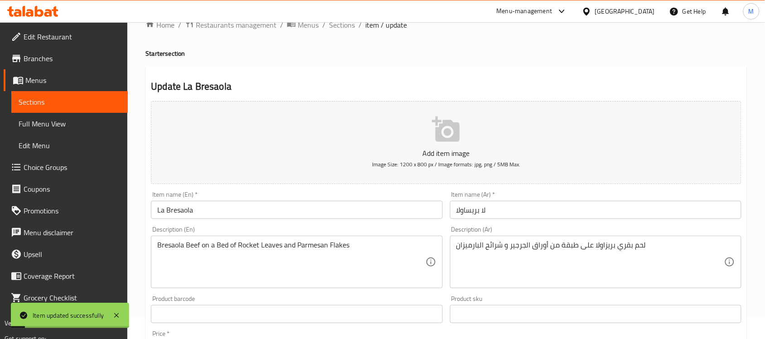
scroll to position [16, 0]
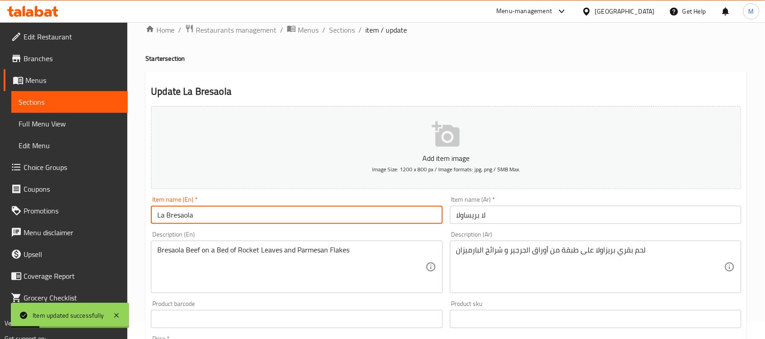
click at [262, 213] on input "La Bresaola" at bounding box center [296, 215] width 291 height 18
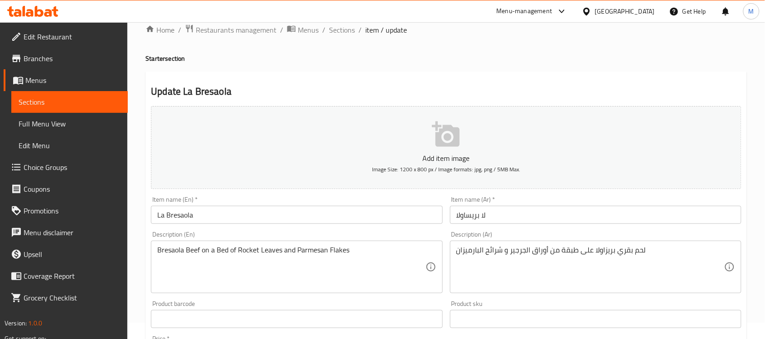
click at [354, 27] on ol "Home / Restaurants management / Menus / Sections / item / update" at bounding box center [445, 30] width 601 height 12
click at [346, 30] on span "Sections" at bounding box center [342, 29] width 26 height 11
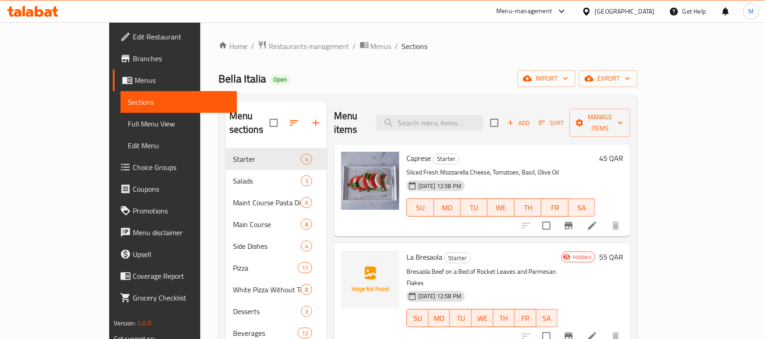
click at [483, 126] on div "Menu items Add Sort Manage items" at bounding box center [482, 123] width 296 height 43
click at [483, 122] on input "search" at bounding box center [429, 123] width 107 height 16
paste input "Patatine Fritte"
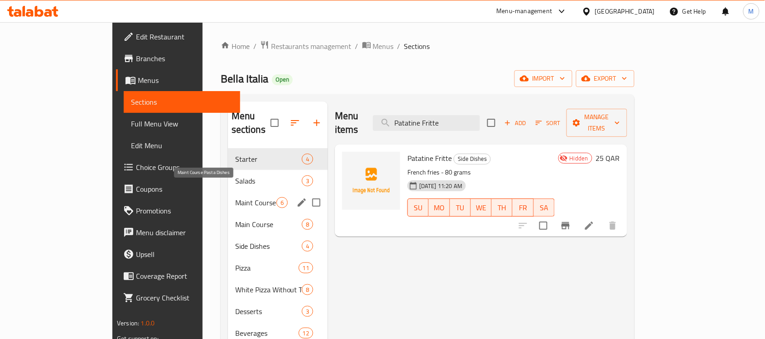
type input "Patatine Fritte"
click at [235, 197] on span "Maint Course Pasta Dishes" at bounding box center [255, 202] width 41 height 11
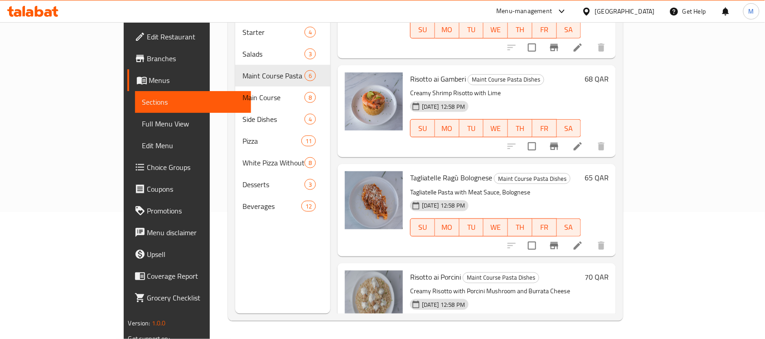
scroll to position [277, 0]
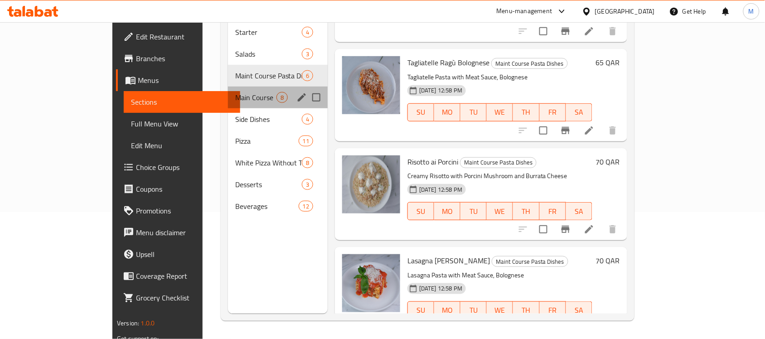
click at [228, 91] on div "Main Course 8" at bounding box center [278, 98] width 100 height 22
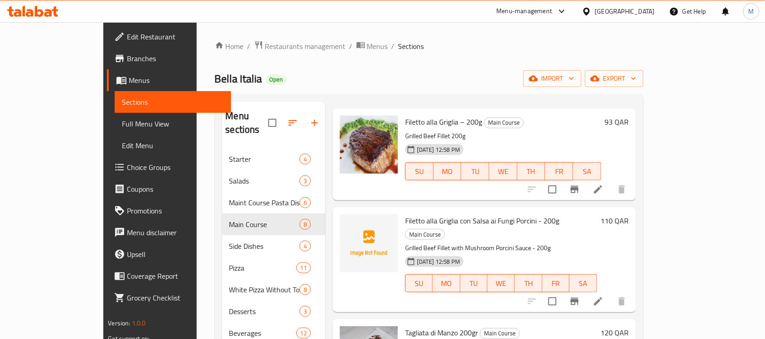
scroll to position [57, 0]
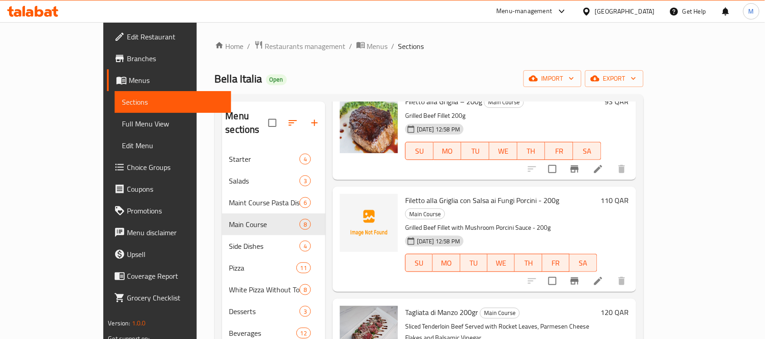
click at [454, 194] on span "Filetto alla Griglia con Salsa ai Fungi Porcini - 200g" at bounding box center [482, 201] width 154 height 14
copy h6 "Filetto alla Griglia con Salsa ai Fungi Porcini - 200g"
click at [602, 277] on icon at bounding box center [598, 281] width 8 height 8
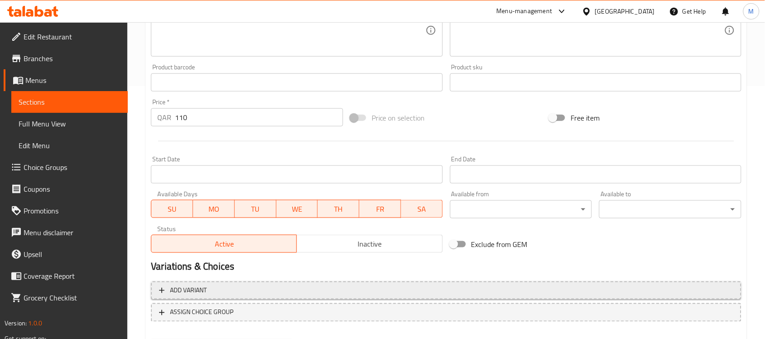
scroll to position [283, 0]
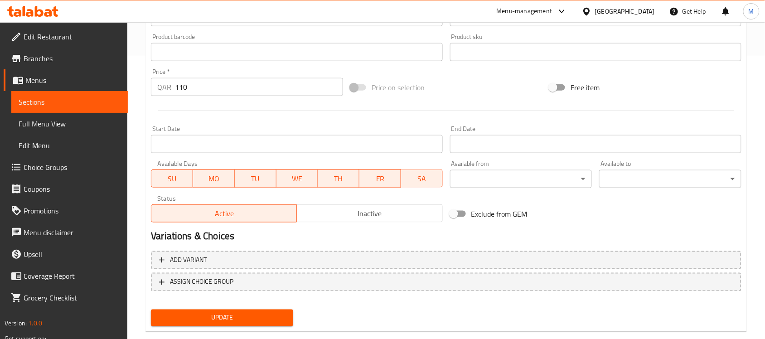
click at [384, 216] on span "Inactive" at bounding box center [369, 213] width 138 height 13
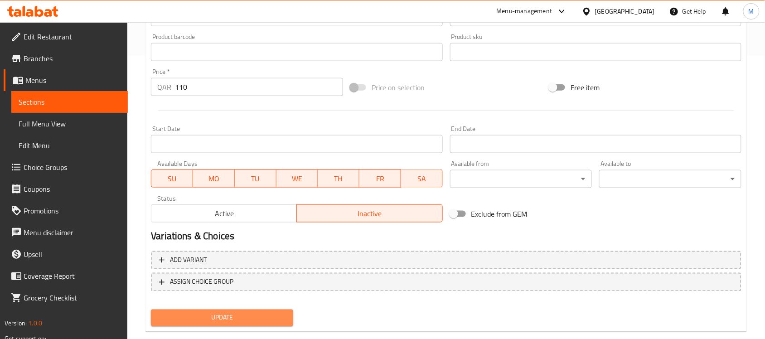
click at [268, 312] on span "Update" at bounding box center [222, 317] width 128 height 11
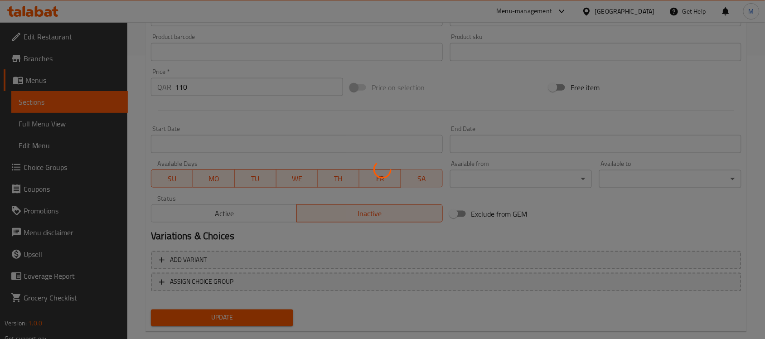
click at [403, 230] on div at bounding box center [382, 169] width 765 height 339
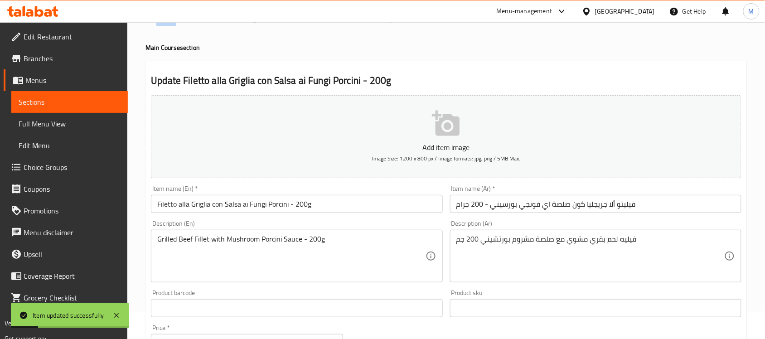
scroll to position [0, 0]
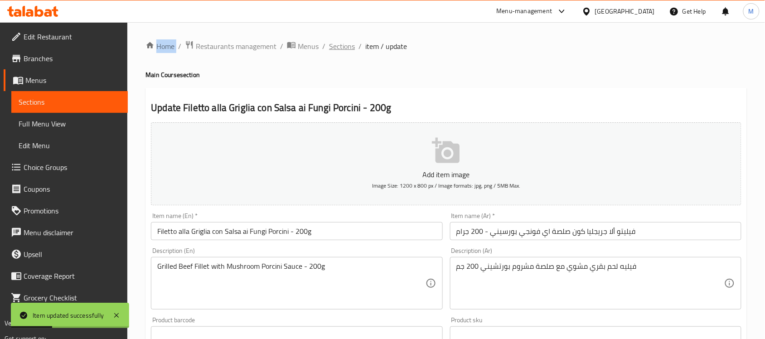
click at [343, 48] on span "Sections" at bounding box center [342, 46] width 26 height 11
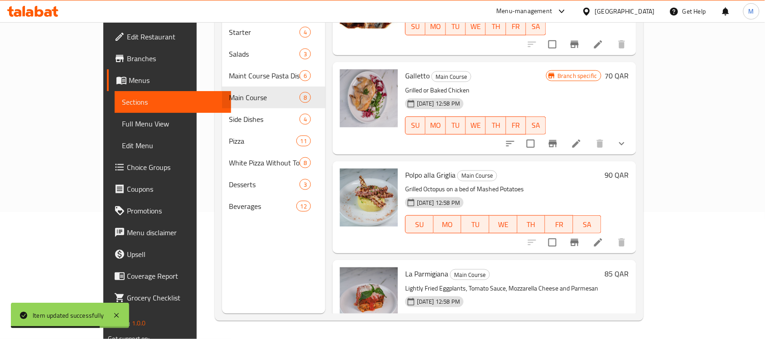
scroll to position [127, 0]
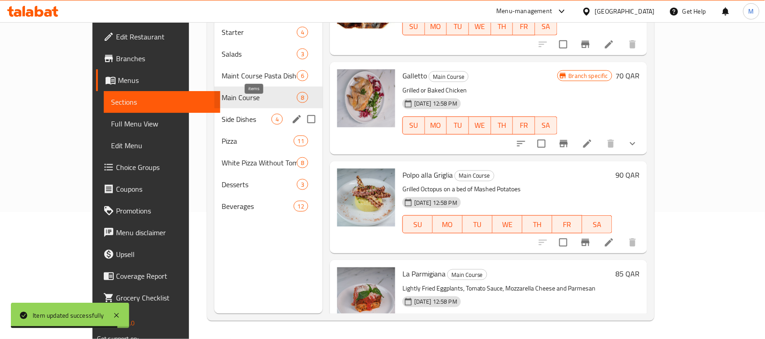
click at [272, 115] on span "4" at bounding box center [277, 119] width 10 height 9
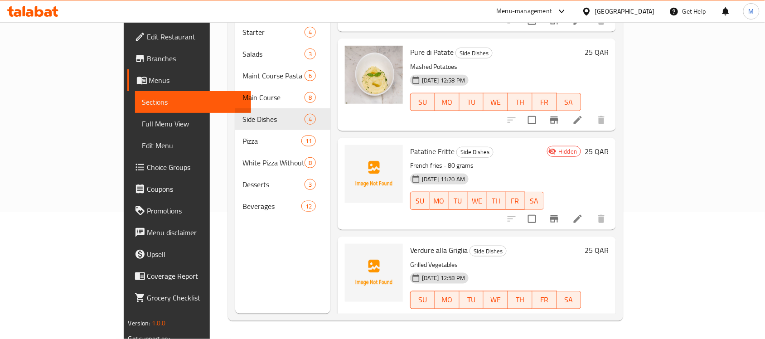
scroll to position [79, 0]
click at [411, 242] on span "Verdure alla Griglia" at bounding box center [439, 249] width 58 height 14
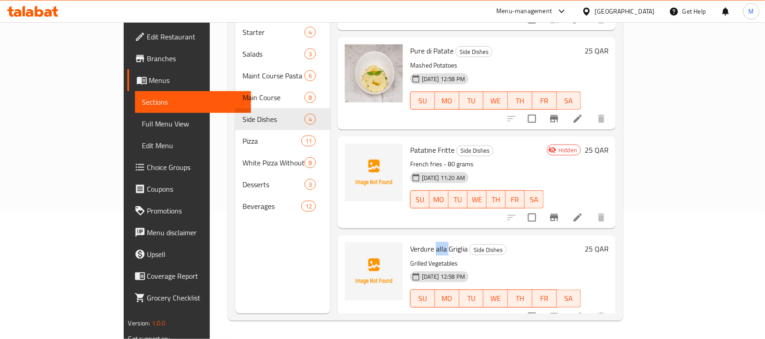
click at [412, 242] on span "Verdure alla Griglia" at bounding box center [439, 249] width 58 height 14
copy h6 "Verdure alla Griglia"
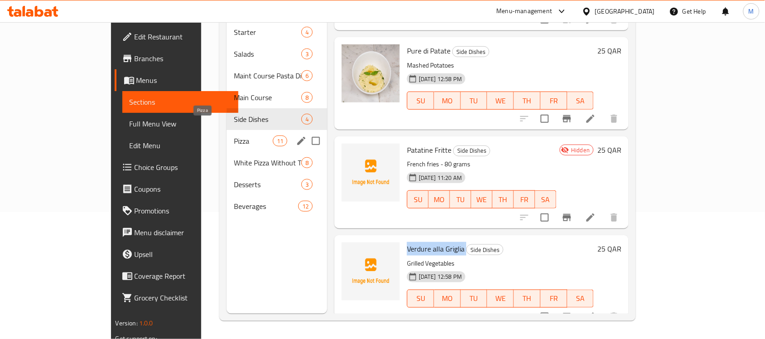
click at [234, 136] on span "Pizza" at bounding box center [253, 141] width 39 height 11
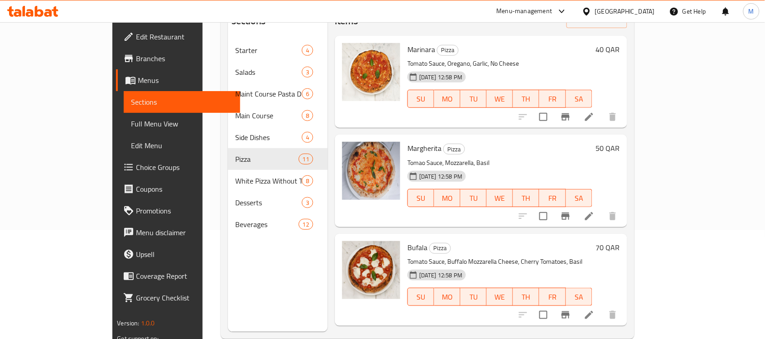
scroll to position [113, 0]
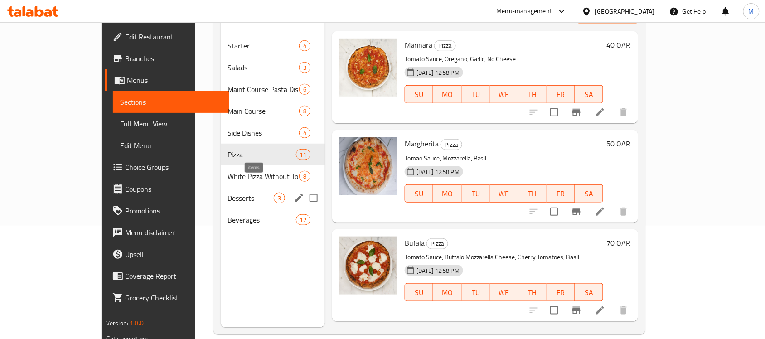
click at [274, 194] on span "3" at bounding box center [279, 198] width 10 height 9
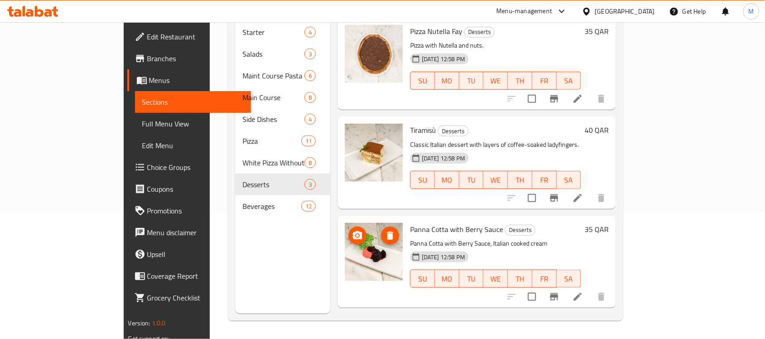
scroll to position [127, 0]
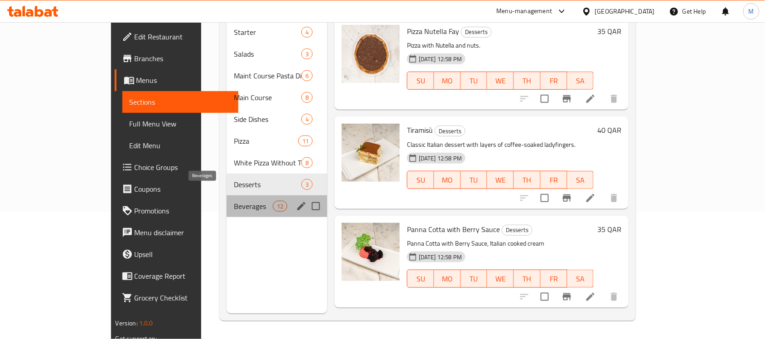
click at [234, 201] on span "Beverages" at bounding box center [253, 206] width 39 height 11
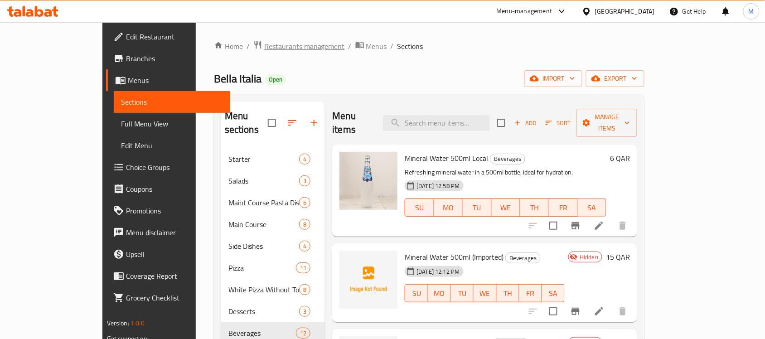
click at [264, 47] on span "Restaurants management" at bounding box center [304, 46] width 81 height 11
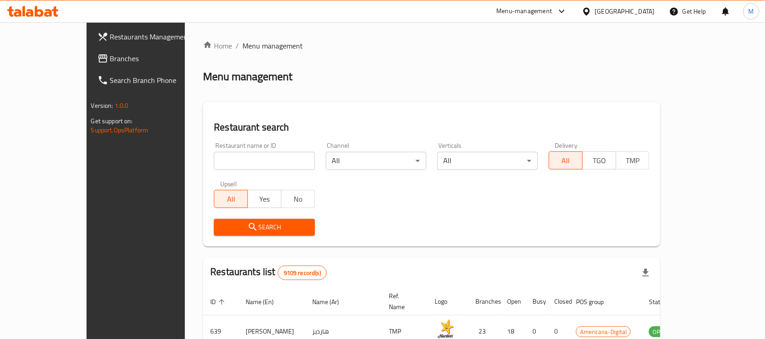
click at [641, 10] on div "Qatar" at bounding box center [625, 11] width 60 height 10
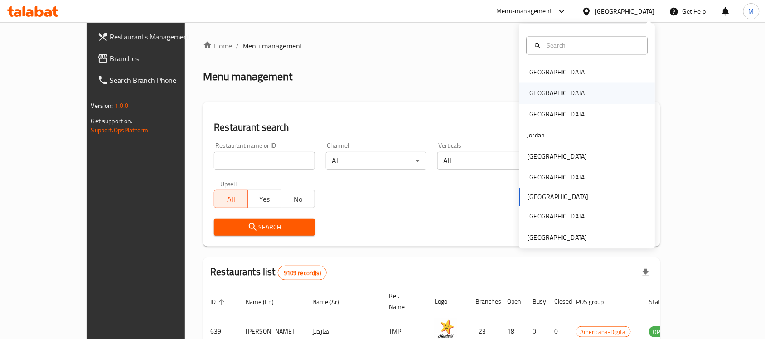
click at [537, 93] on div "[GEOGRAPHIC_DATA]" at bounding box center [557, 93] width 74 height 21
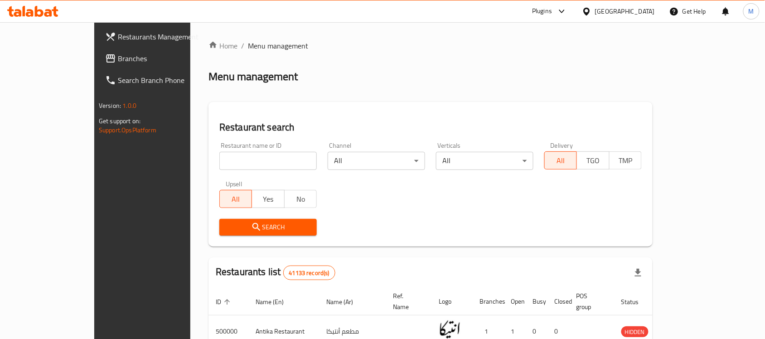
click at [118, 58] on span "Branches" at bounding box center [166, 58] width 97 height 11
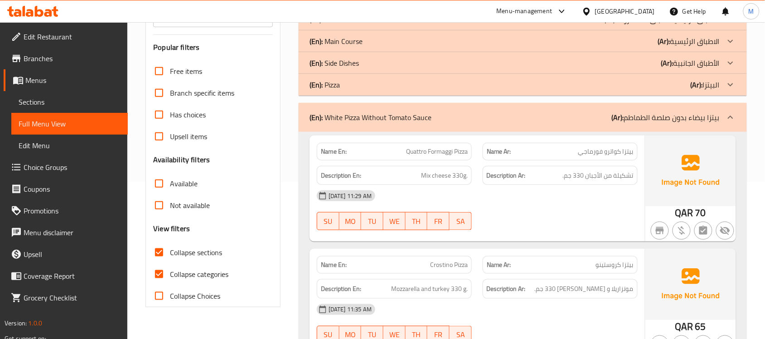
scroll to position [57, 0]
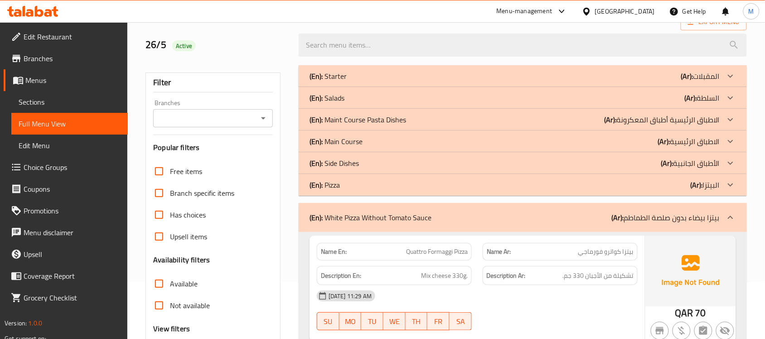
click at [261, 114] on icon "Open" at bounding box center [263, 118] width 11 height 11
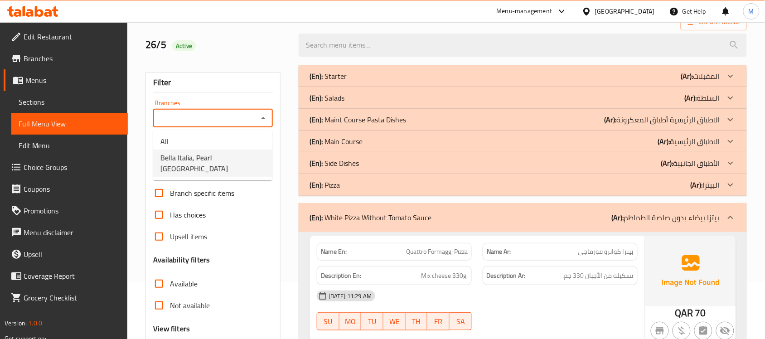
click at [256, 155] on li "Bella Italia, Pearl [GEOGRAPHIC_DATA]" at bounding box center [212, 163] width 119 height 27
type input "Bella Italia, Pearl [GEOGRAPHIC_DATA]"
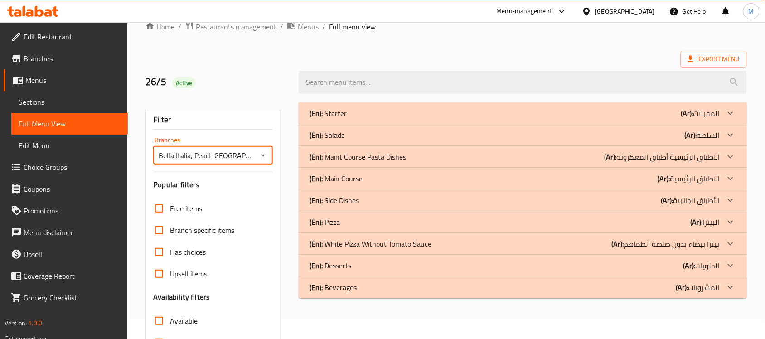
scroll to position [0, 0]
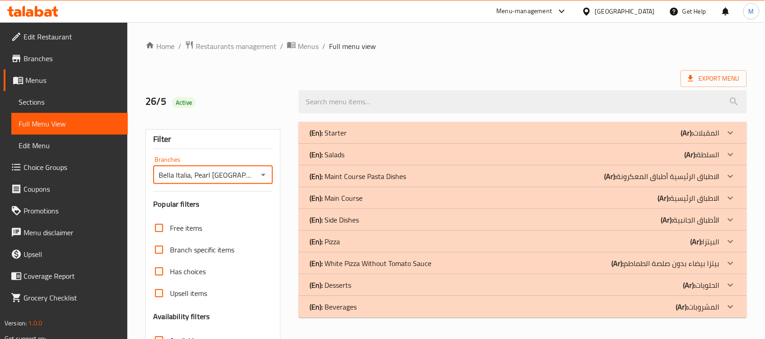
click at [514, 63] on div "Home / Restaurants management / Menus / Full menu view Export Menu 26/5 Active …" at bounding box center [445, 252] width 601 height 424
click at [668, 311] on div "(En): Beverages (Ar): المشروبات" at bounding box center [515, 306] width 410 height 11
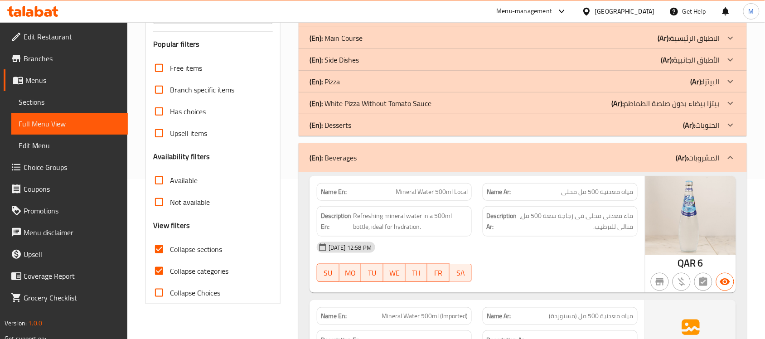
scroll to position [170, 0]
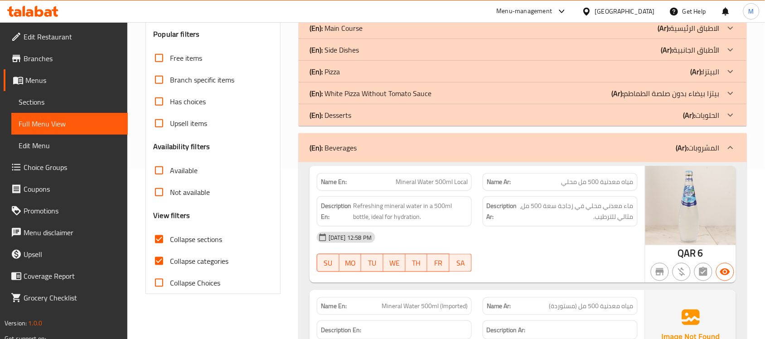
drag, startPoint x: 686, startPoint y: 114, endPoint x: 683, endPoint y: 118, distance: 4.7
click at [683, 118] on b "(Ar):" at bounding box center [689, 115] width 12 height 14
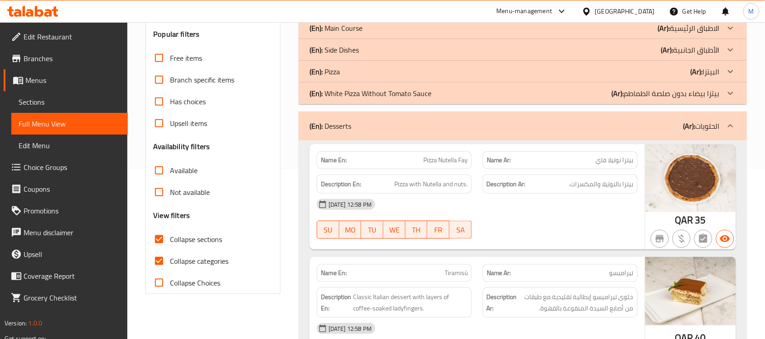
click at [676, 126] on div "(En): Desserts (Ar): الحلويات" at bounding box center [515, 126] width 410 height 11
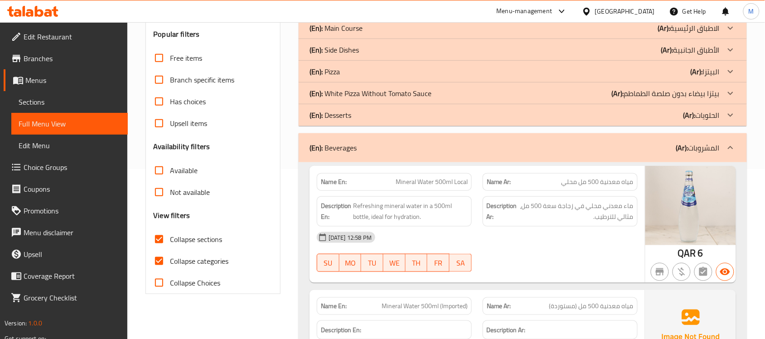
click at [676, 126] on div "(En): Desserts (Ar): الحلويات" at bounding box center [523, 115] width 448 height 22
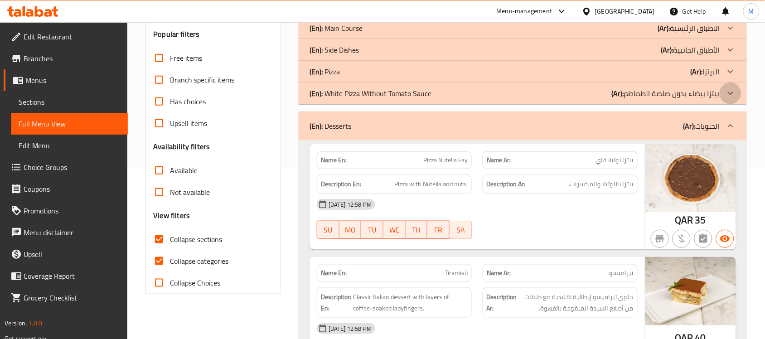
click at [725, 94] on icon at bounding box center [730, 93] width 11 height 11
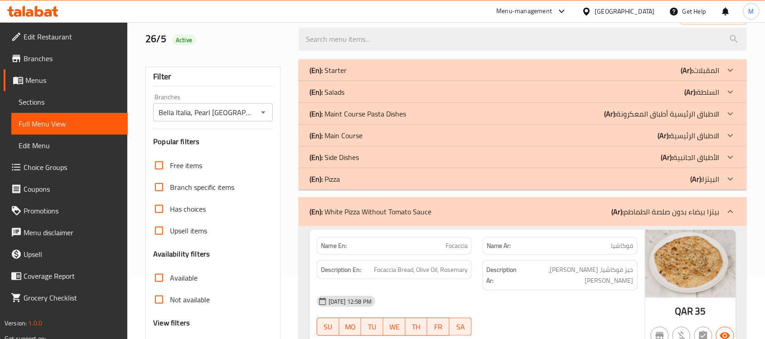
scroll to position [57, 0]
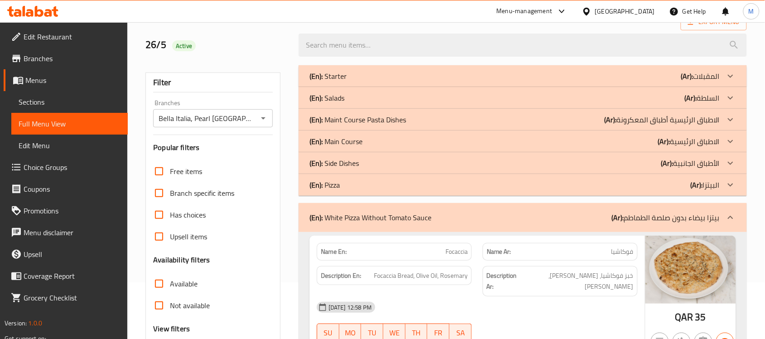
click at [613, 187] on div "(En): Pizza (Ar): البيتزا" at bounding box center [515, 184] width 410 height 11
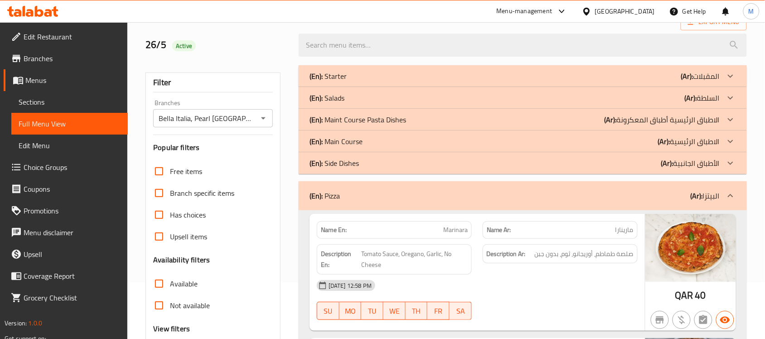
click at [629, 164] on div "(En): Side Dishes (Ar): الأطباق الجانبية" at bounding box center [515, 163] width 410 height 11
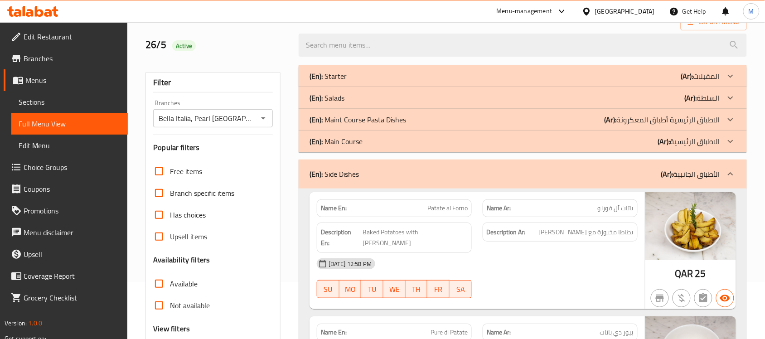
click at [634, 137] on div "(En): Main Course (Ar): الاطباق الرئيسية" at bounding box center [515, 141] width 410 height 11
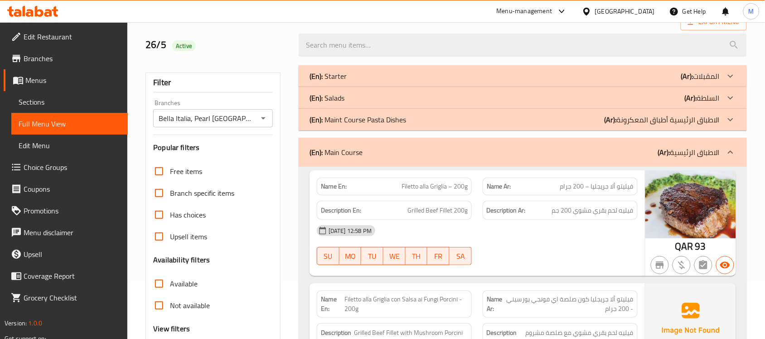
click at [646, 123] on p "(Ar): الاطباق الرئيسية أطباق المعكرونة" at bounding box center [662, 119] width 115 height 11
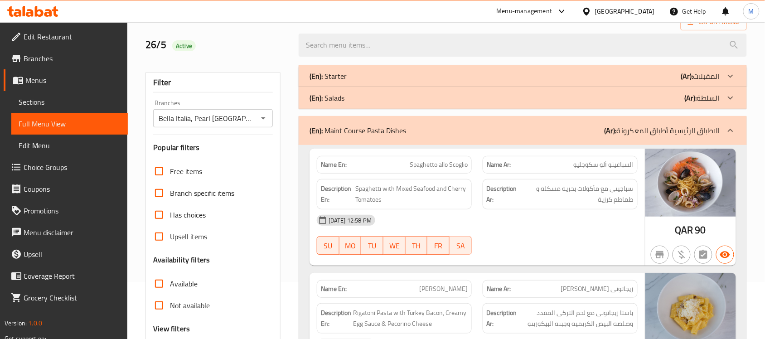
click at [656, 97] on div "(En): Salads (Ar): السلطة" at bounding box center [515, 97] width 410 height 11
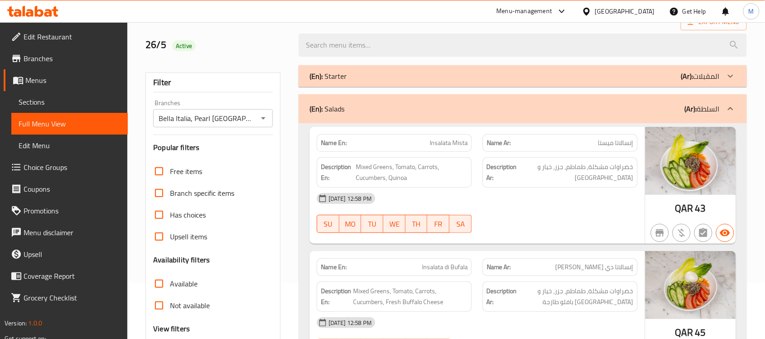
click at [688, 78] on b "(Ar):" at bounding box center [687, 76] width 12 height 14
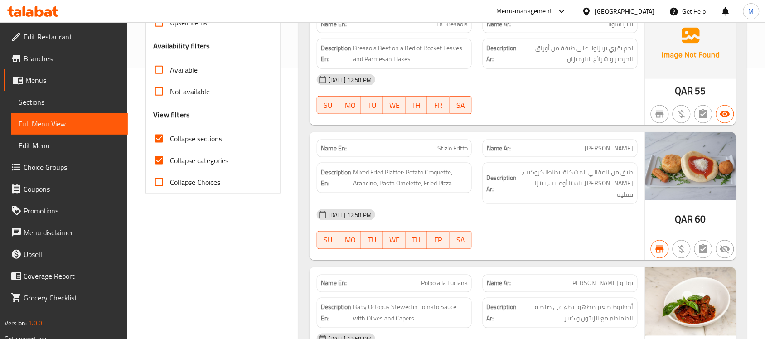
scroll to position [0, 0]
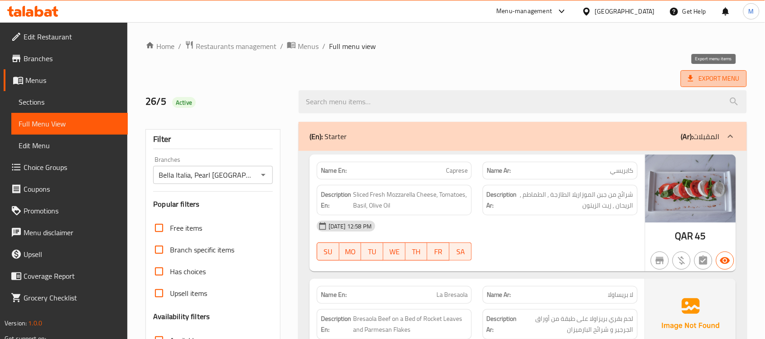
click at [729, 74] on span "Export Menu" at bounding box center [714, 78] width 52 height 11
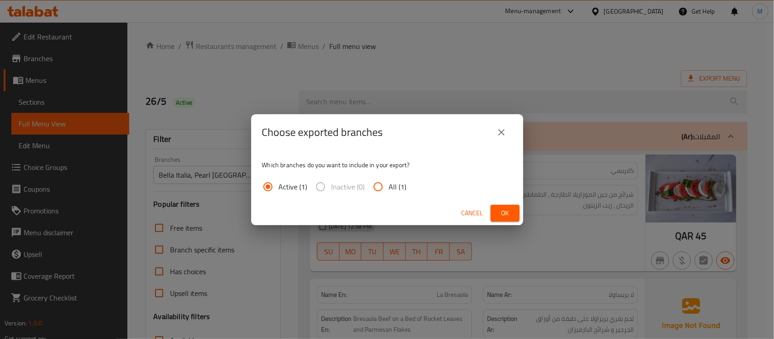
click at [489, 214] on div "Cancel Ok" at bounding box center [387, 213] width 272 height 24
click at [495, 212] on button "Ok" at bounding box center [504, 213] width 29 height 17
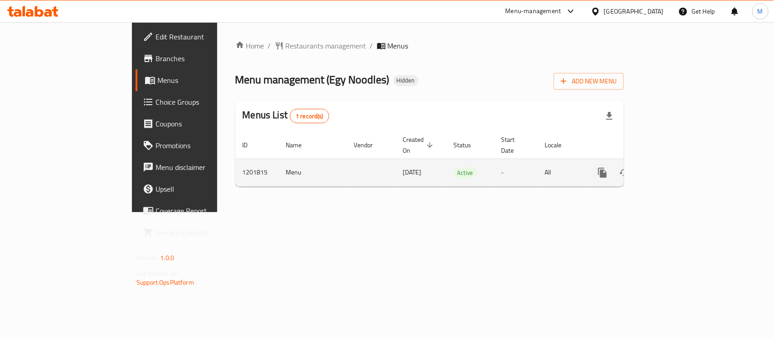
click at [279, 164] on td "Menu" at bounding box center [313, 173] width 68 height 28
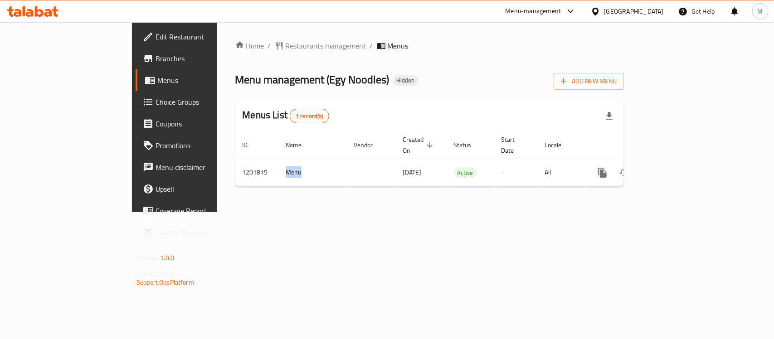
copy td "Menu"
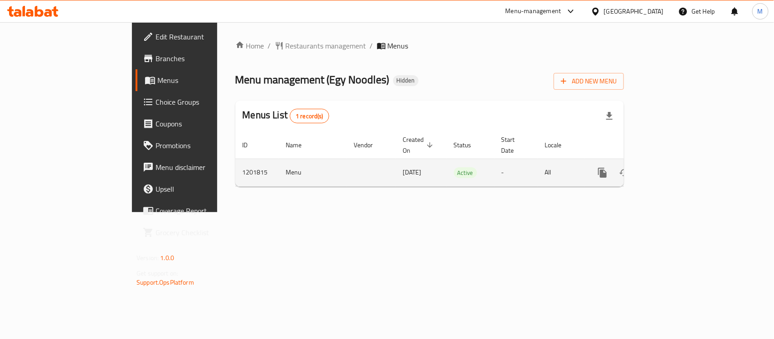
click at [235, 165] on td "1201815" at bounding box center [257, 173] width 44 height 28
click at [235, 161] on td "1201815" at bounding box center [257, 173] width 44 height 28
click at [673, 167] on icon "enhanced table" at bounding box center [667, 172] width 11 height 11
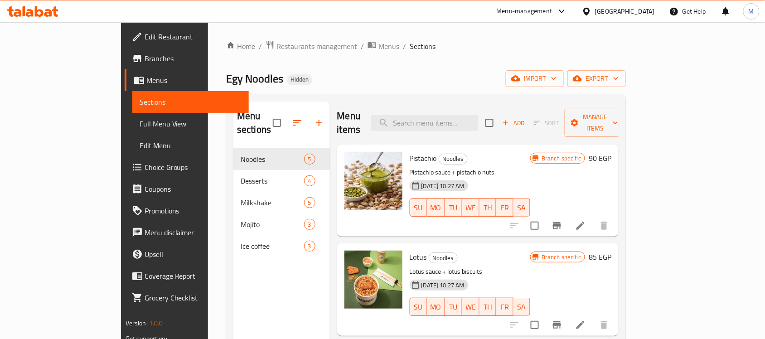
click at [443, 78] on div "Egy Noodles Hidden import export" at bounding box center [426, 78] width 400 height 17
click at [463, 49] on ol "Home / Restaurants management / Menus / Sections" at bounding box center [426, 46] width 400 height 12
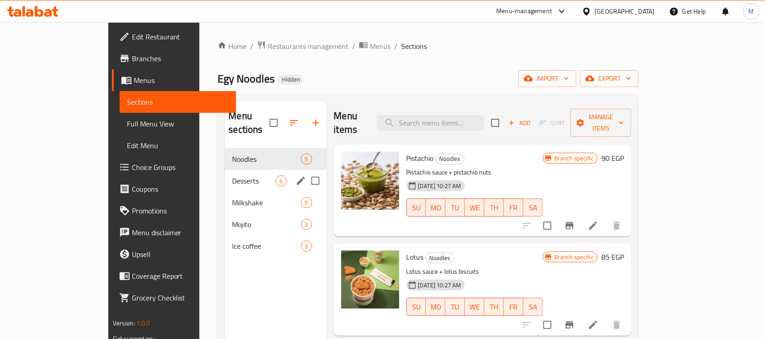
click at [225, 174] on div "Desserts 4" at bounding box center [276, 181] width 102 height 22
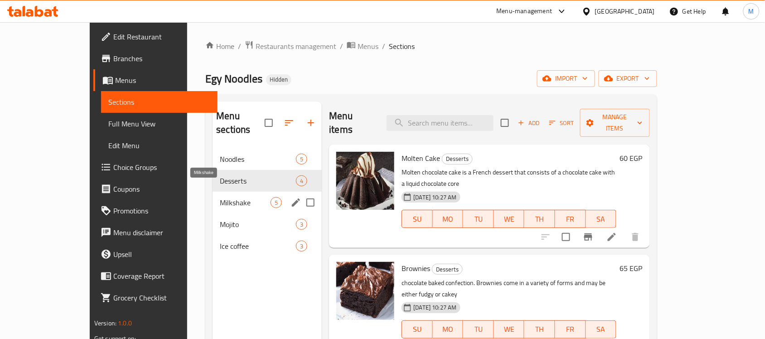
click at [220, 197] on span "Milkshake" at bounding box center [245, 202] width 51 height 11
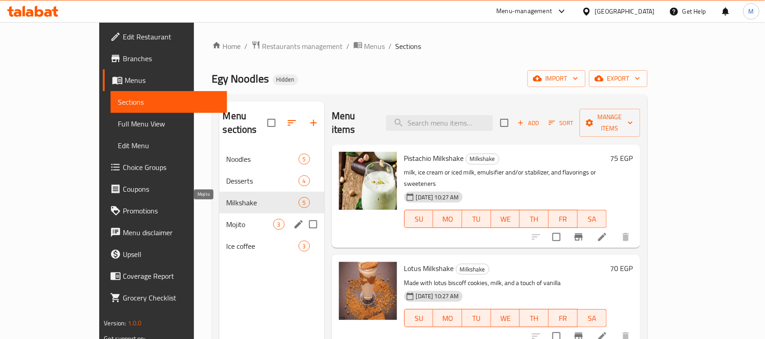
click at [227, 219] on span "Mojito" at bounding box center [250, 224] width 47 height 11
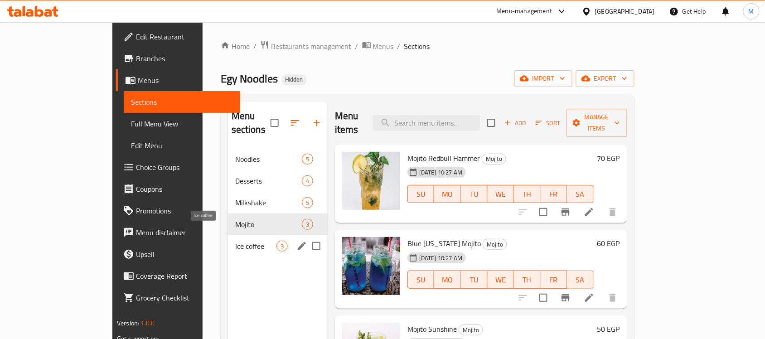
click at [235, 241] on span "Ice coffee" at bounding box center [255, 246] width 41 height 11
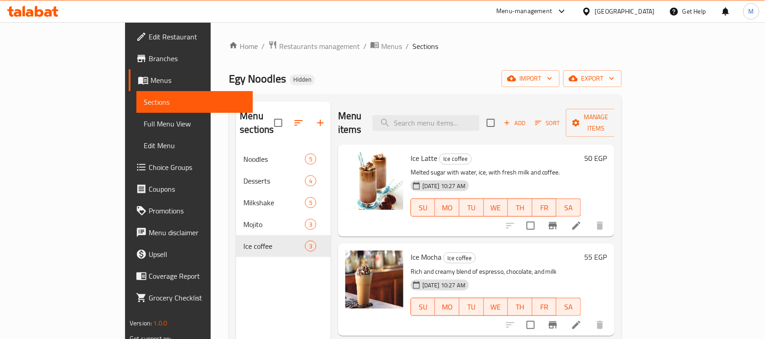
drag, startPoint x: 770, startPoint y: 97, endPoint x: 523, endPoint y: 70, distance: 249.4
click at [523, 70] on div "Egy Noodles Hidden import export" at bounding box center [425, 78] width 392 height 17
click at [489, 78] on div "Egy Noodles Hidden import export" at bounding box center [425, 78] width 392 height 17
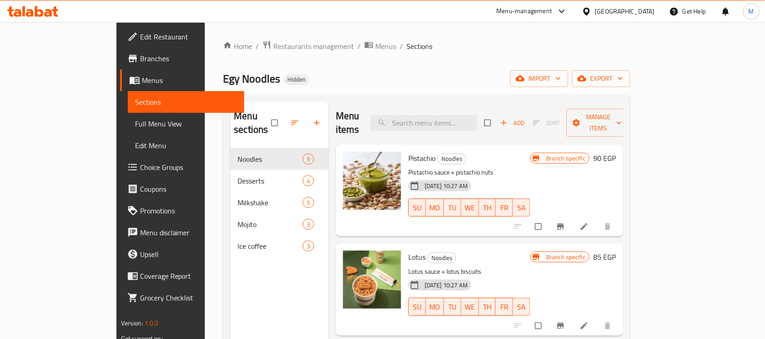
click at [530, 167] on p "Pistachio sauce + pistachio nuts" at bounding box center [469, 172] width 122 height 11
click at [135, 123] on span "Full Menu View" at bounding box center [186, 123] width 102 height 11
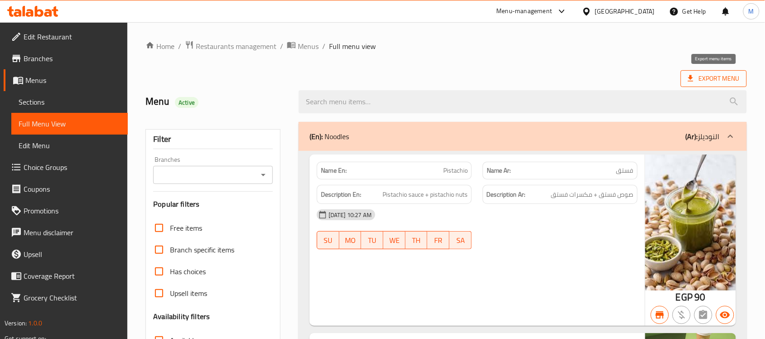
click at [691, 80] on icon at bounding box center [690, 78] width 9 height 9
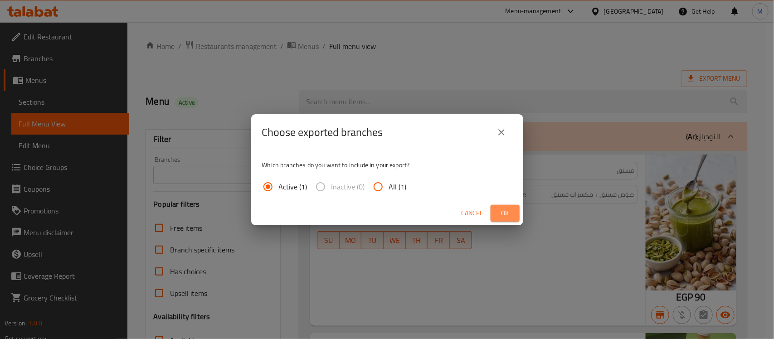
click at [508, 211] on span "Ok" at bounding box center [505, 213] width 15 height 11
